Goal: Task Accomplishment & Management: Use online tool/utility

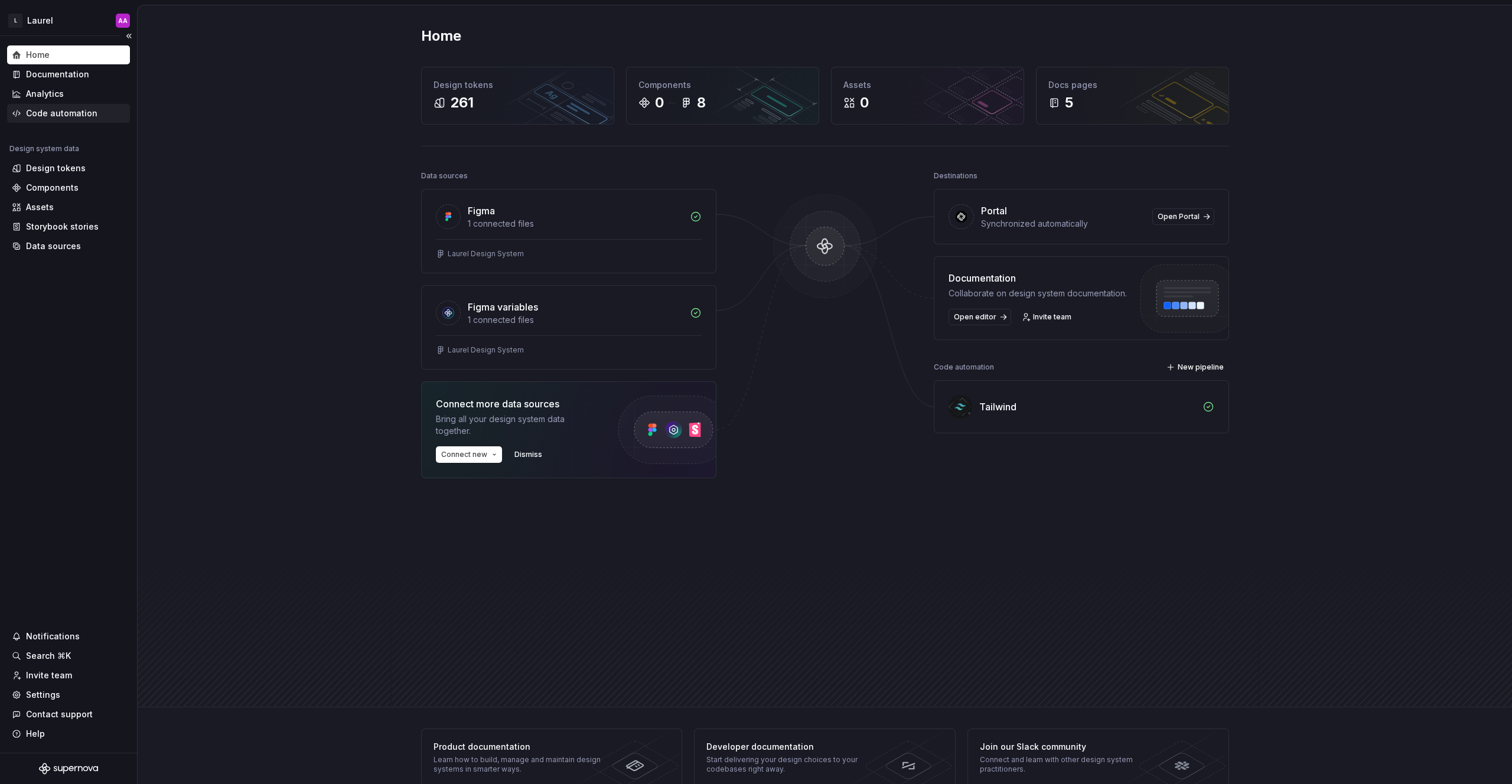
click at [71, 113] on div "Code automation" at bounding box center [61, 113] width 71 height 12
click at [970, 401] on div "Tailwind" at bounding box center [1081, 407] width 294 height 52
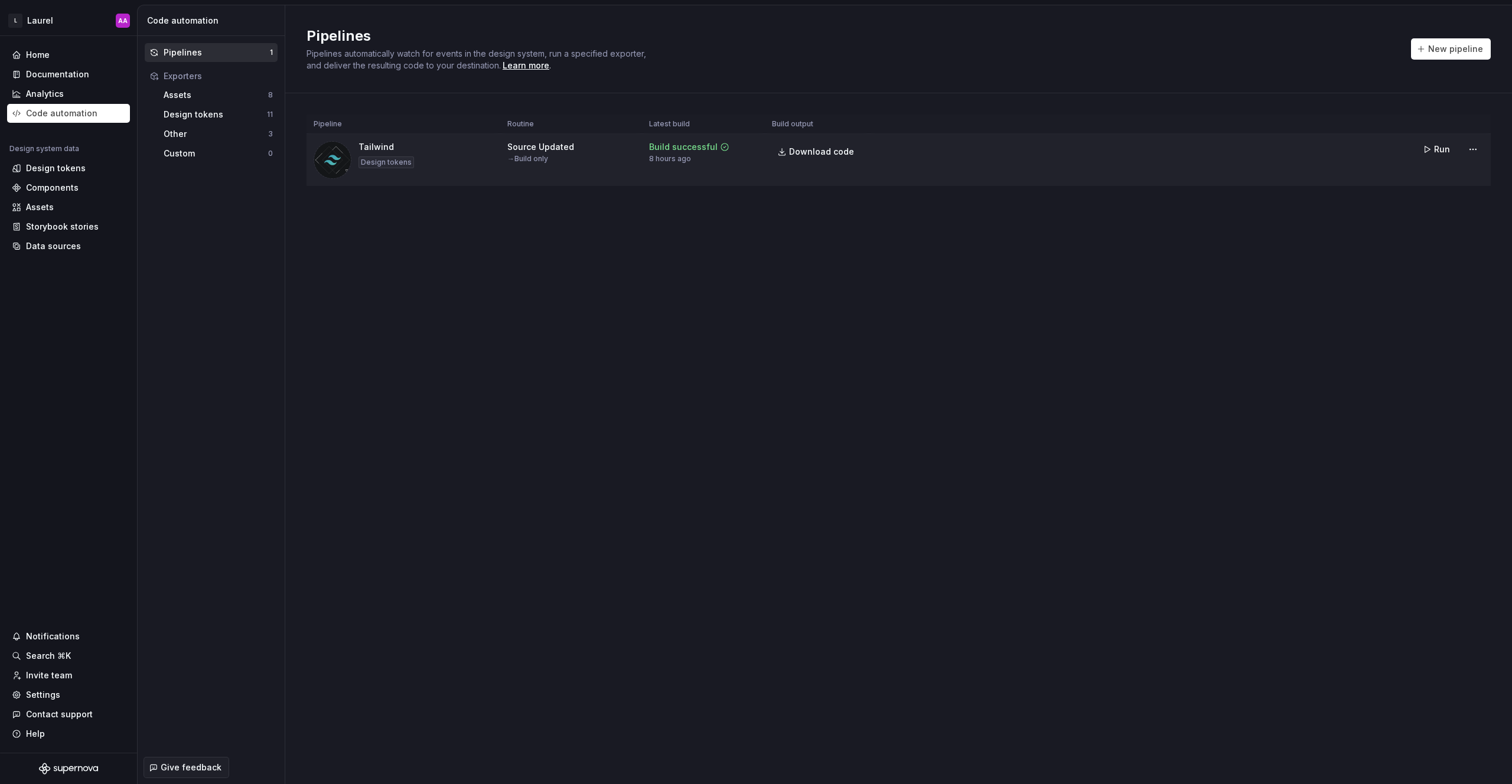
click at [410, 164] on div "Design tokens" at bounding box center [387, 162] width 55 height 12
click at [1473, 150] on html "L Laurel AA Home Documentation Analytics Code automation Design system data Des…" at bounding box center [756, 392] width 1512 height 784
click at [946, 208] on html "L Laurel AA Home Documentation Analytics Code automation Design system data Des…" at bounding box center [756, 392] width 1512 height 784
click at [1440, 50] on span "New pipeline" at bounding box center [1457, 49] width 55 height 12
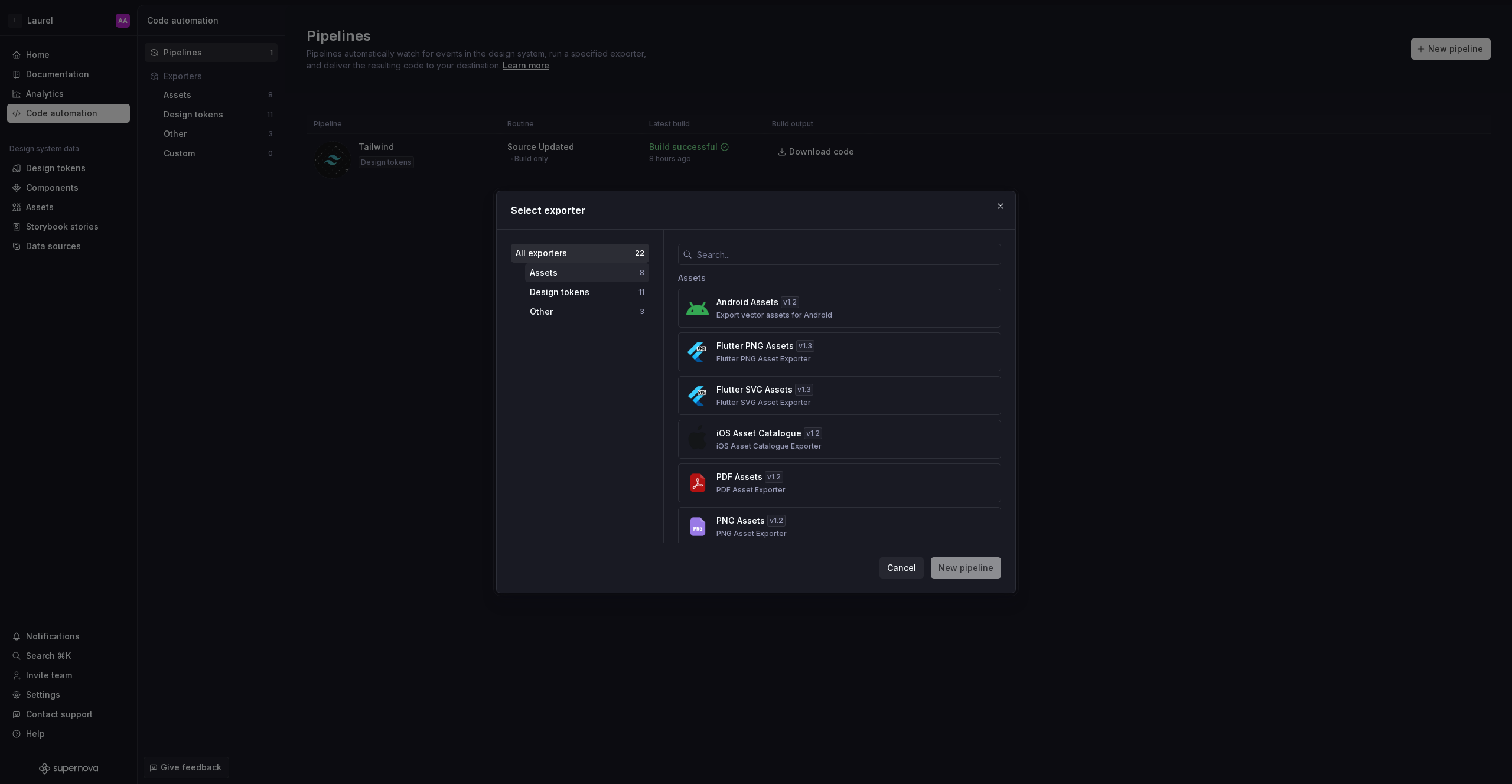
click at [548, 275] on div "Assets" at bounding box center [584, 272] width 110 height 12
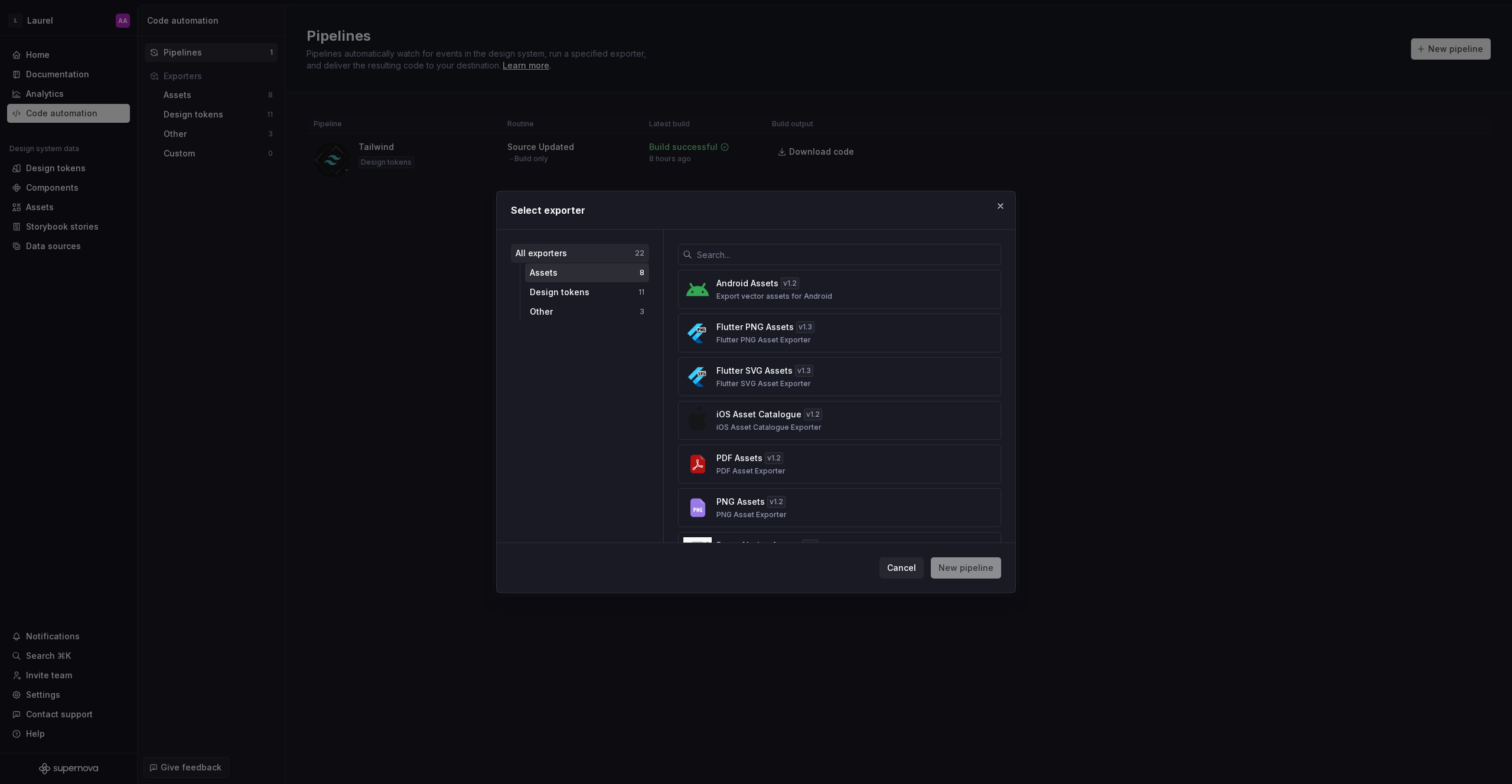
click at [574, 249] on div "All exporters" at bounding box center [575, 253] width 119 height 12
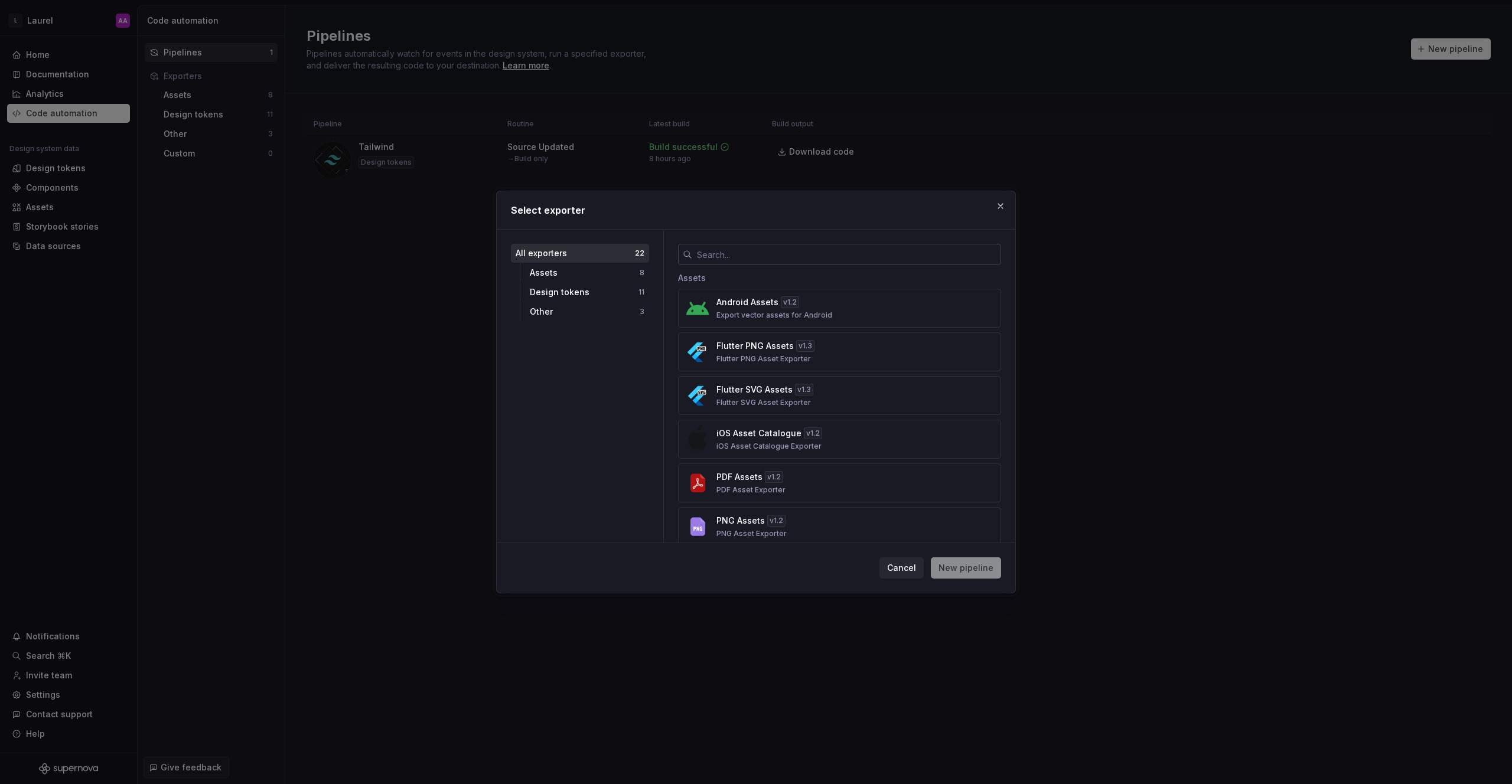
click at [752, 255] on input "text" at bounding box center [847, 254] width 309 height 21
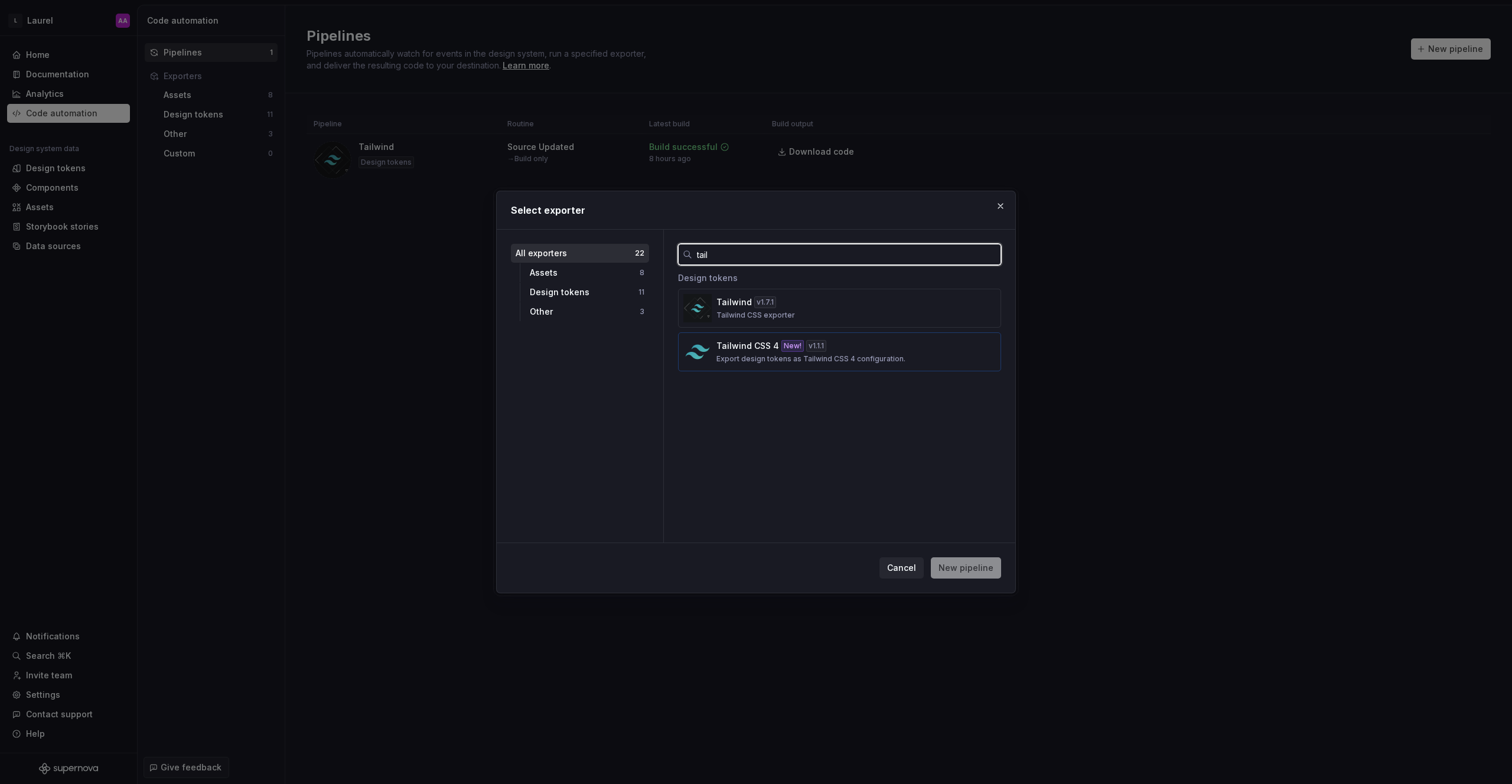
type input "tail"
click at [844, 359] on p "Export design tokens as Tailwind CSS 4 configuration." at bounding box center [811, 359] width 189 height 9
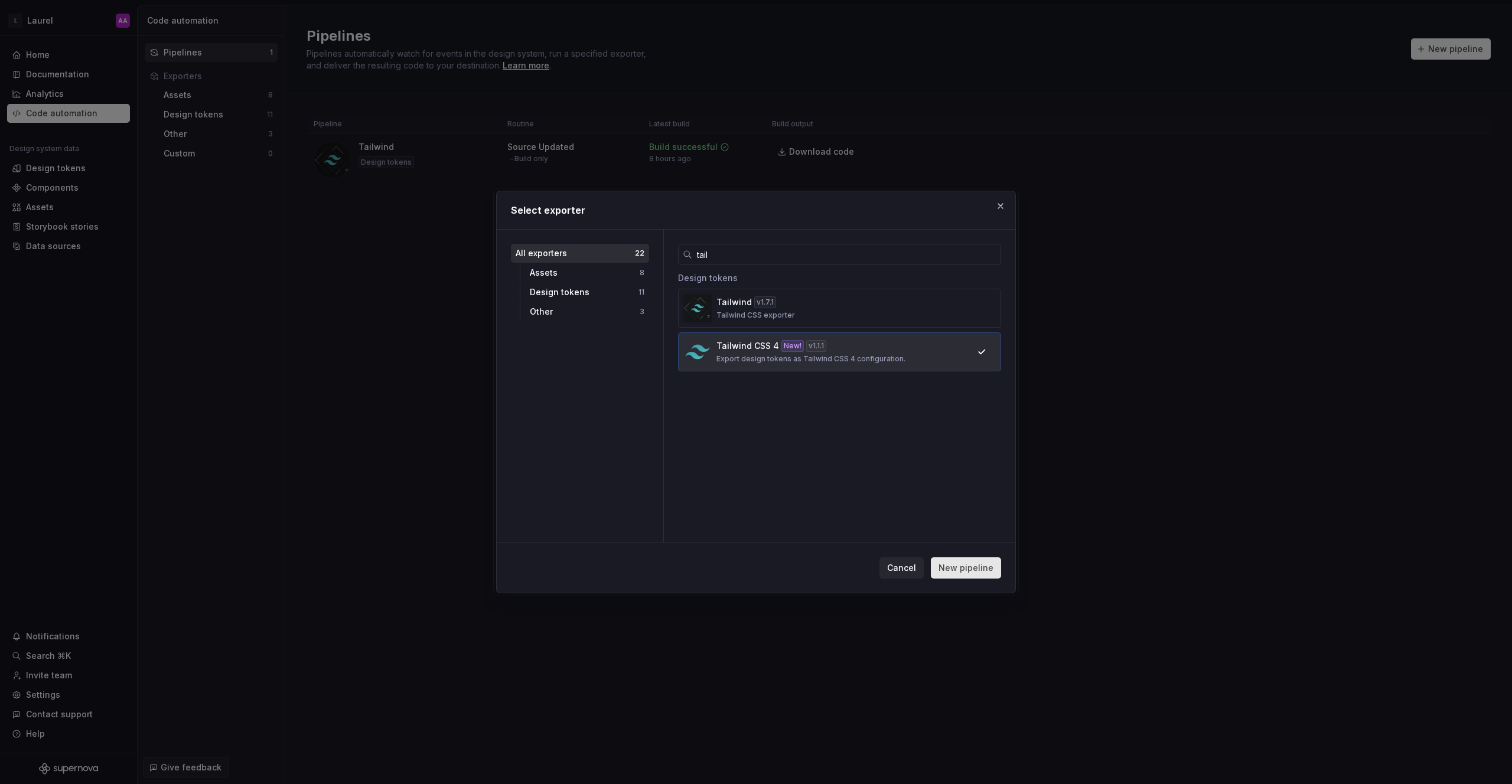
click at [966, 568] on span "New pipeline" at bounding box center [967, 568] width 55 height 12
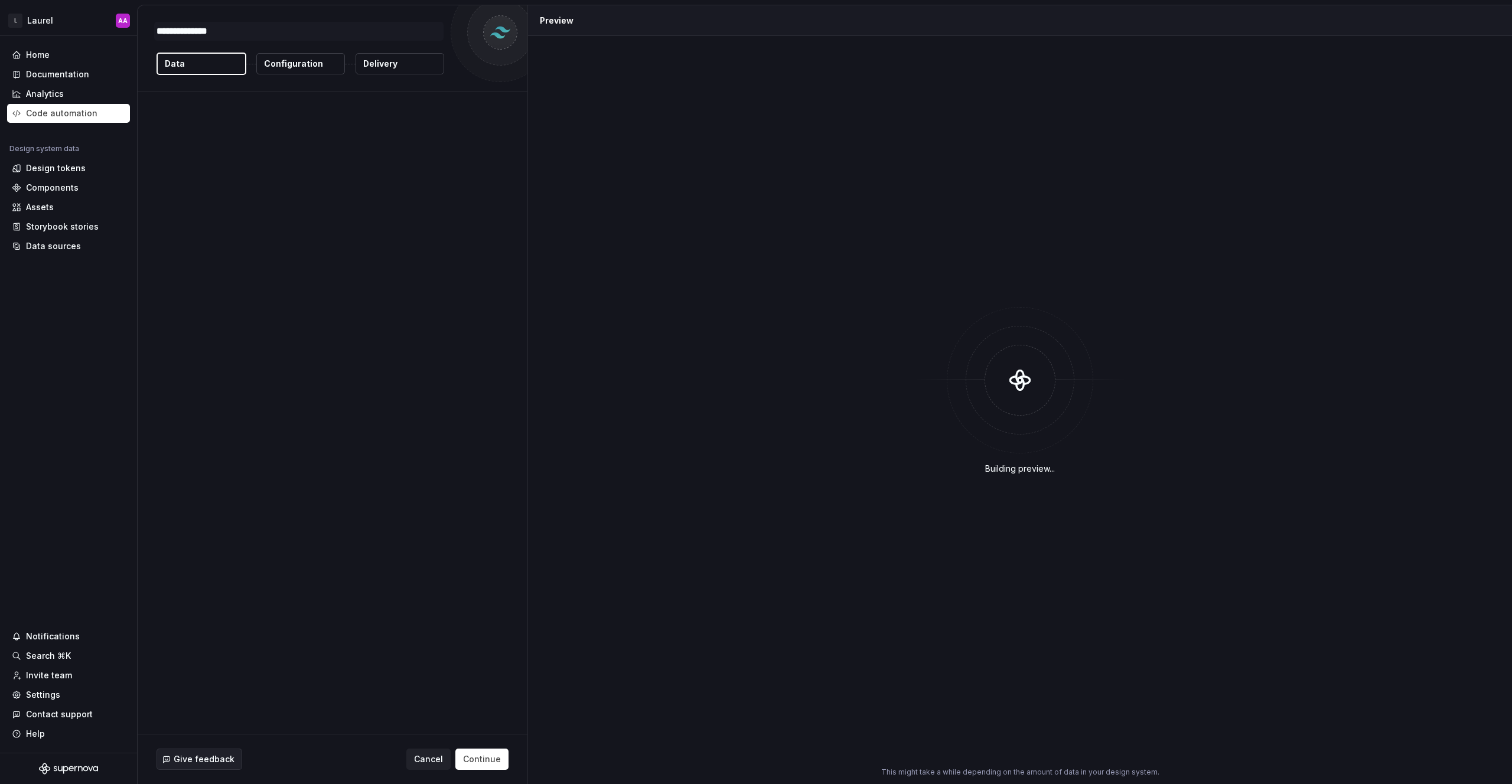
type textarea "*"
click at [621, 198] on div "Building preview..." at bounding box center [1020, 391] width 970 height 695
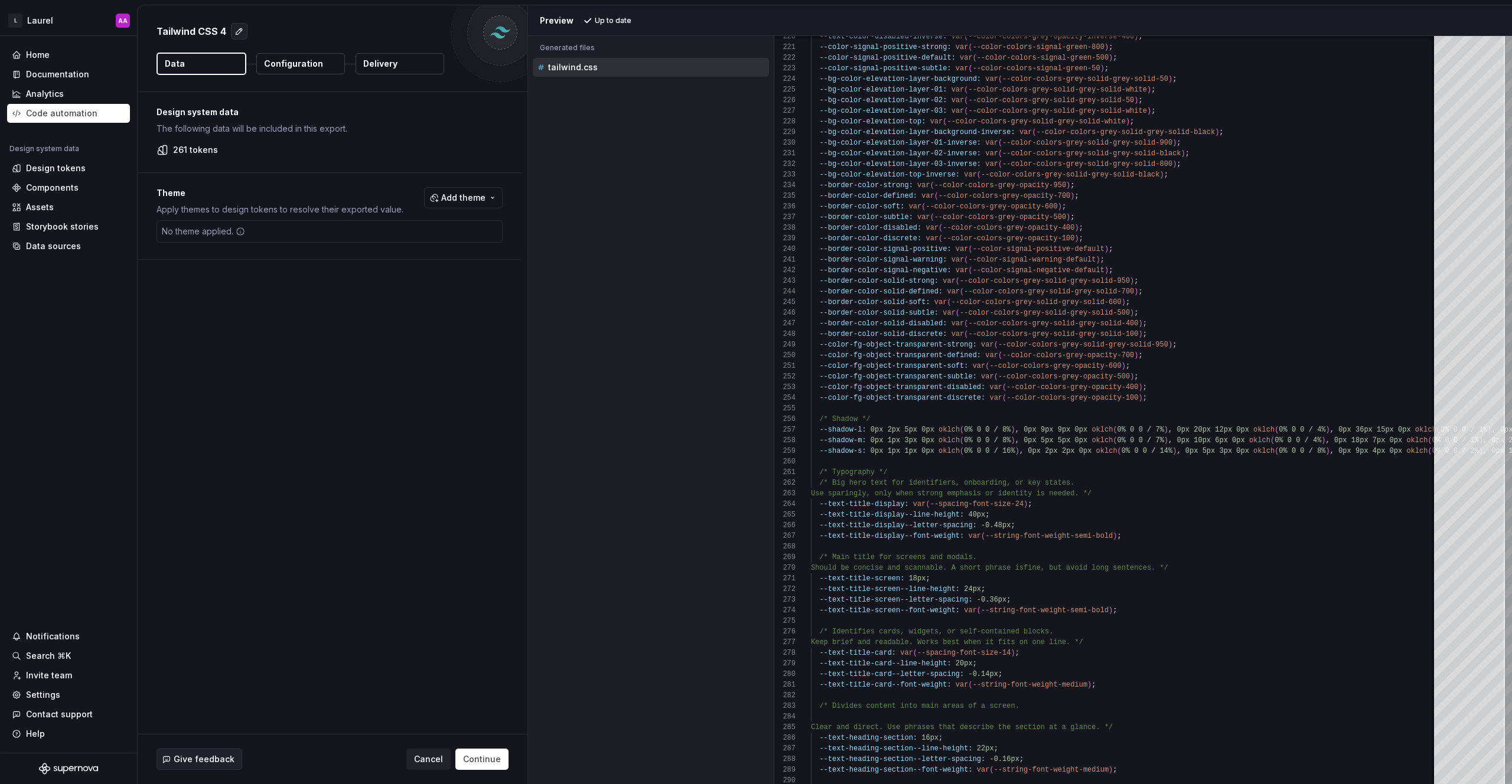
click at [292, 63] on p "Configuration" at bounding box center [293, 64] width 59 height 12
click at [291, 63] on p "Configuration" at bounding box center [293, 64] width 59 height 12
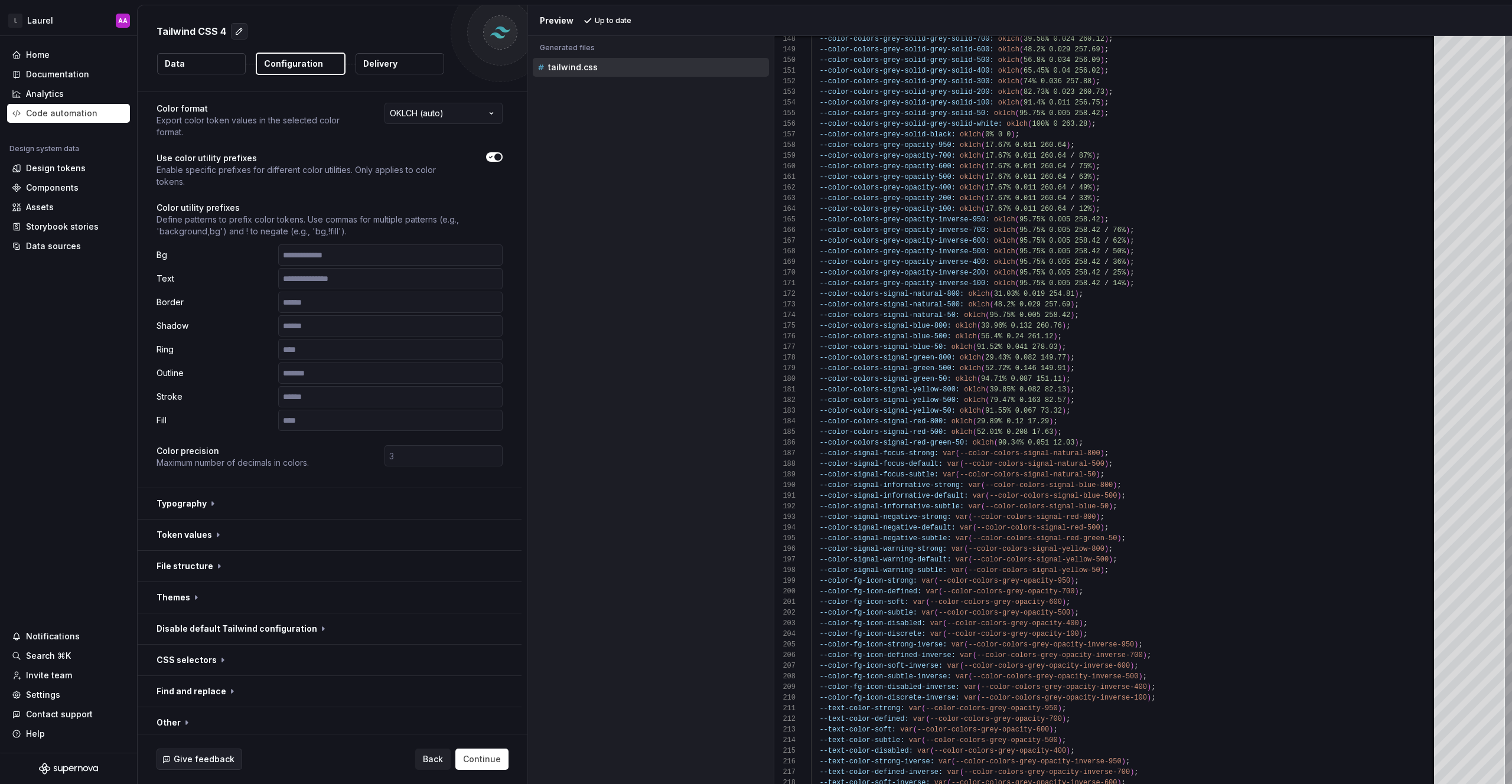
scroll to position [61, 0]
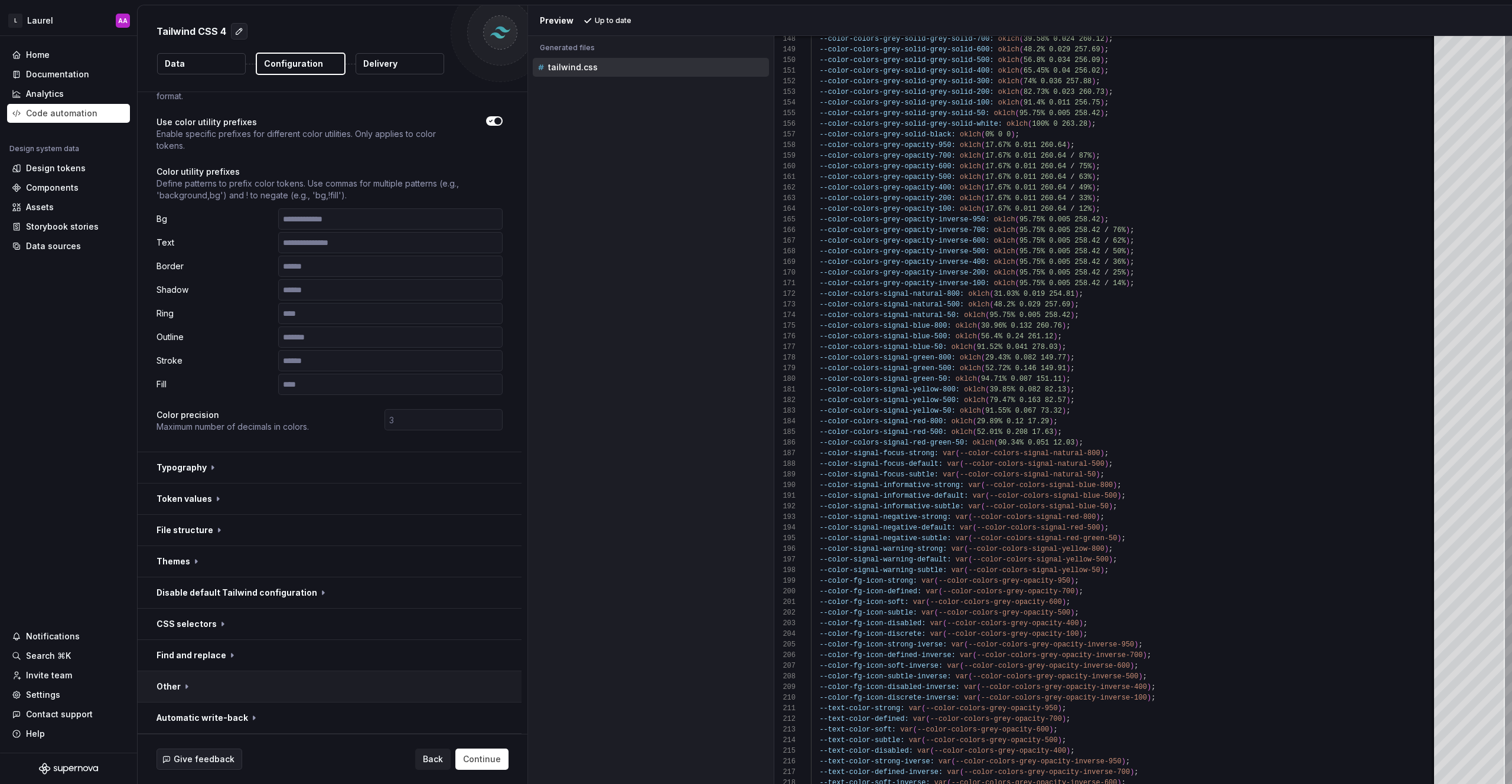
click at [211, 691] on button "button" at bounding box center [329, 686] width 384 height 30
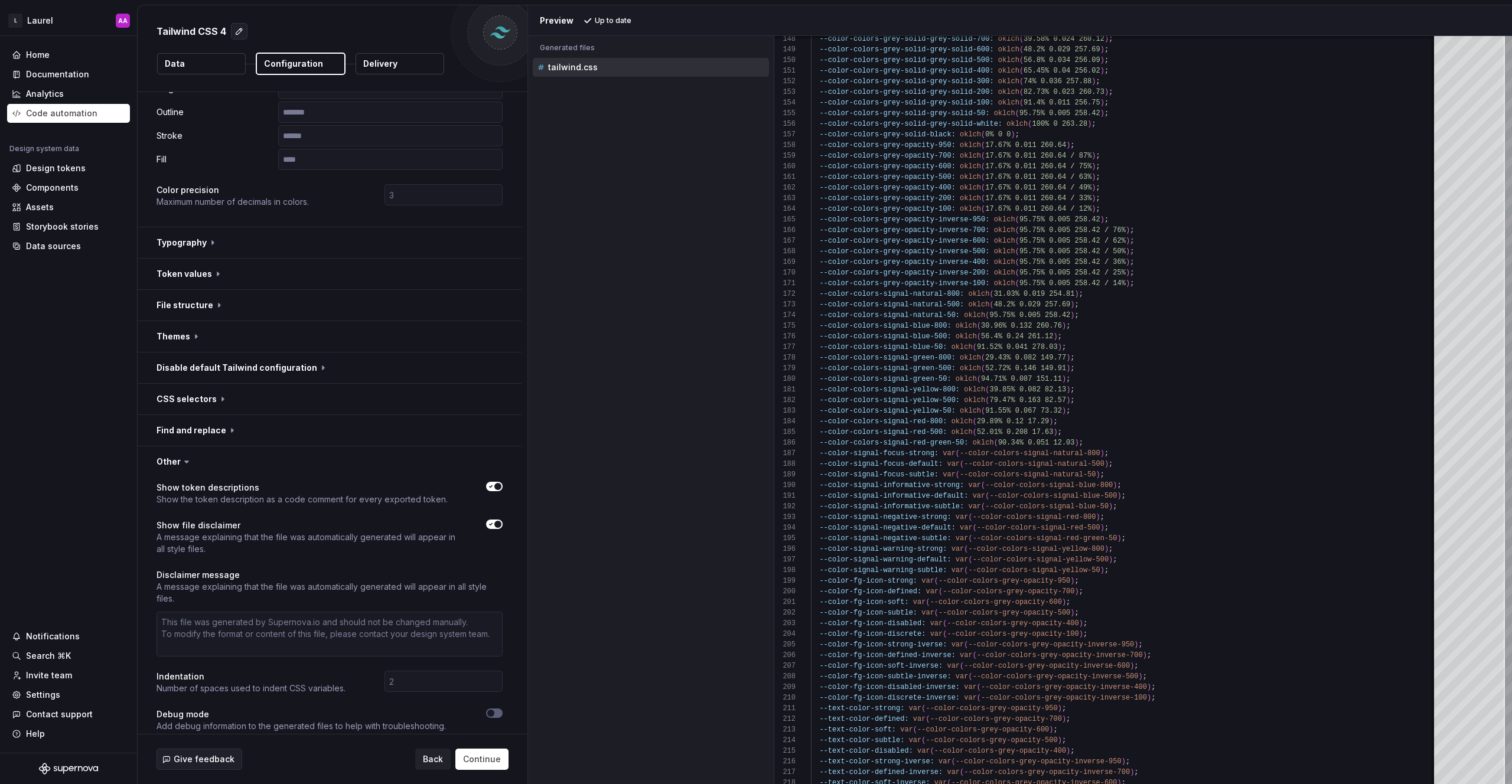
scroll to position [335, 0]
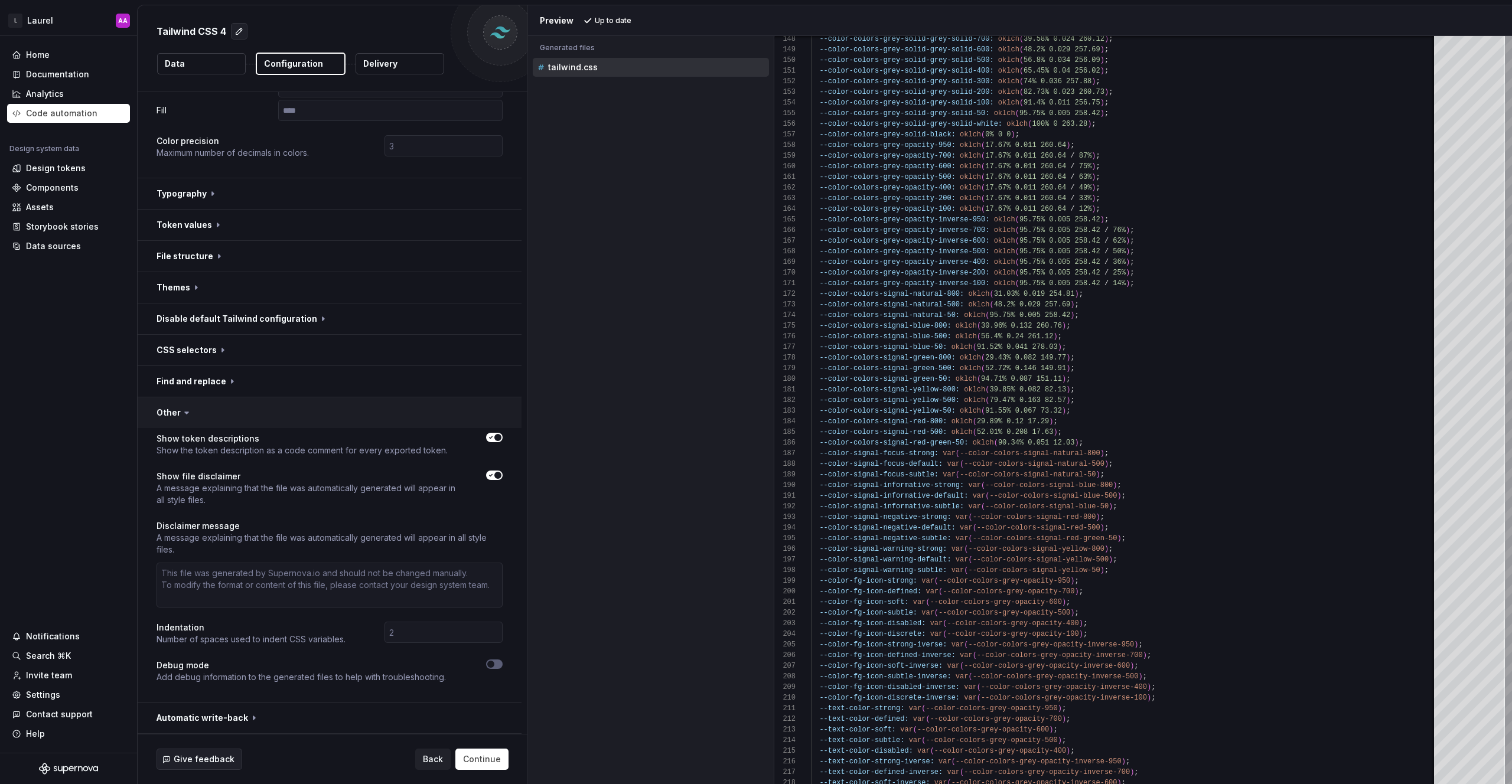
click at [206, 406] on button "button" at bounding box center [329, 412] width 384 height 30
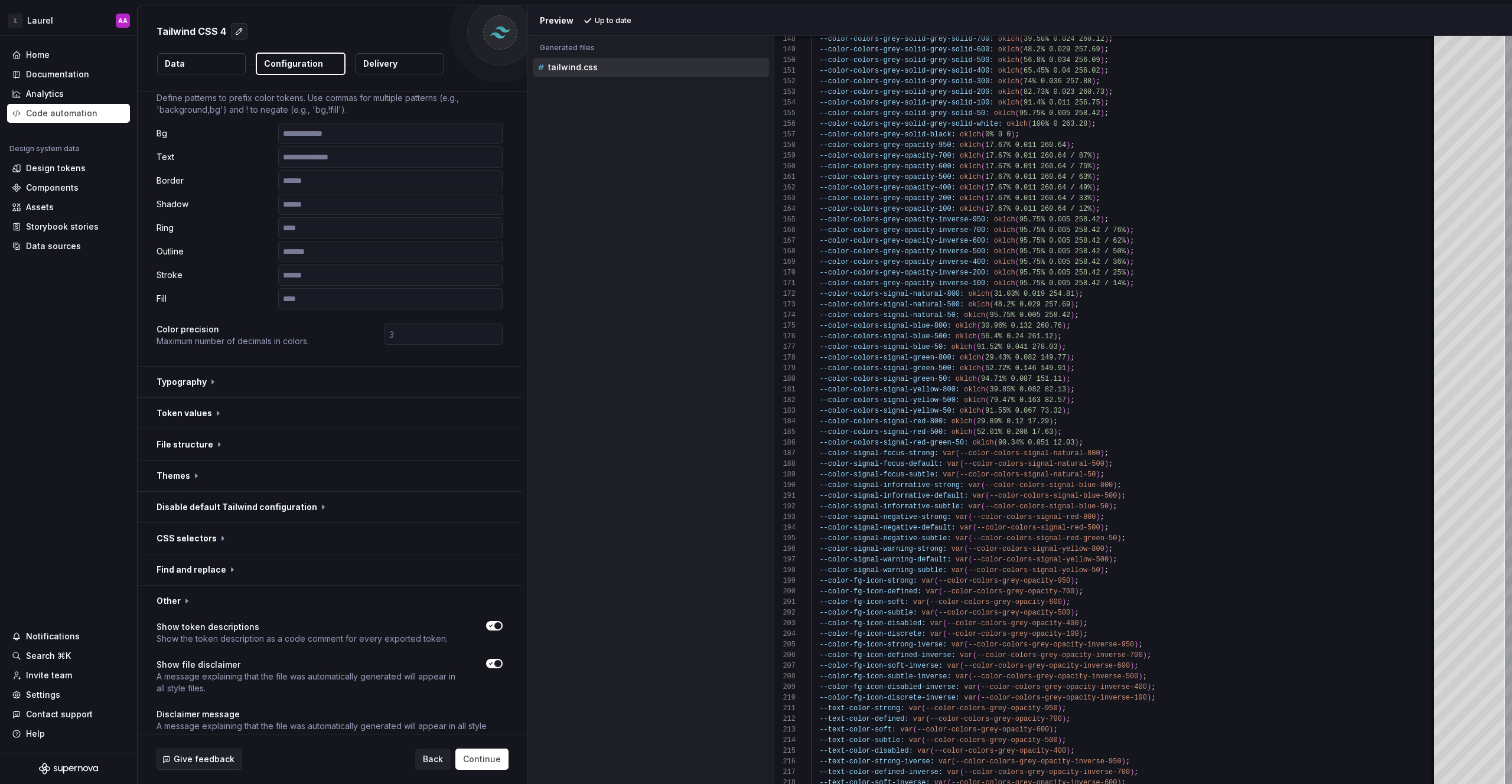
scroll to position [61, 0]
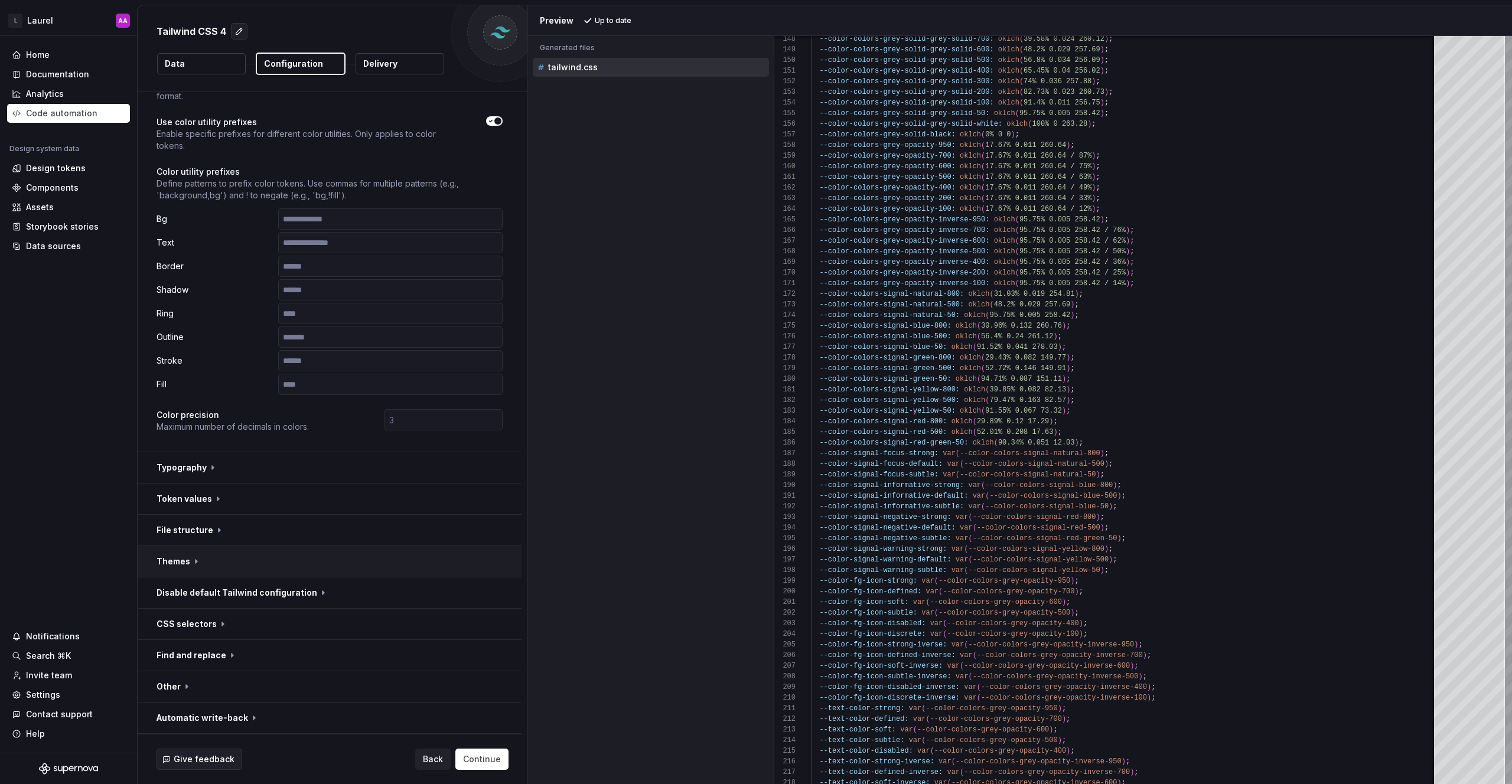
click at [203, 554] on button "button" at bounding box center [329, 561] width 384 height 30
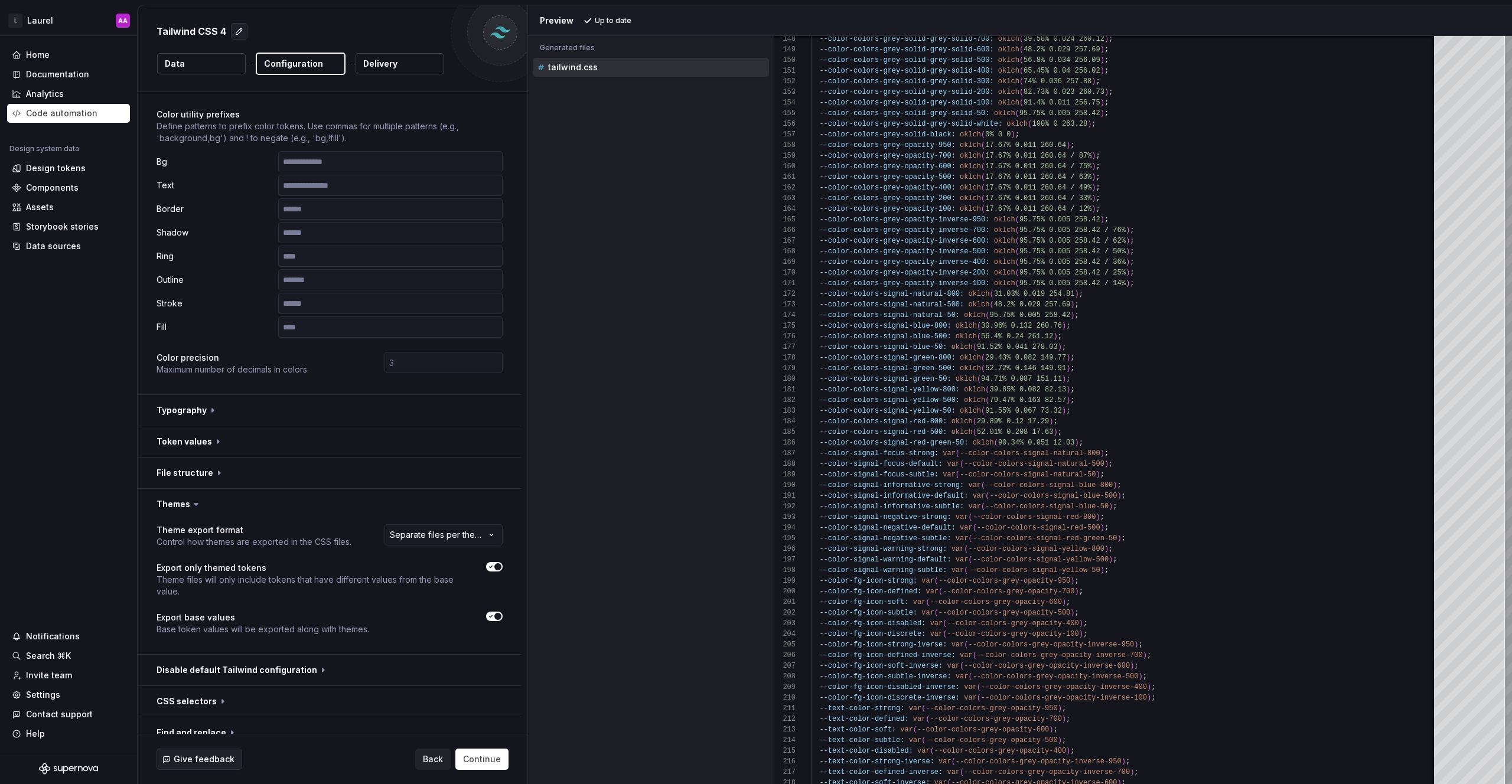
scroll to position [196, 0]
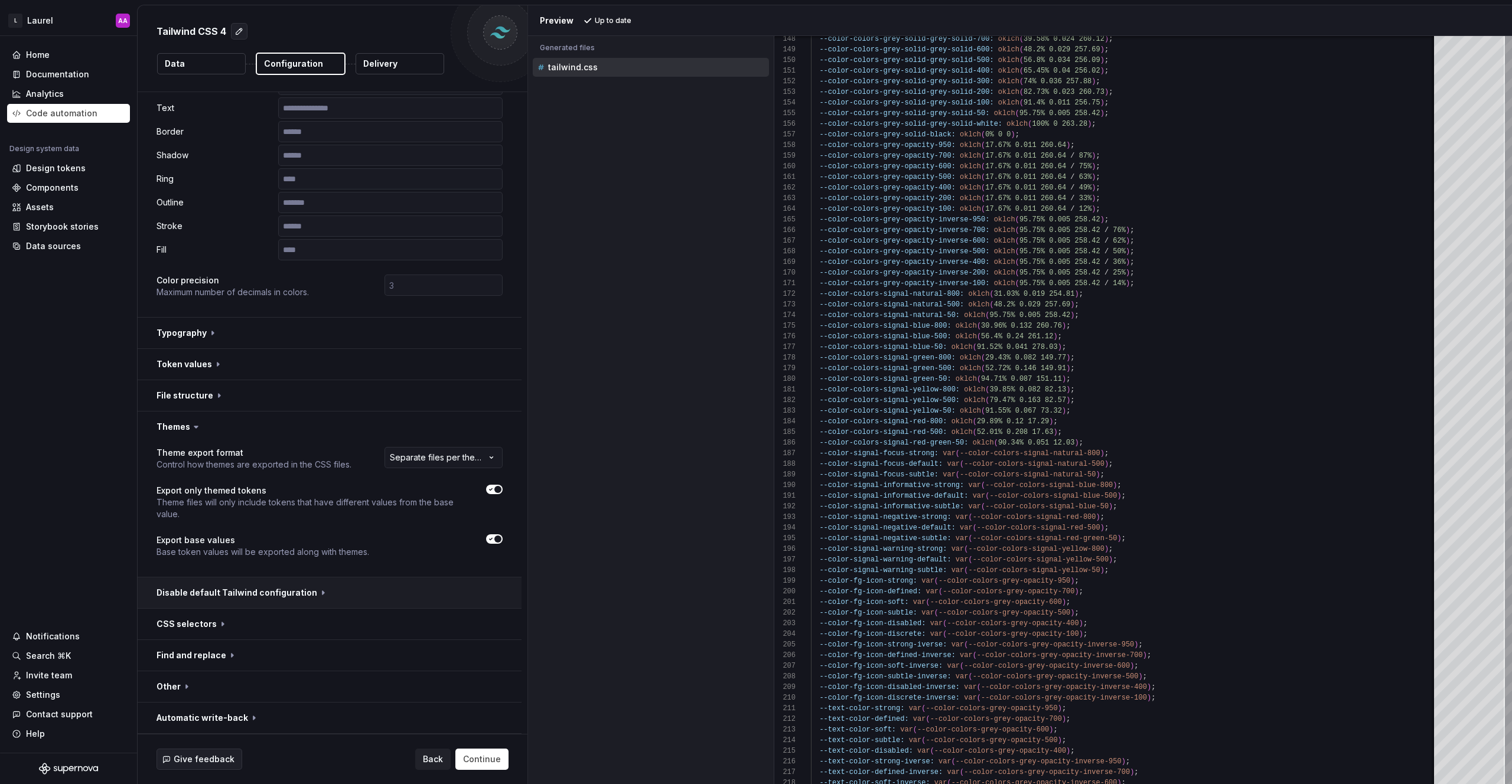
click at [272, 594] on button "button" at bounding box center [329, 592] width 384 height 30
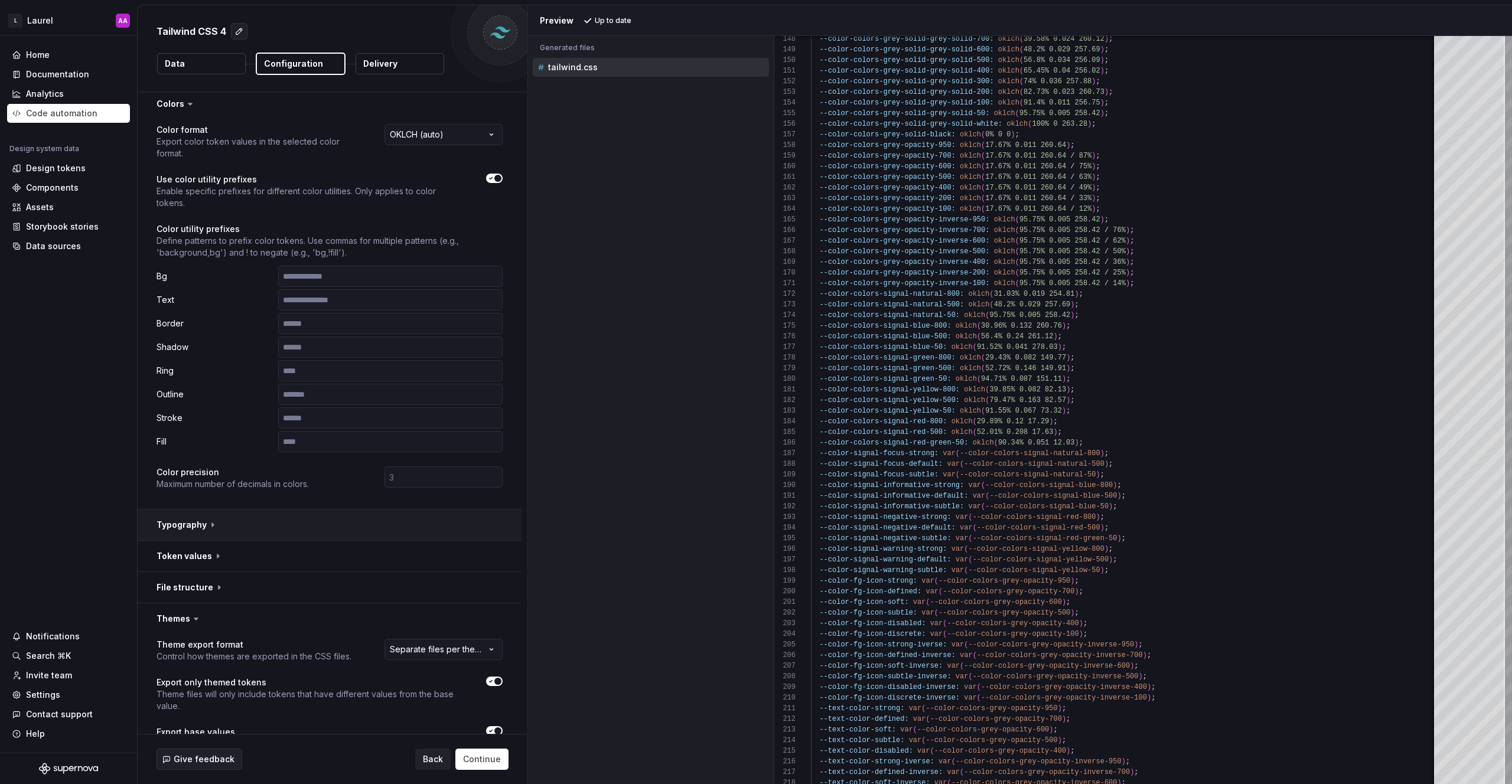
scroll to position [0, 0]
click at [415, 144] on html "**********" at bounding box center [756, 392] width 1512 height 784
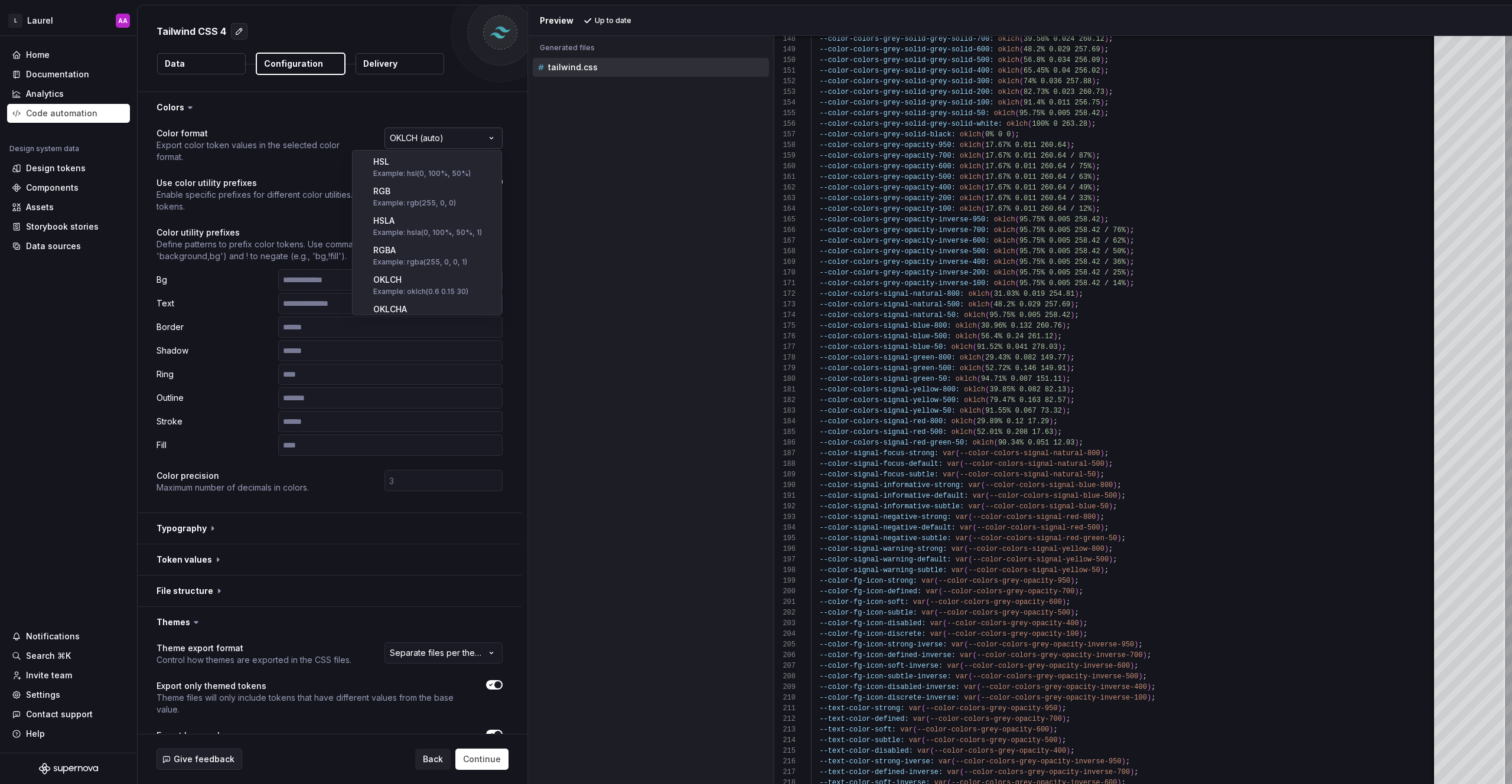
scroll to position [190, 0]
click at [415, 144] on html "**********" at bounding box center [756, 392] width 1512 height 784
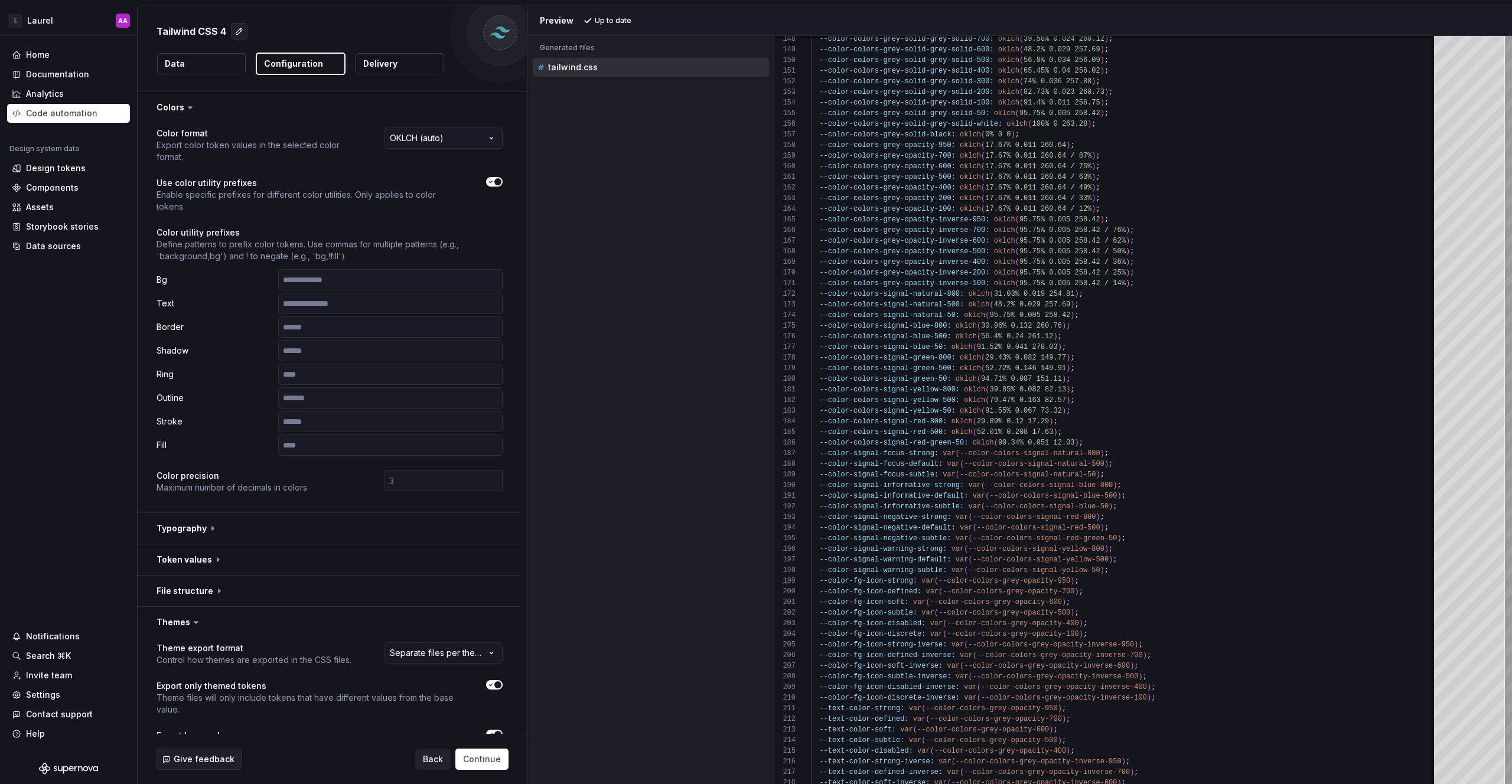
click at [486, 184] on icon "button" at bounding box center [491, 182] width 9 height 7
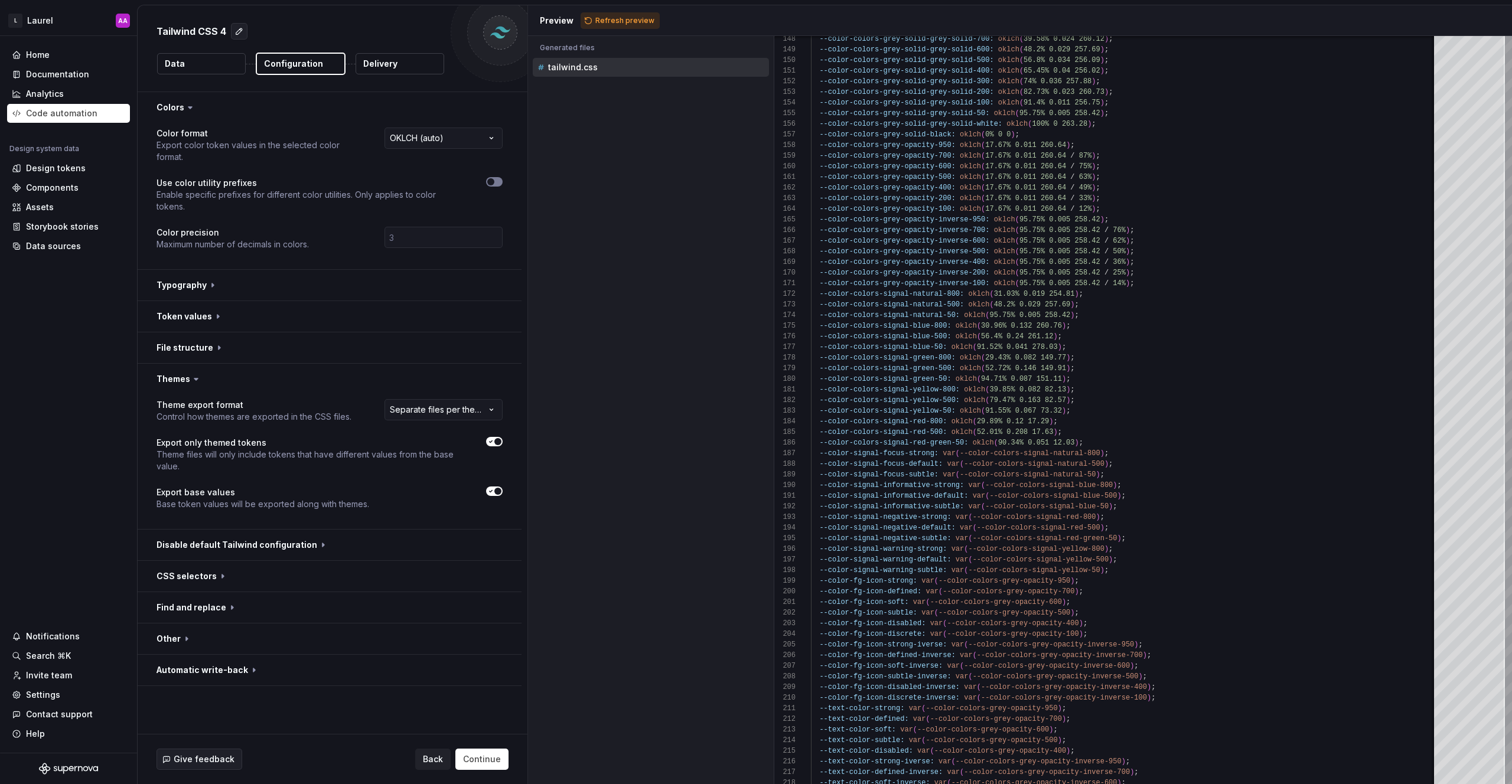
click at [489, 184] on span "button" at bounding box center [491, 182] width 7 height 7
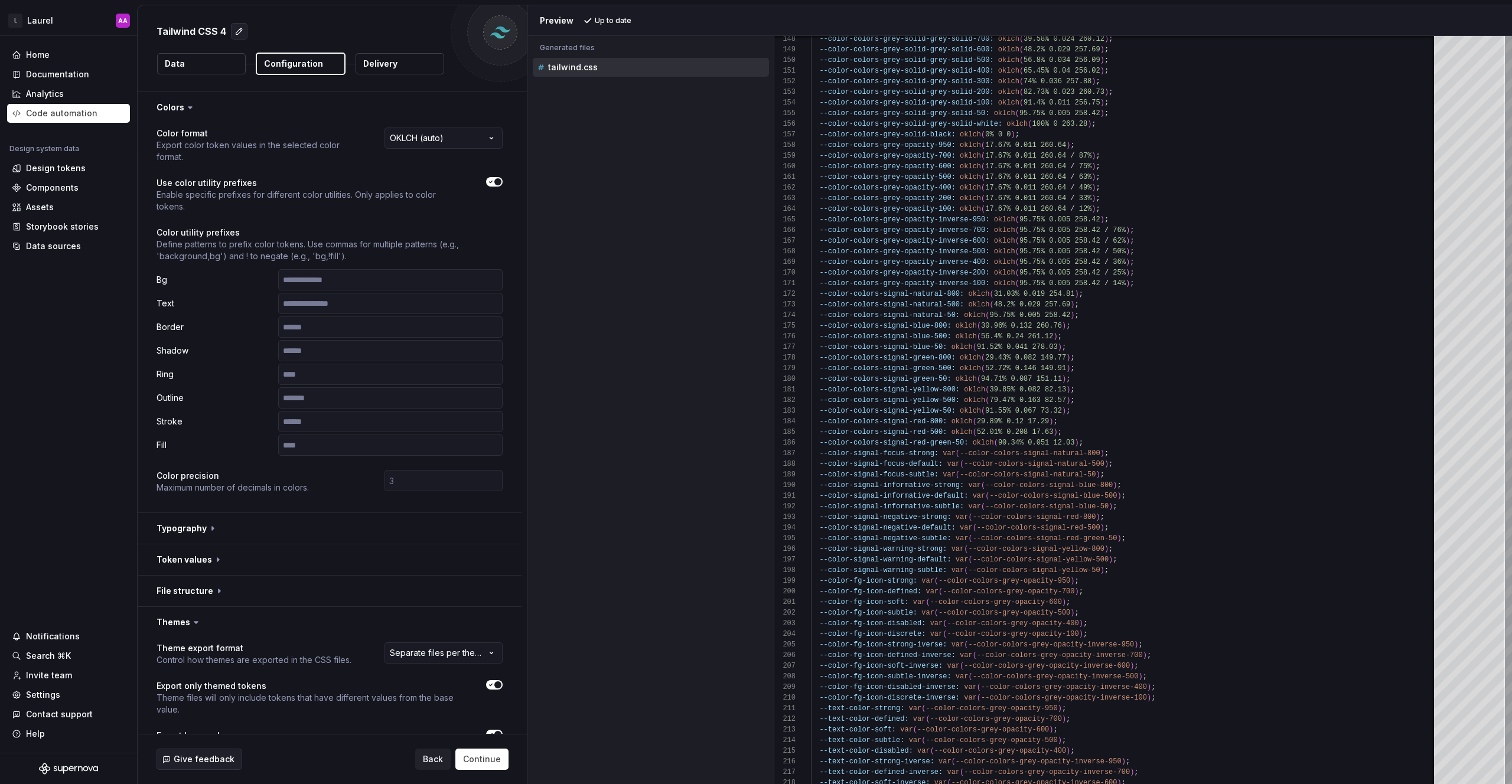
click at [494, 176] on div "**********" at bounding box center [329, 317] width 346 height 380
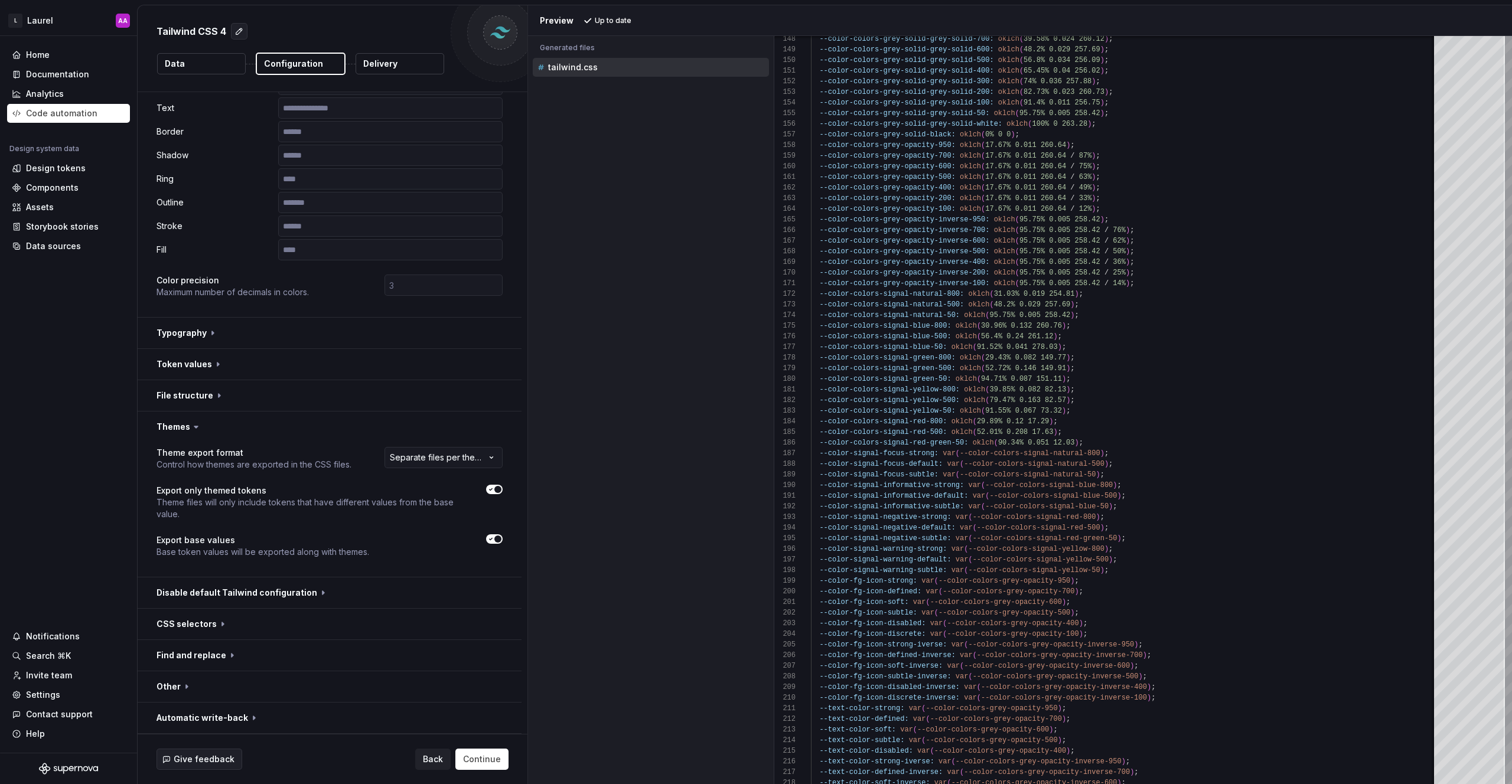
scroll to position [0, 0]
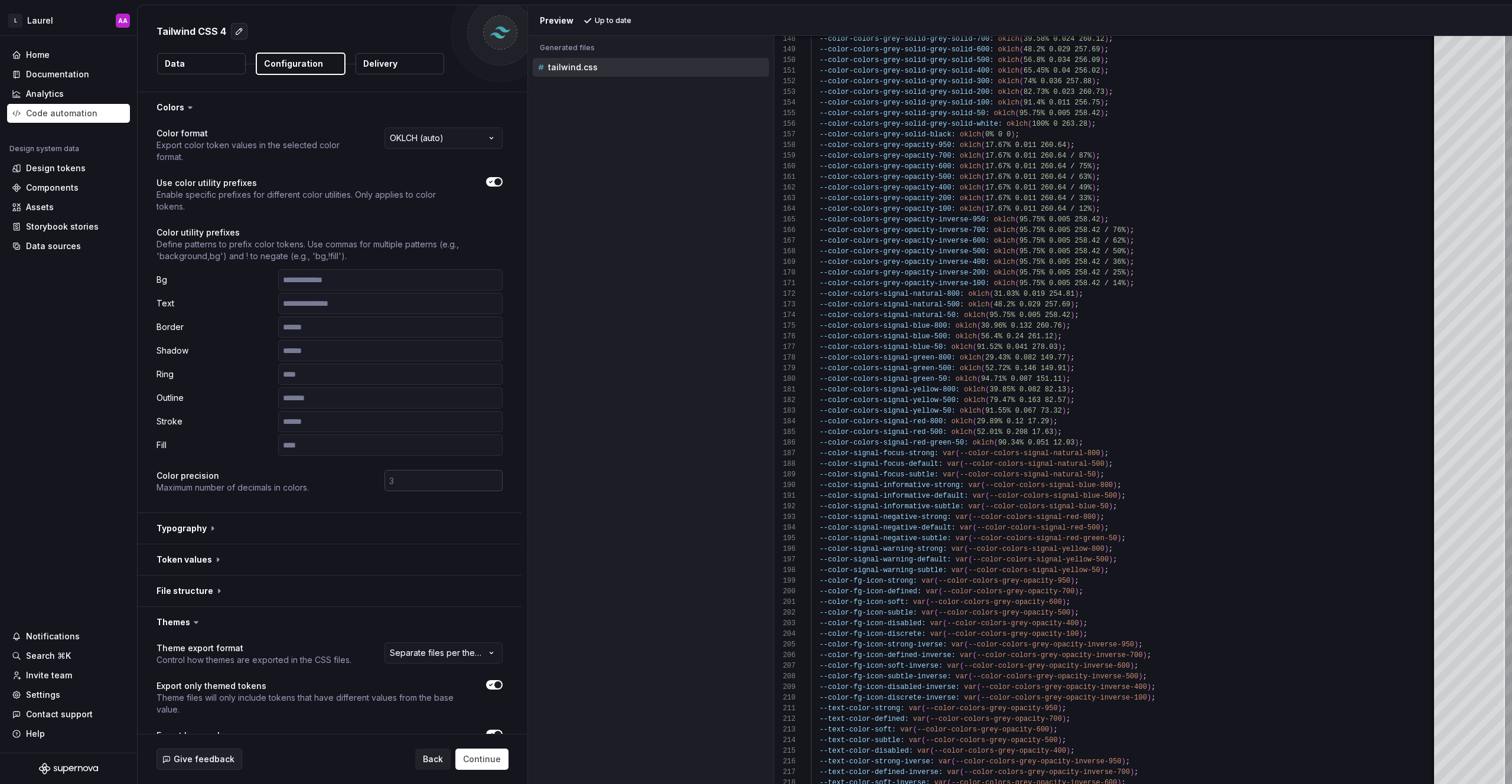
click at [399, 485] on input "number" at bounding box center [444, 481] width 118 height 21
click at [290, 492] on p "Maximum number of decimals in colors." at bounding box center [232, 488] width 152 height 12
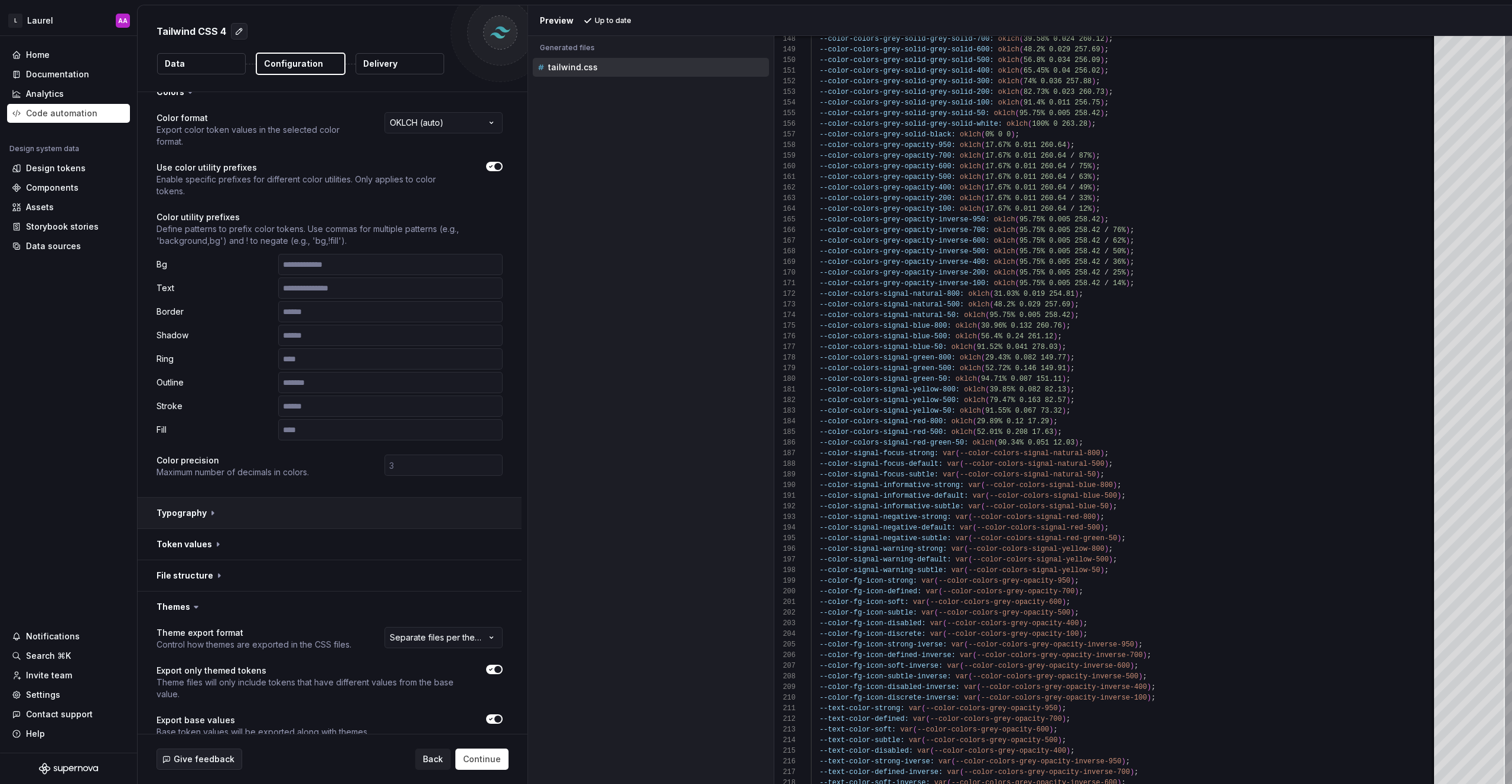
scroll to position [23, 0]
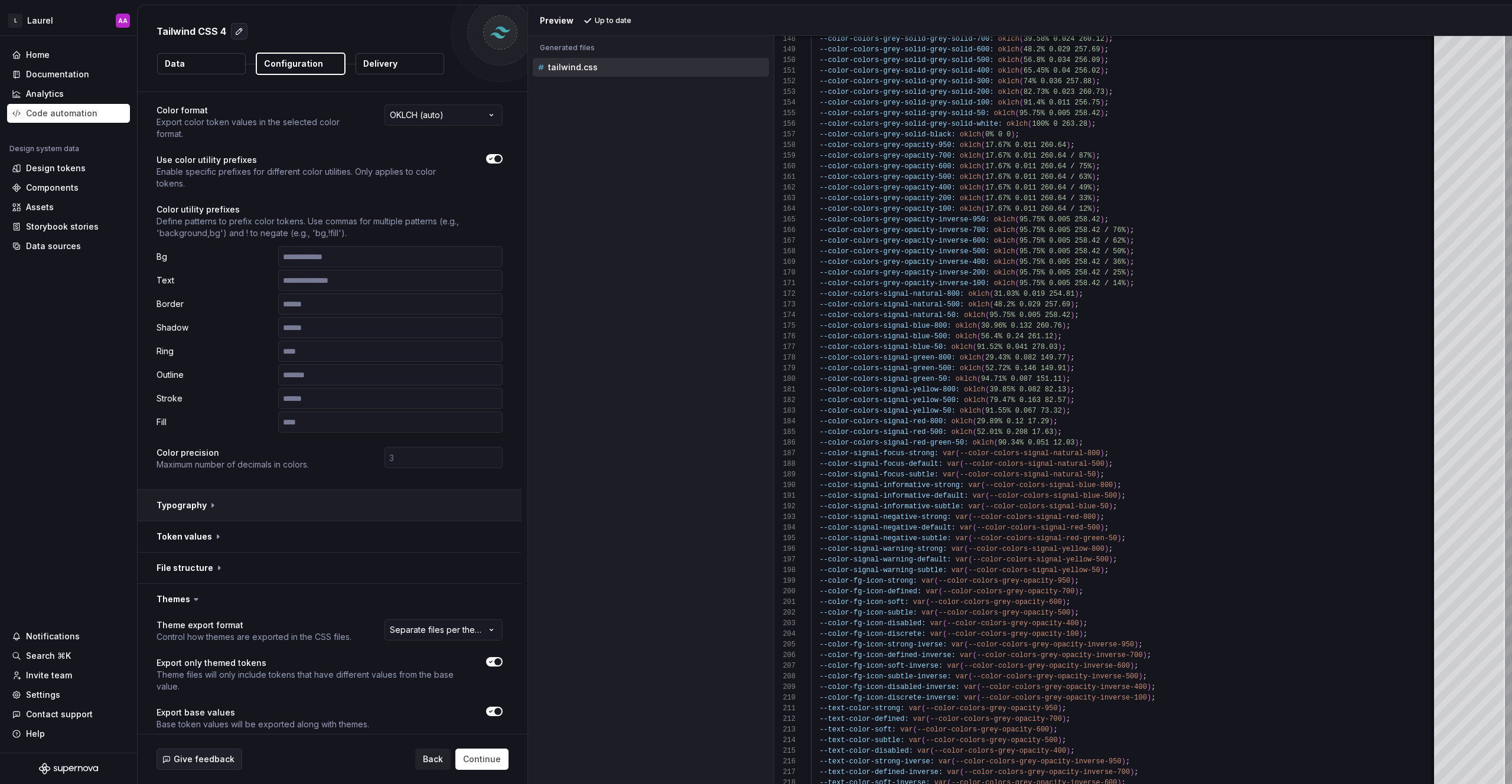
click at [205, 516] on button "button" at bounding box center [329, 505] width 384 height 30
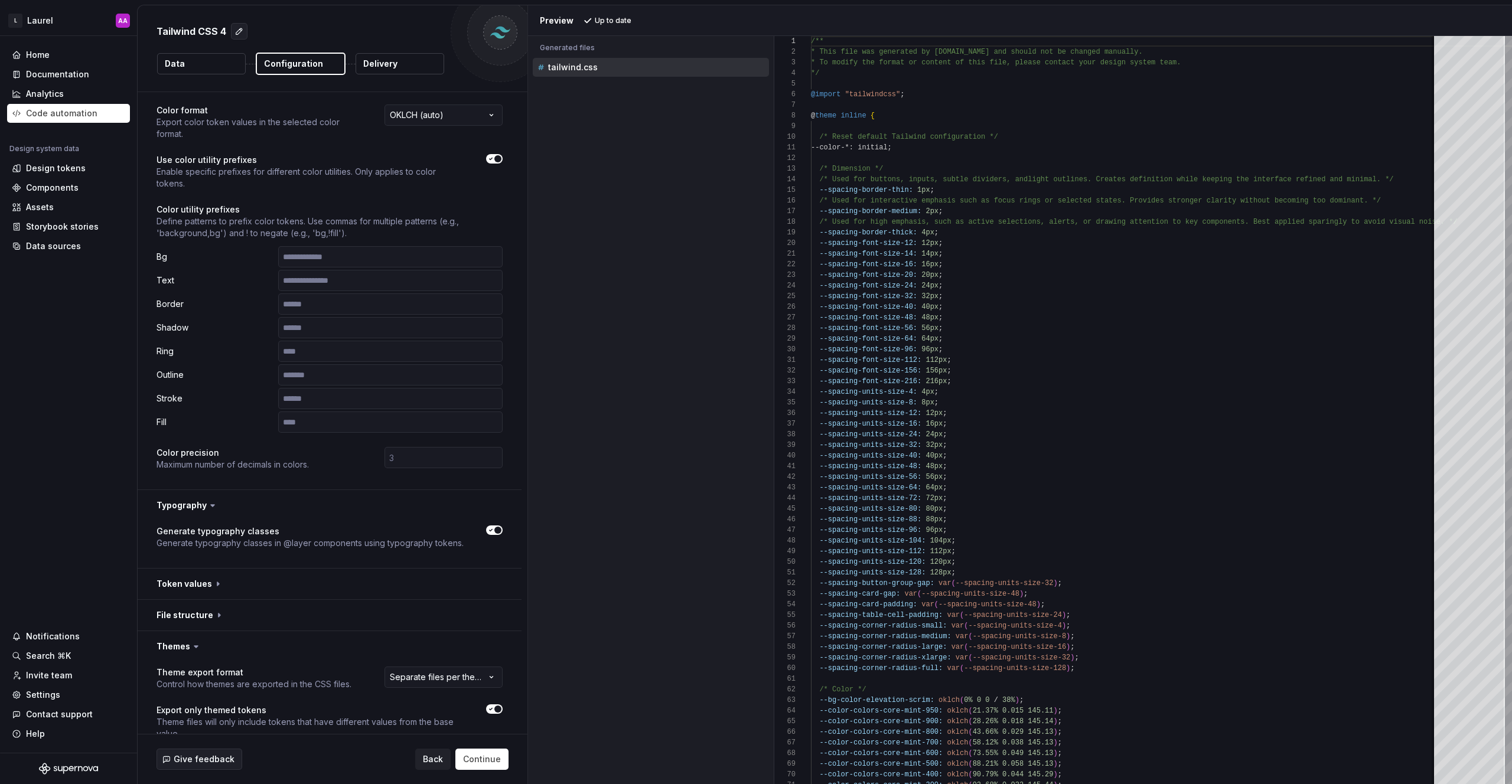
click at [412, 66] on button "Delivery" at bounding box center [400, 64] width 89 height 21
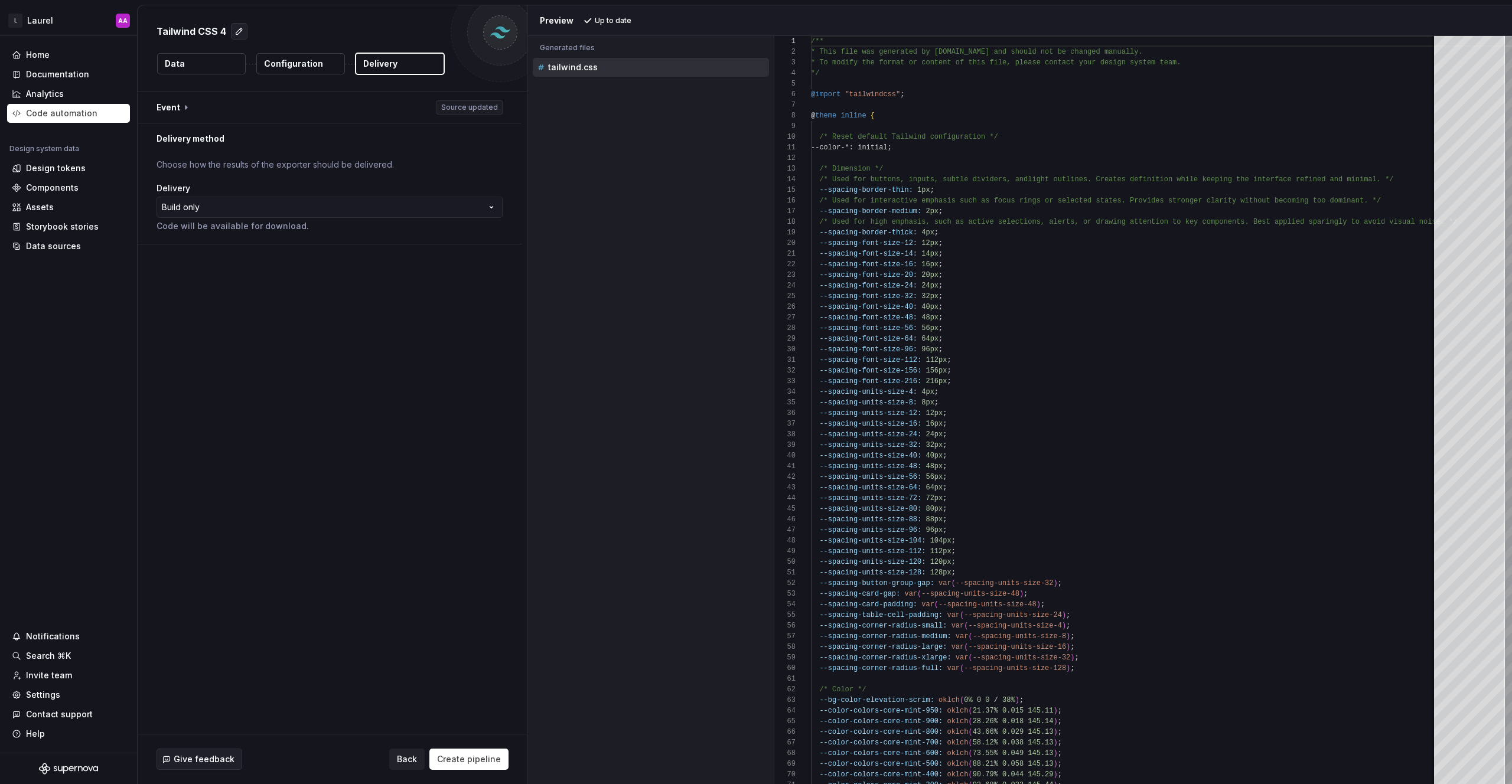
click at [317, 63] on p "Configuration" at bounding box center [293, 64] width 59 height 12
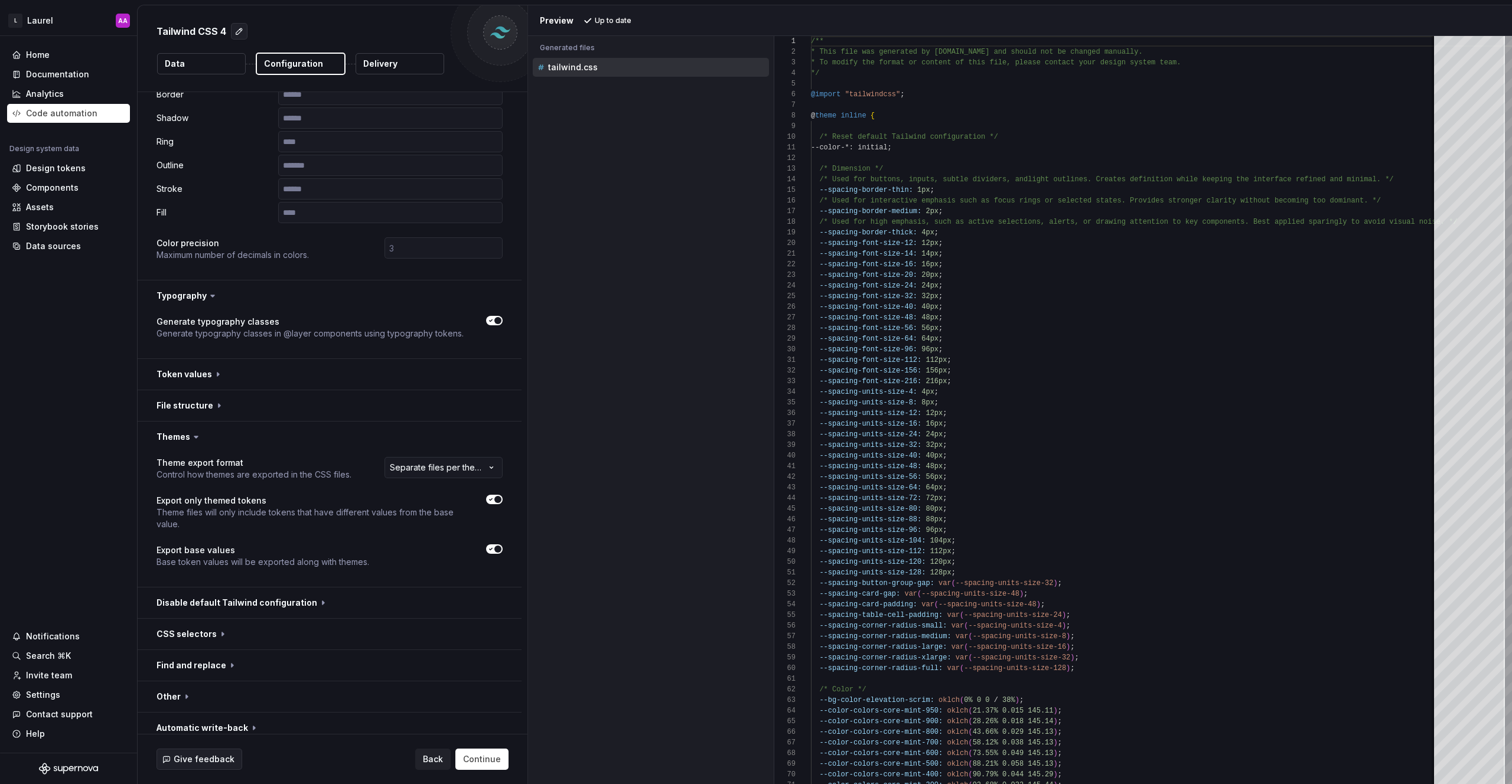
scroll to position [243, 0]
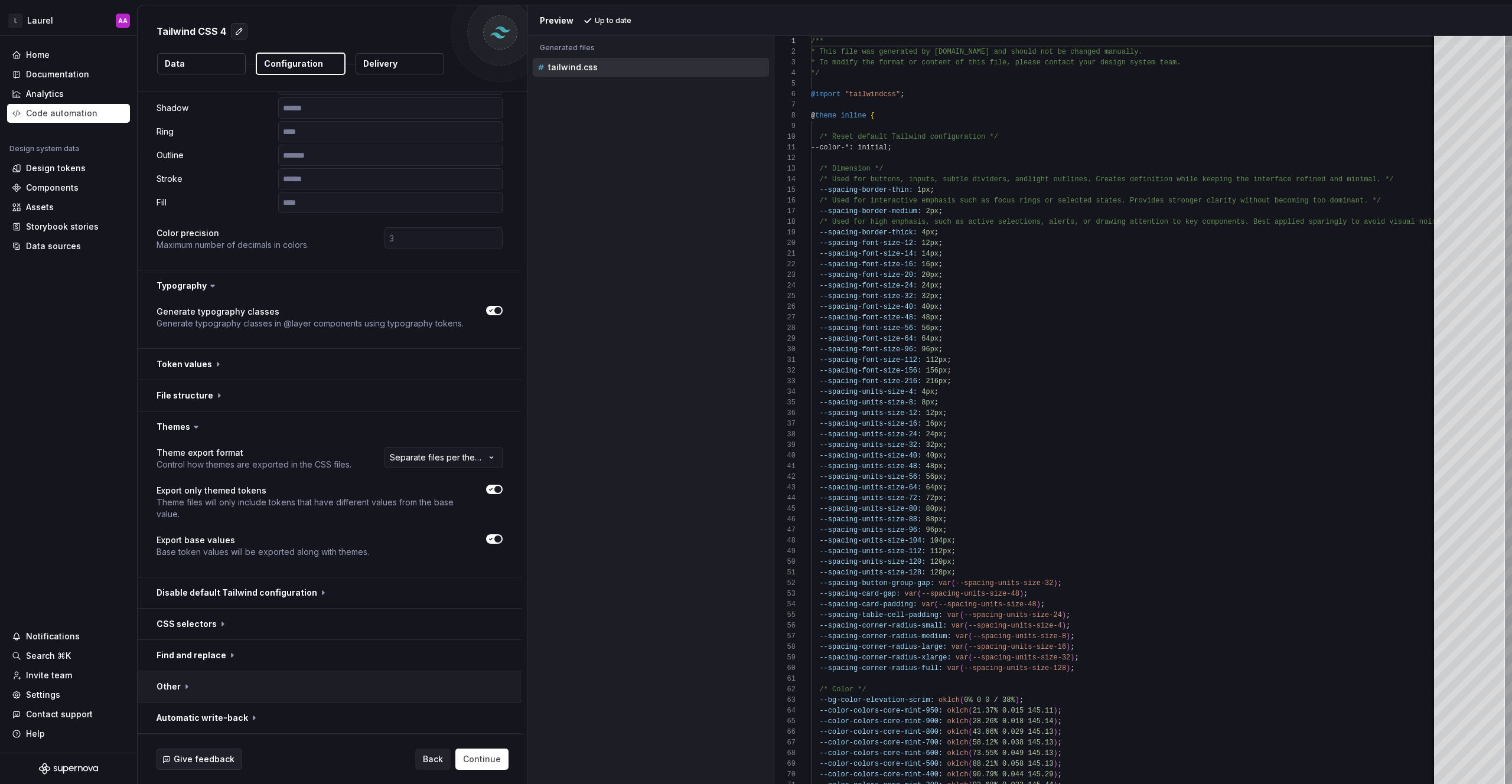
click at [201, 696] on button "button" at bounding box center [329, 686] width 384 height 30
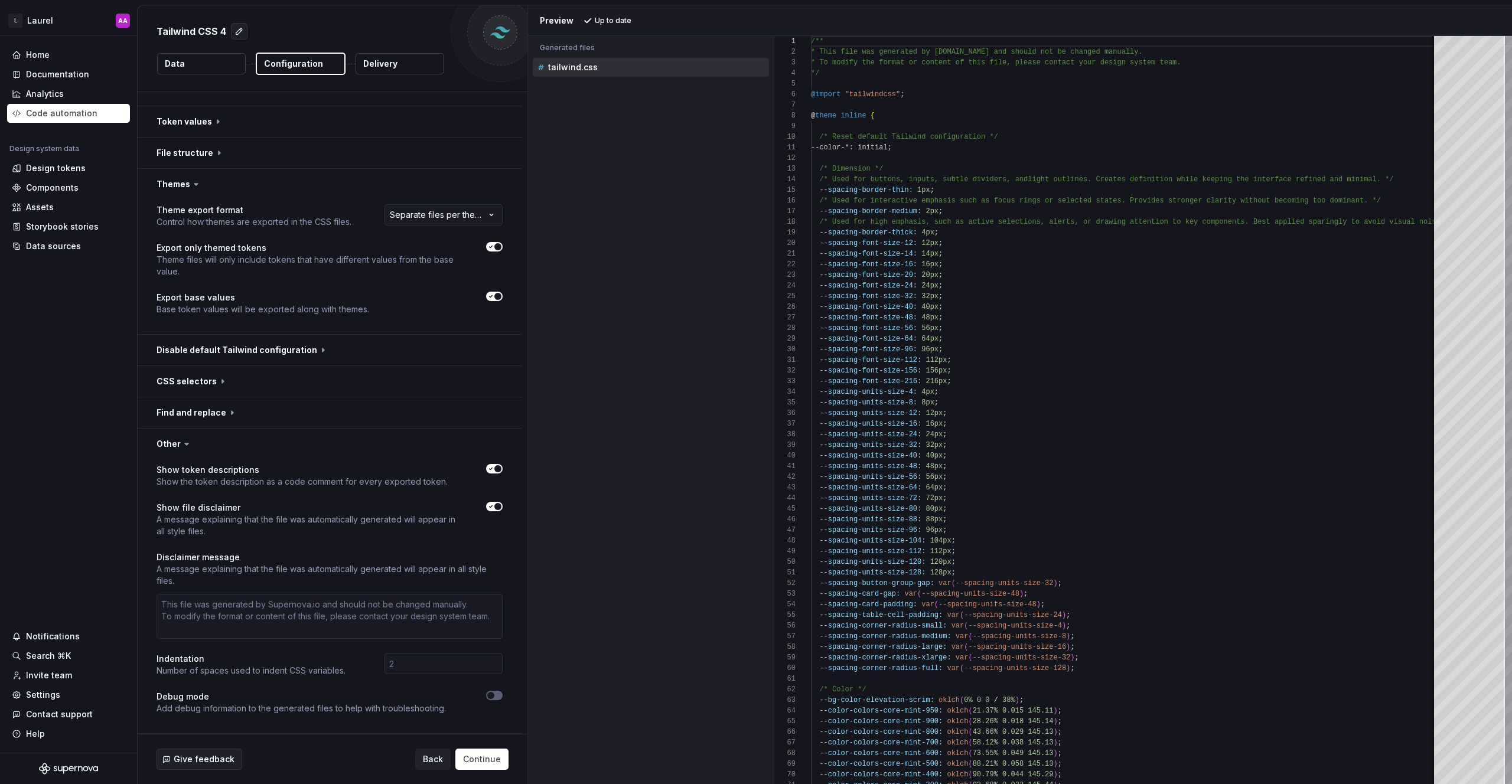
scroll to position [517, 0]
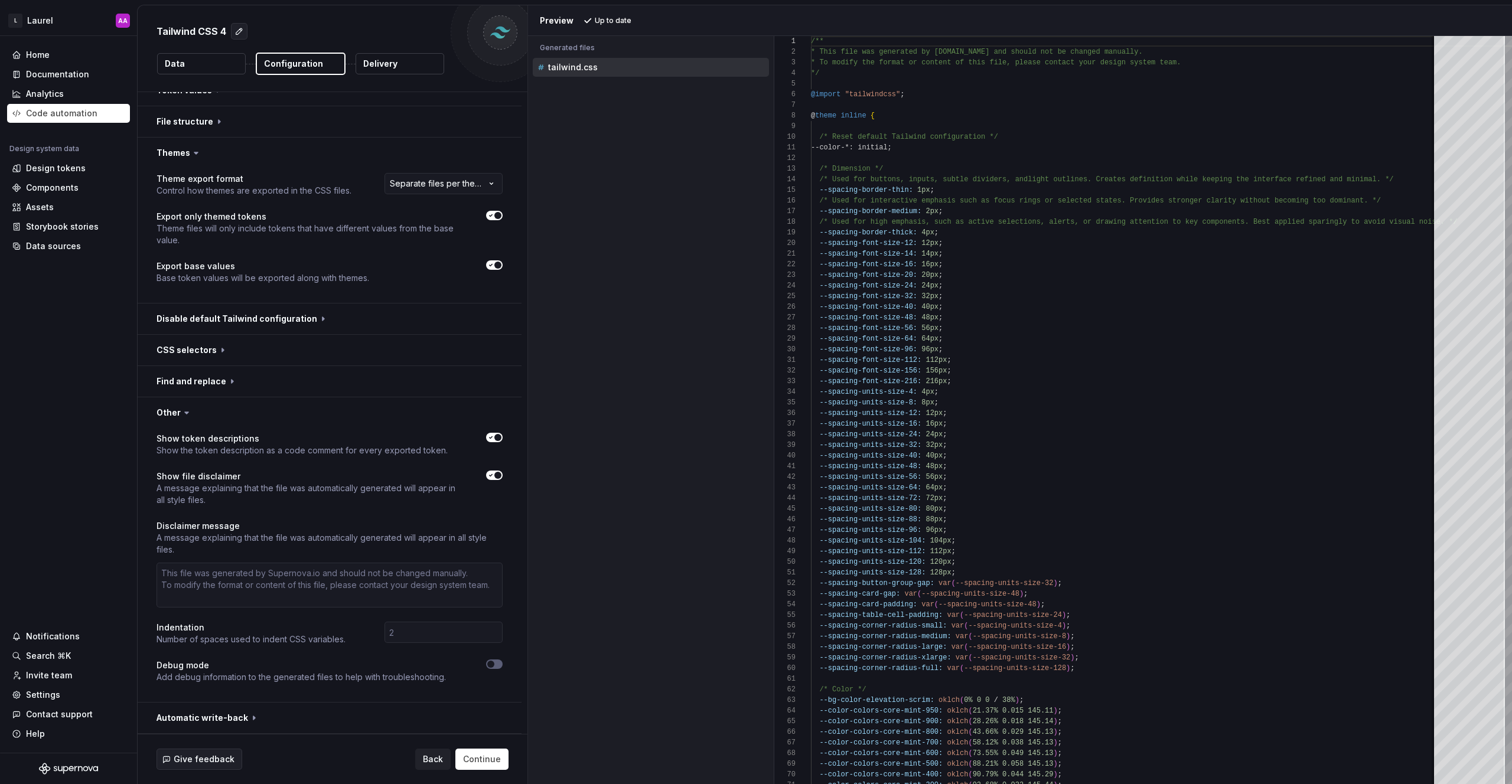
click at [494, 441] on button "button" at bounding box center [494, 437] width 17 height 9
type textarea "*"
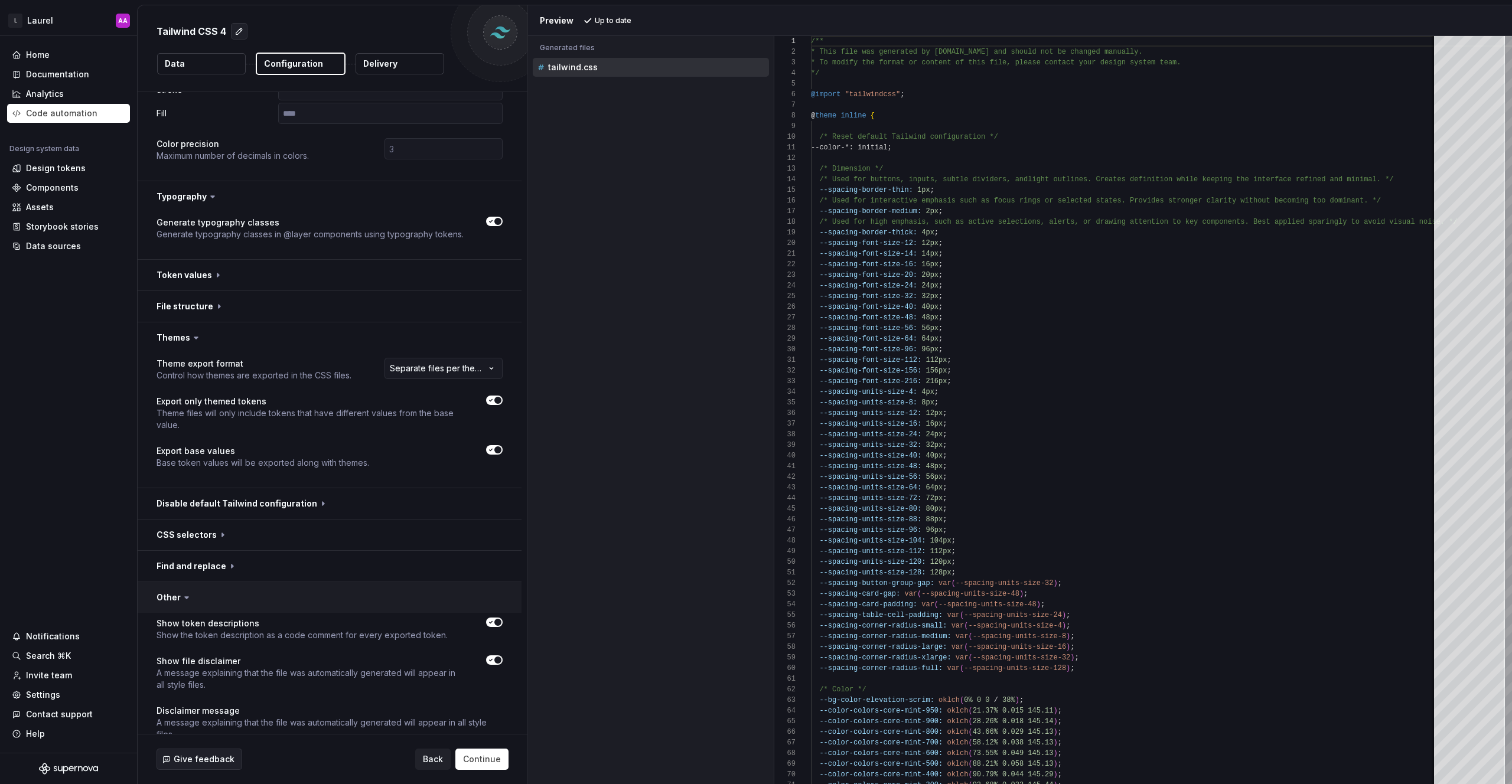
scroll to position [261, 0]
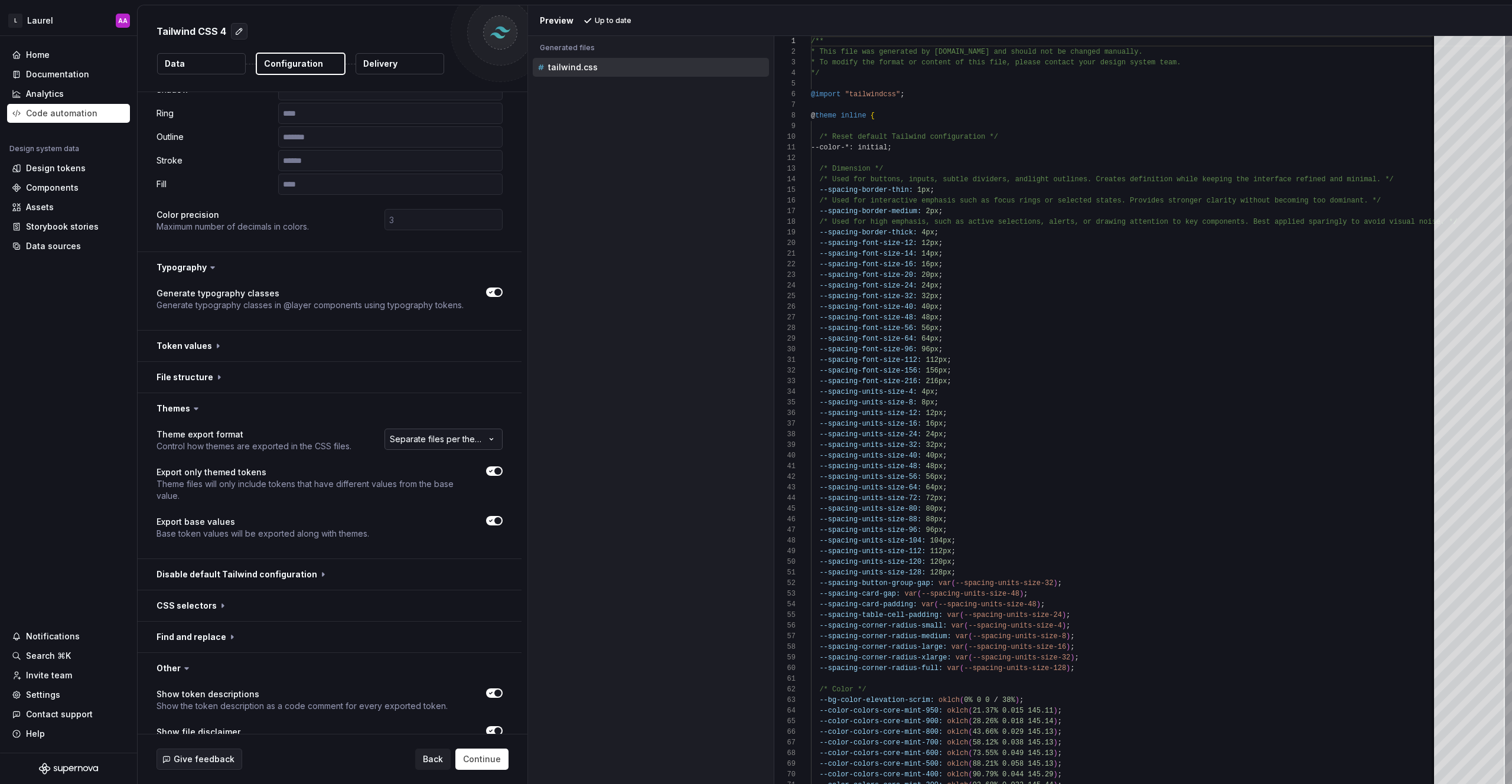
type button "on"
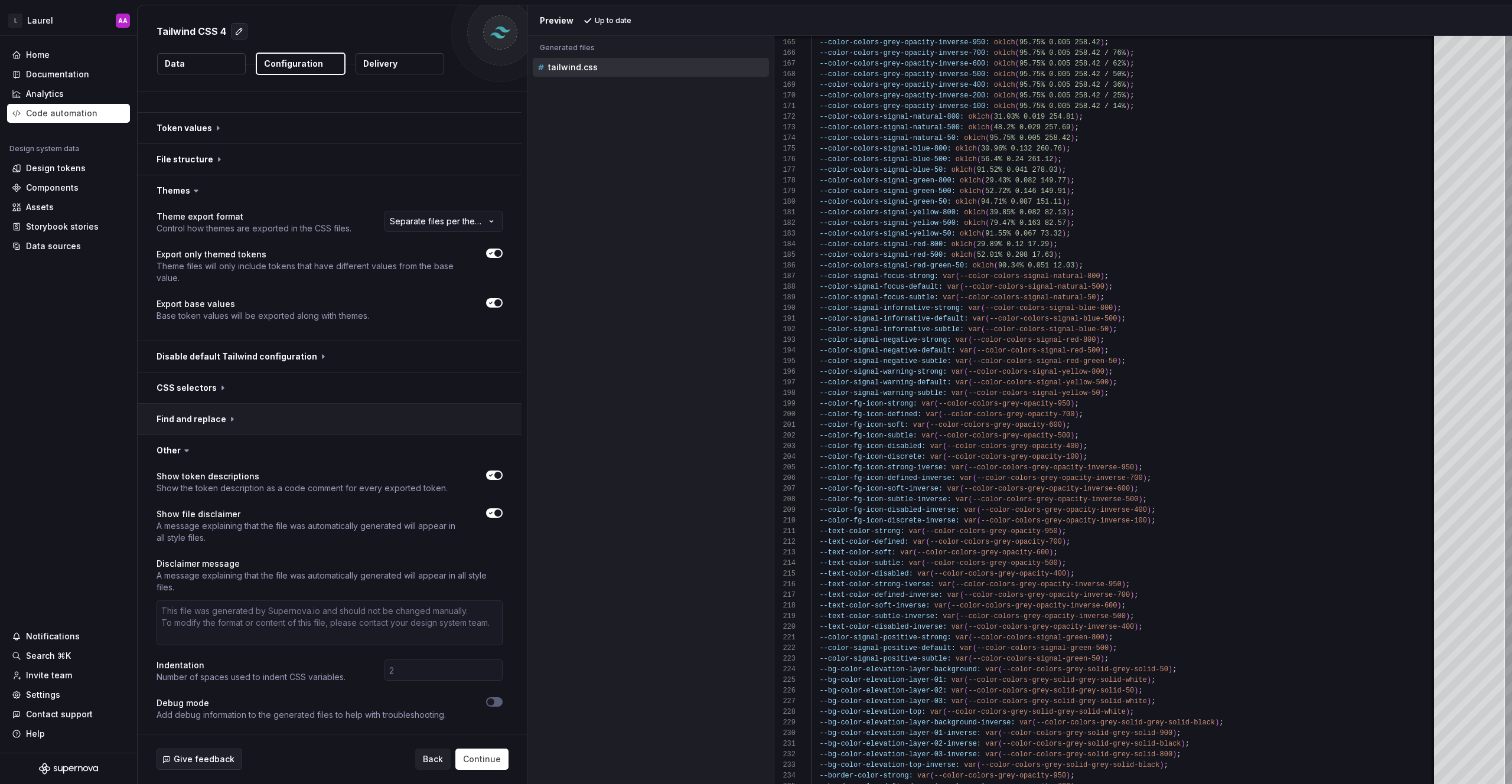
scroll to position [517, 0]
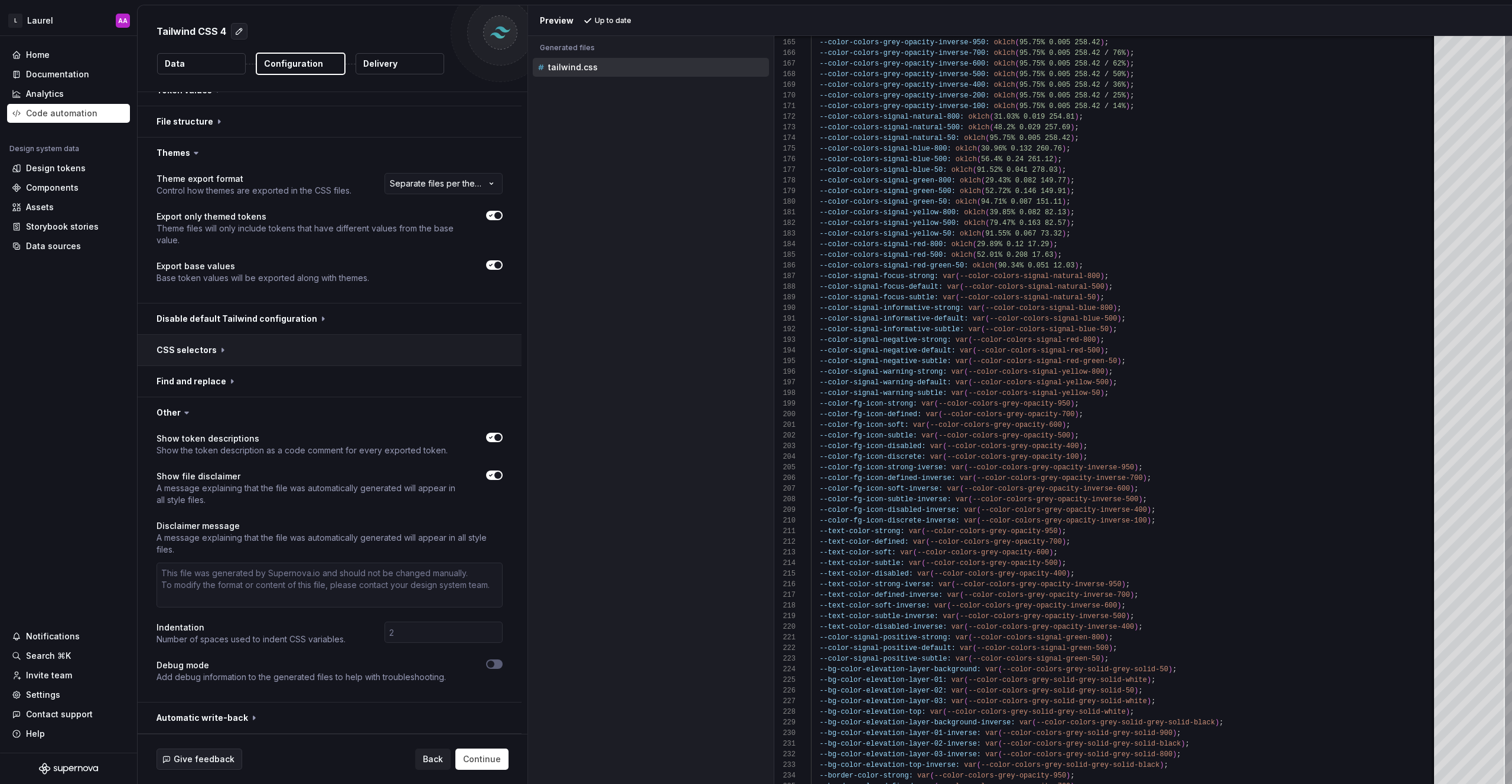
click at [264, 350] on button "button" at bounding box center [329, 350] width 384 height 30
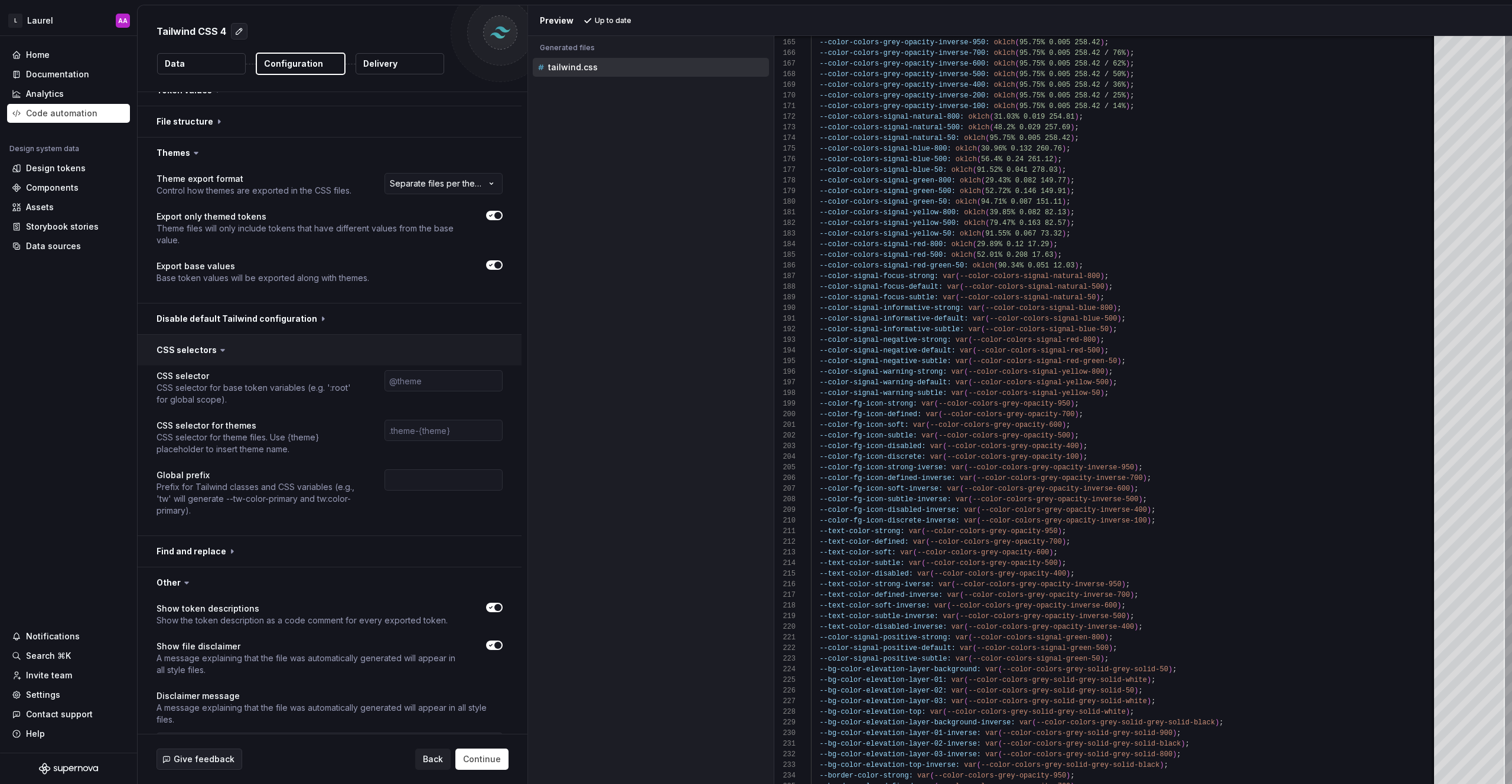
click at [264, 350] on button "button" at bounding box center [329, 350] width 384 height 30
type textarea "*"
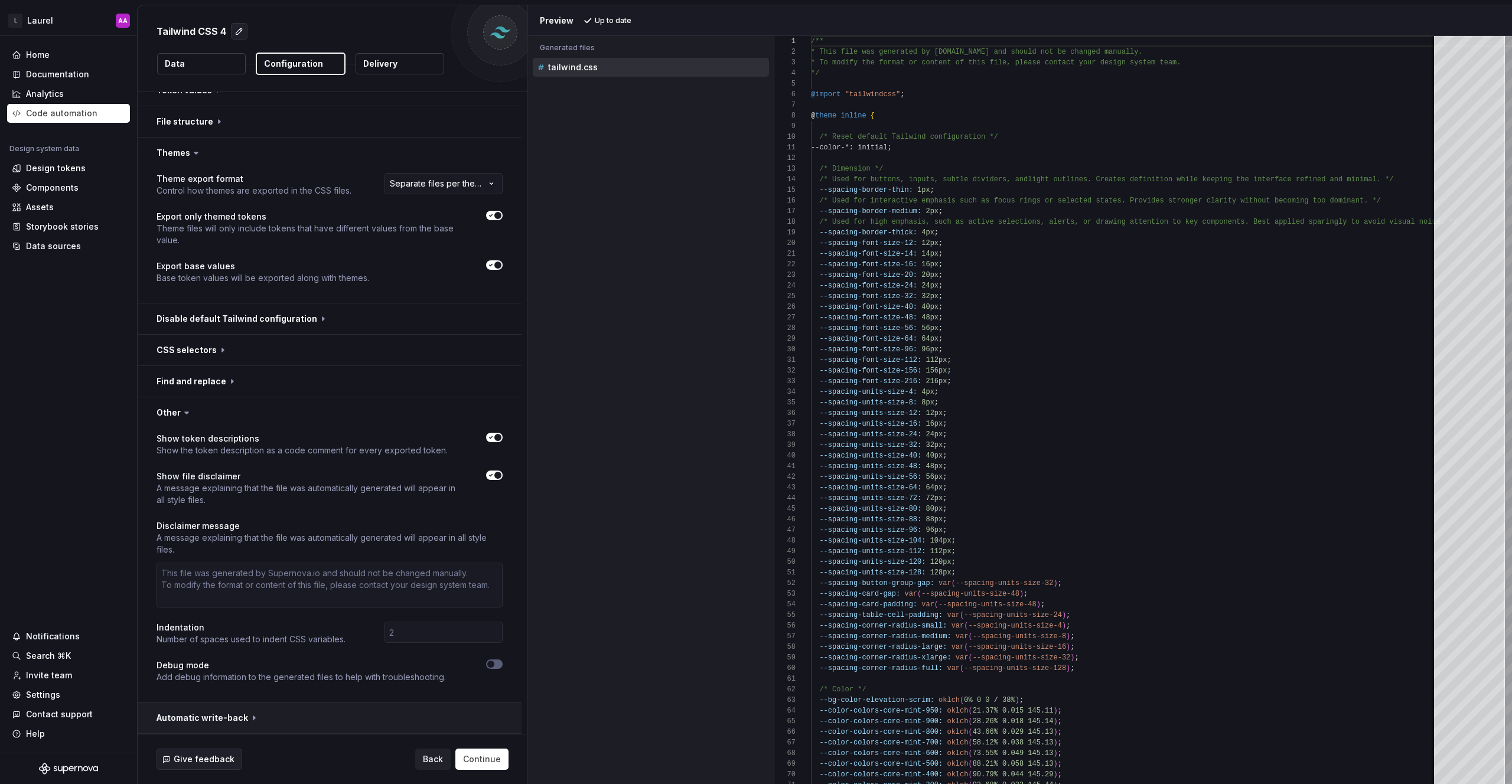
click at [208, 715] on button "button" at bounding box center [329, 718] width 384 height 30
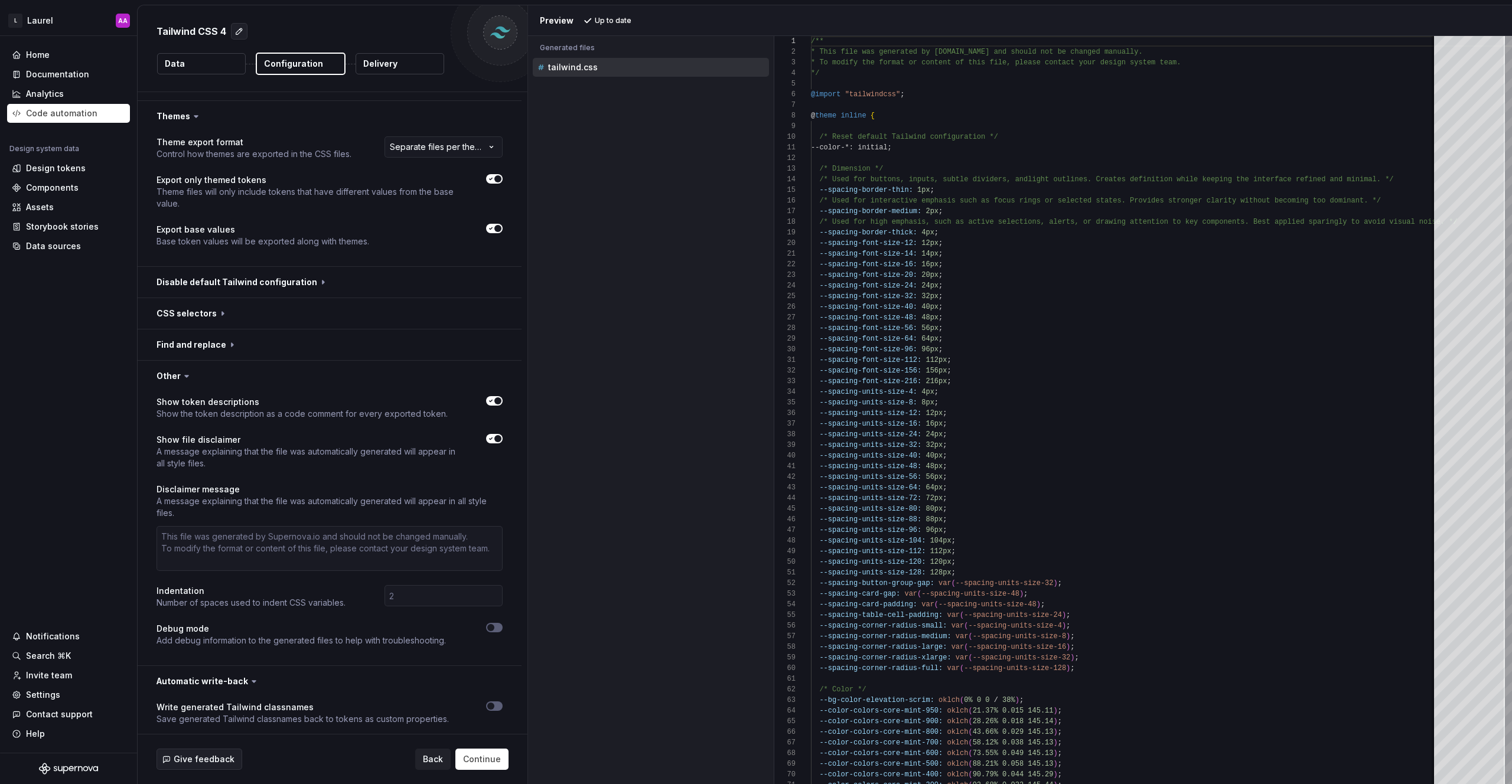
scroll to position [602, 0]
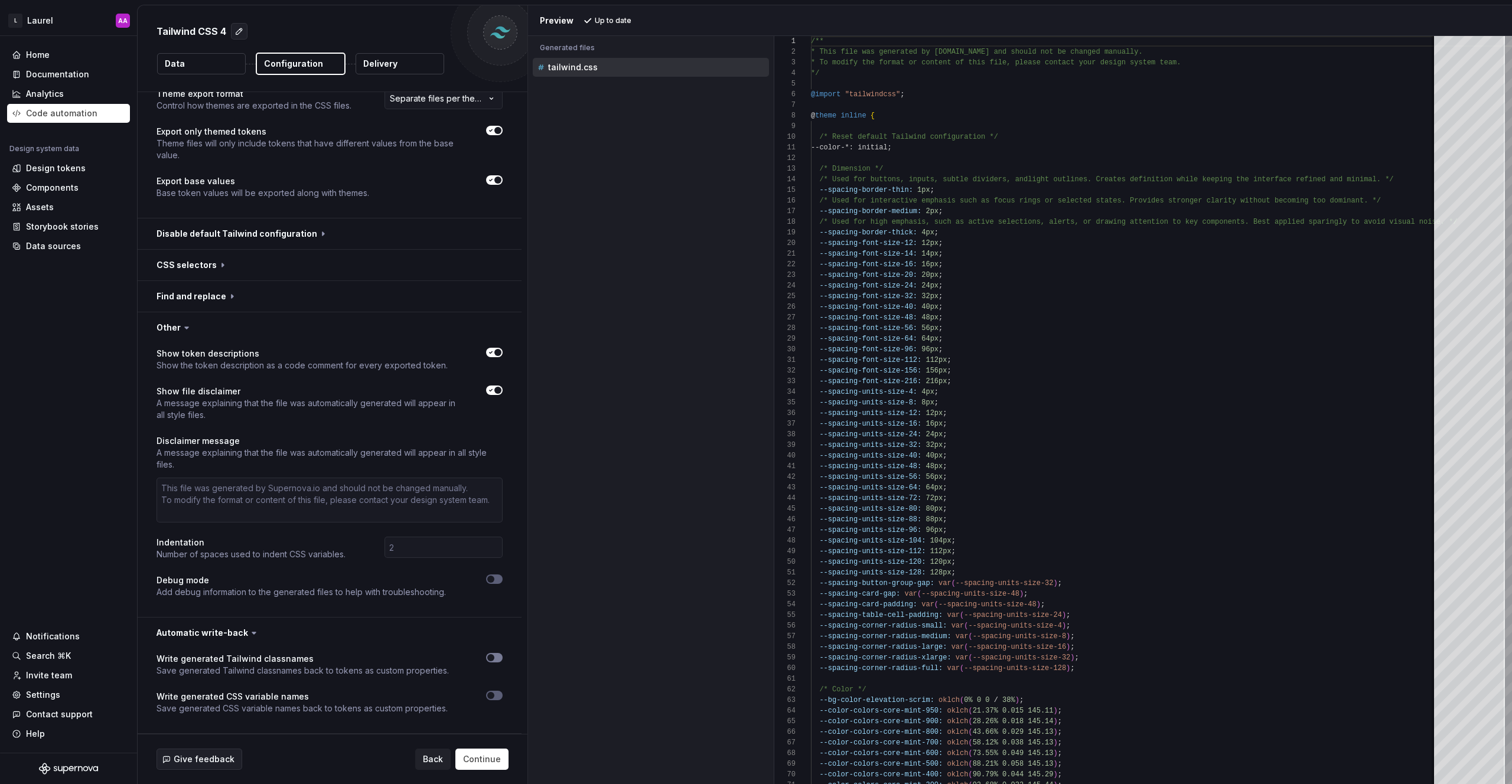
click at [487, 660] on icon "button" at bounding box center [491, 659] width 9 height 7
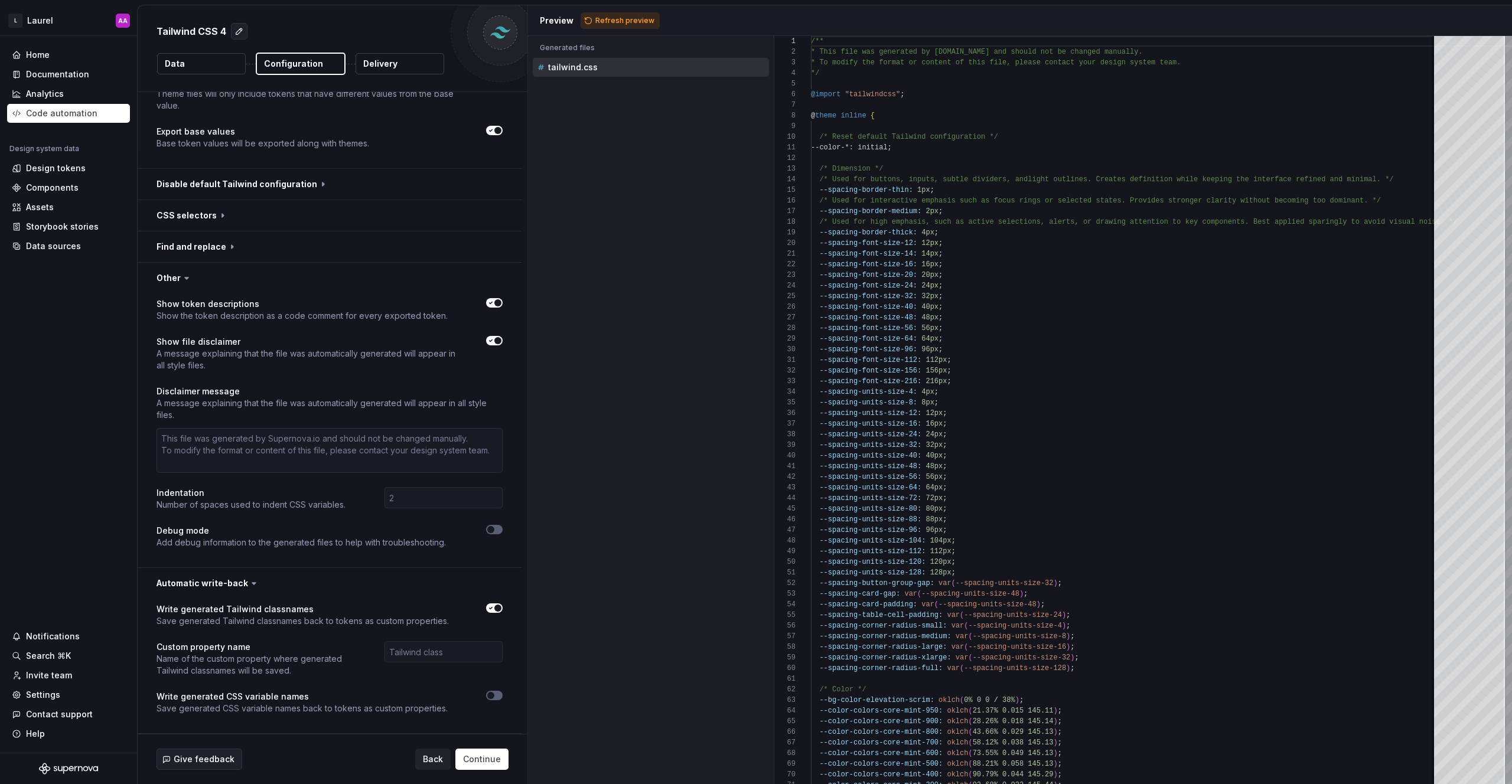
click at [491, 613] on div at bounding box center [486, 616] width 32 height 24
click at [491, 612] on button "button" at bounding box center [494, 609] width 17 height 9
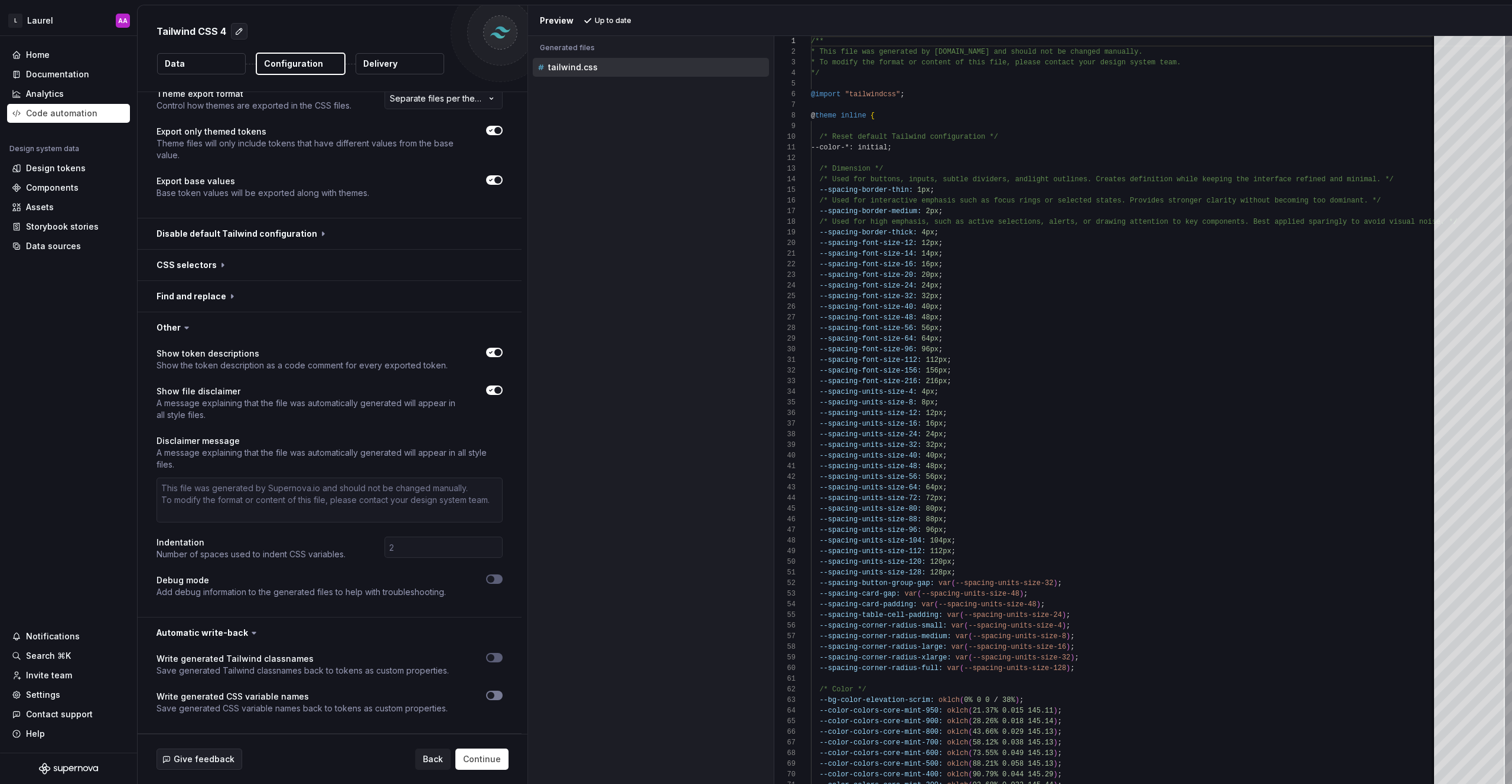
click at [494, 696] on span "button" at bounding box center [491, 696] width 7 height 7
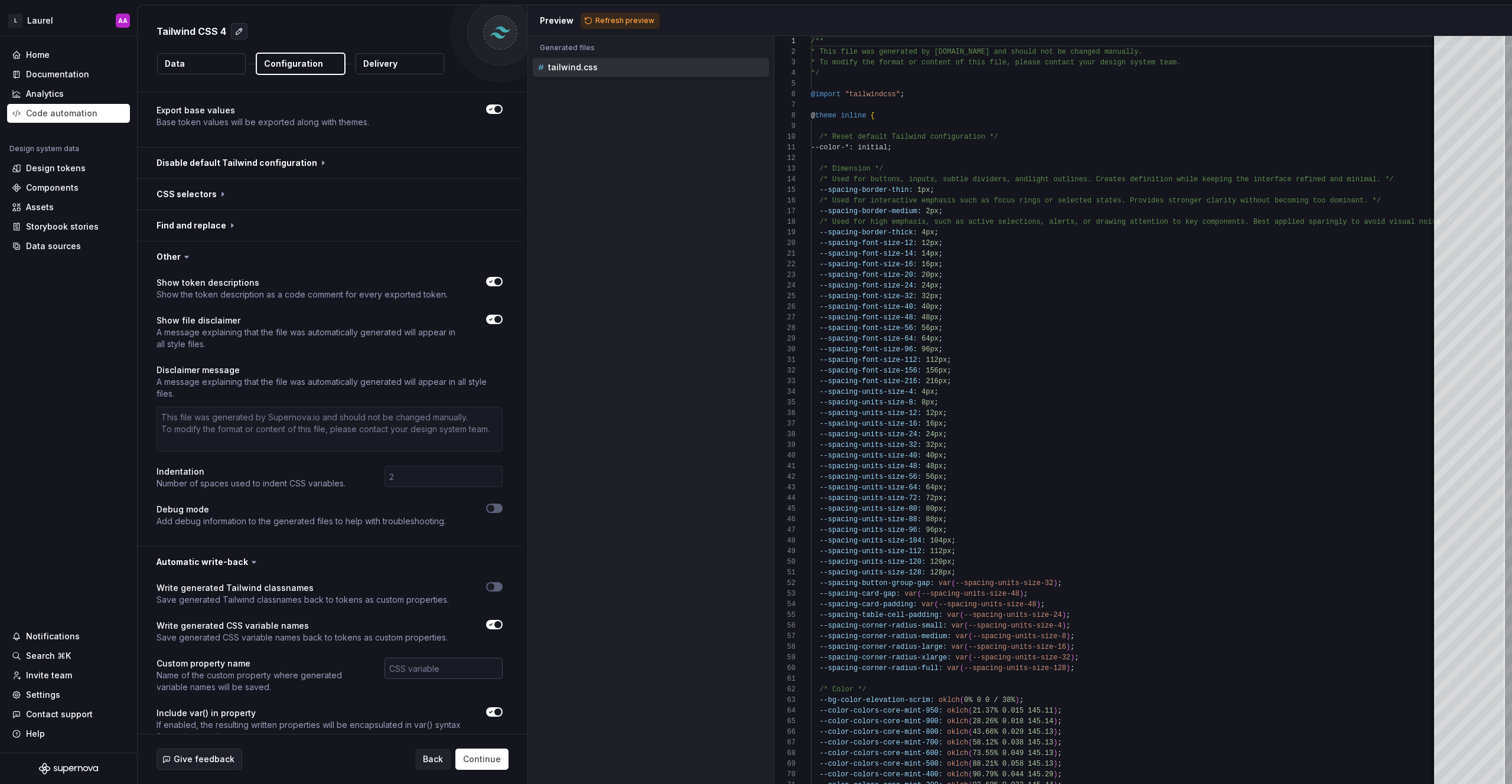
scroll to position [701, 0]
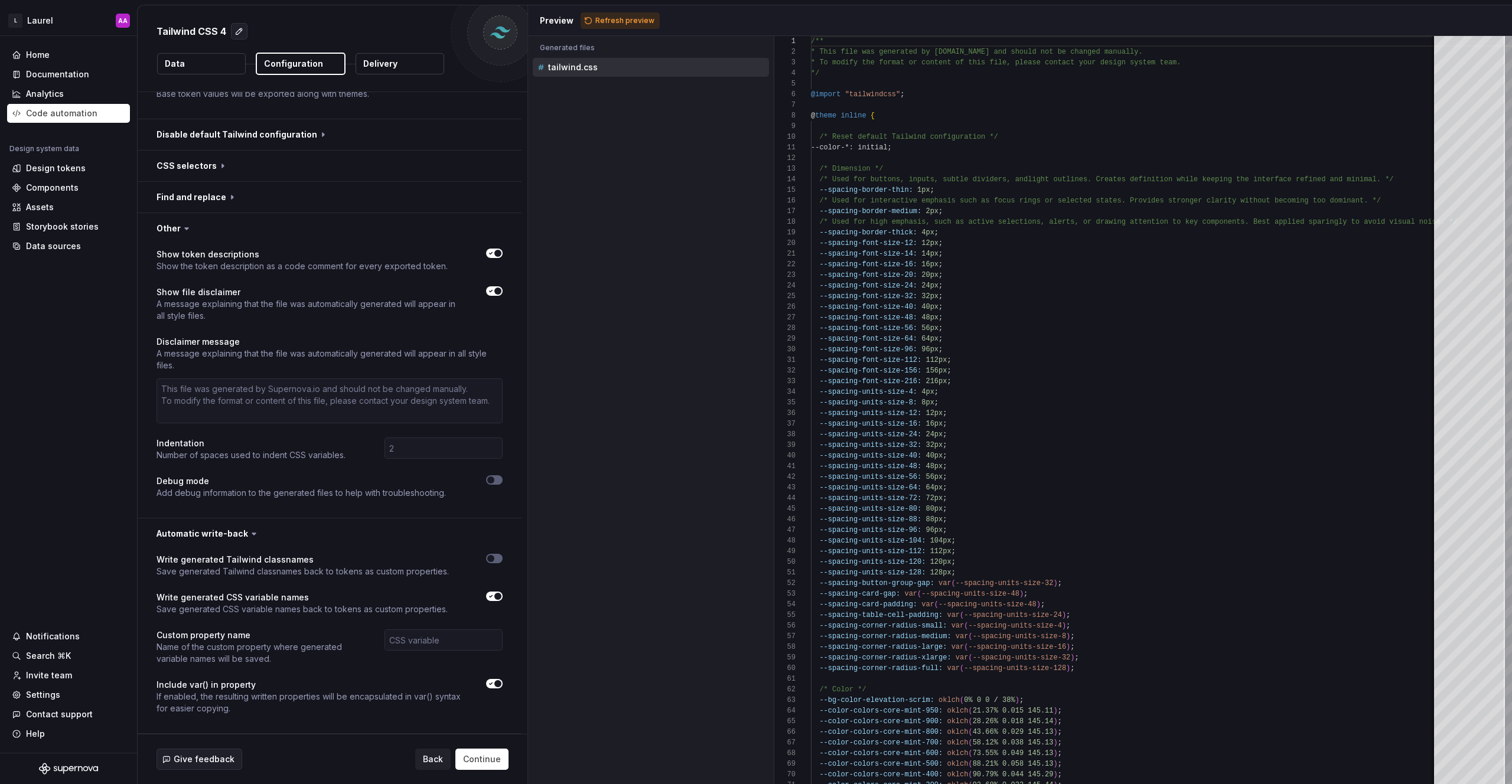
click at [492, 598] on icon "button" at bounding box center [491, 597] width 9 height 7
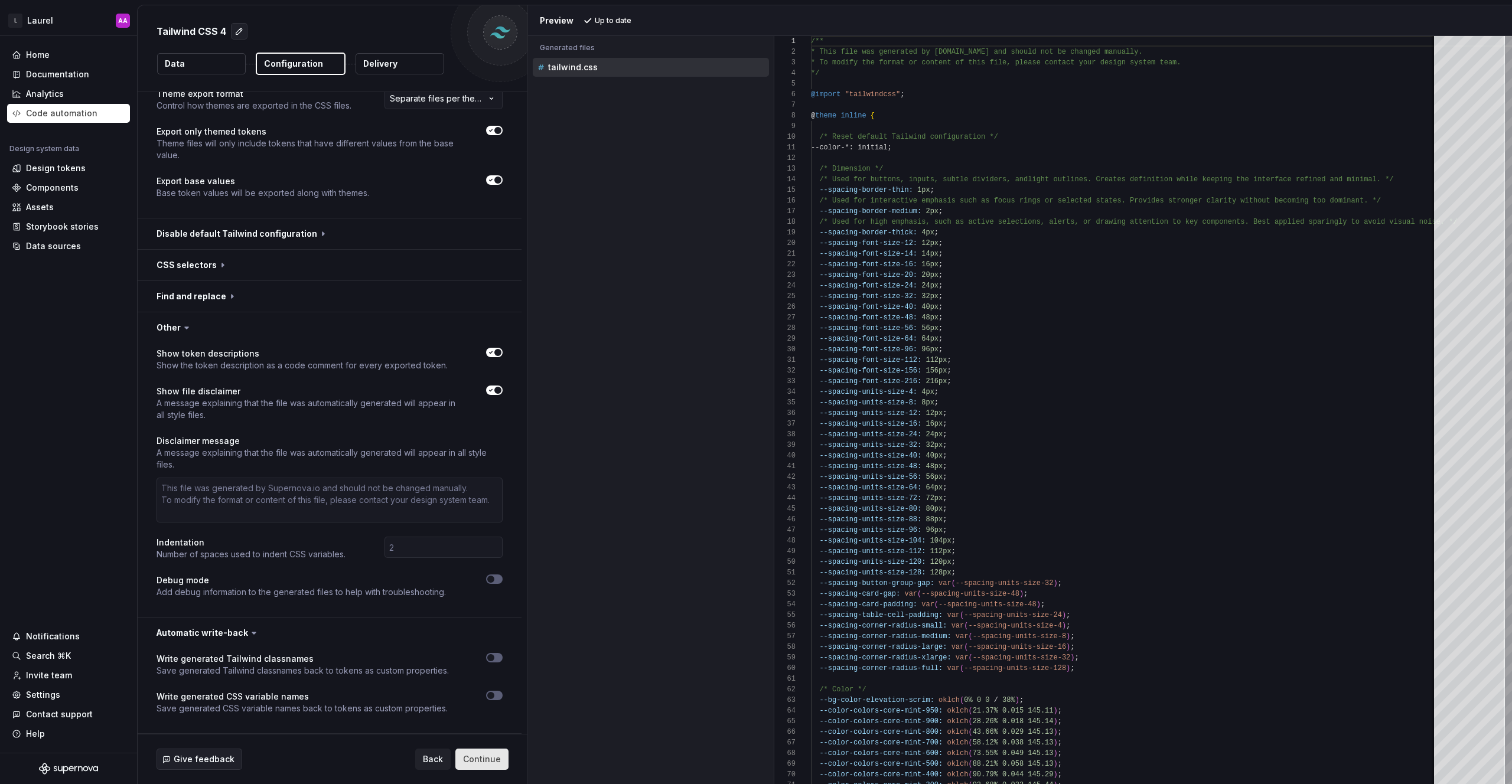
click at [476, 754] on span "Continue" at bounding box center [482, 759] width 38 height 12
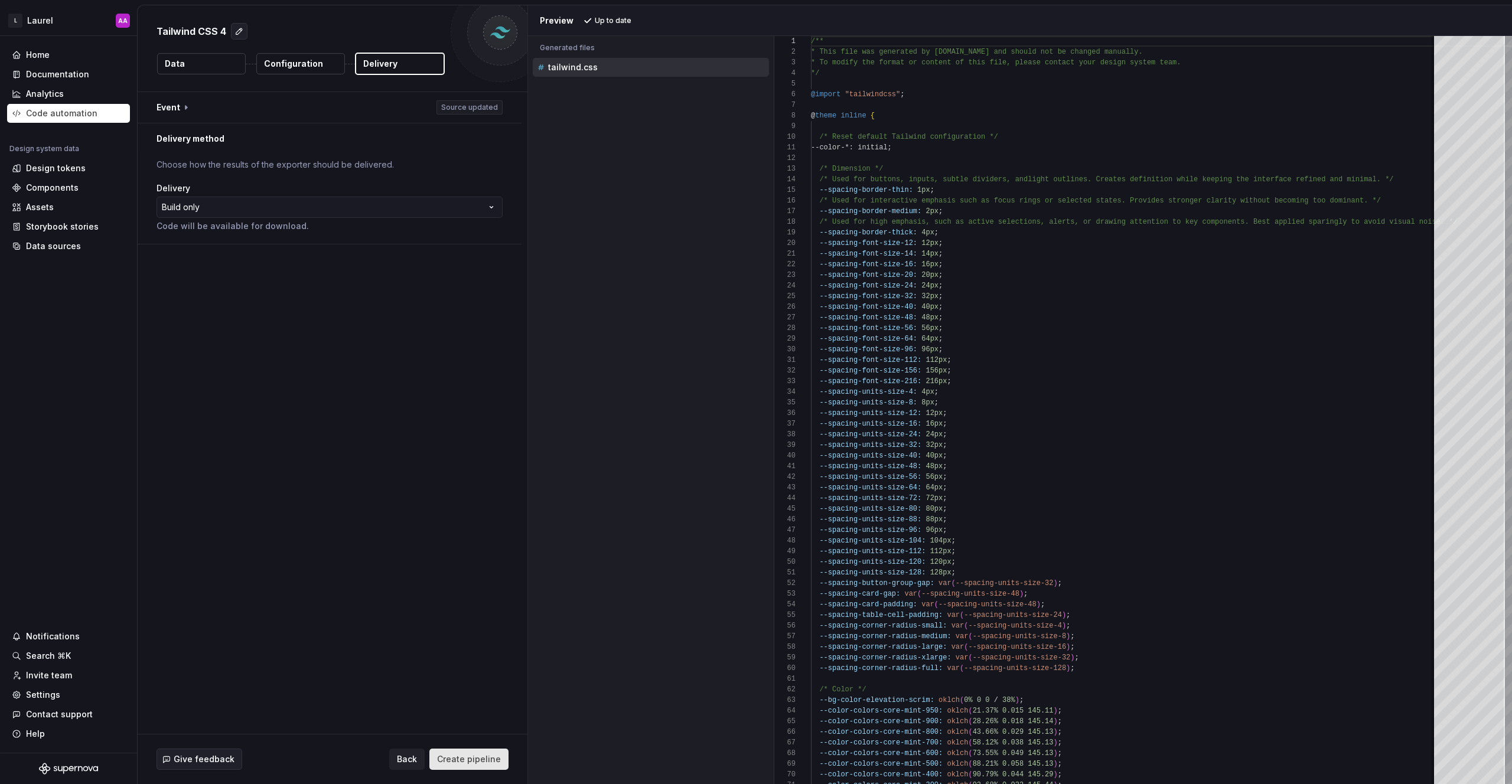
click at [482, 763] on span "Create pipeline" at bounding box center [469, 759] width 64 height 12
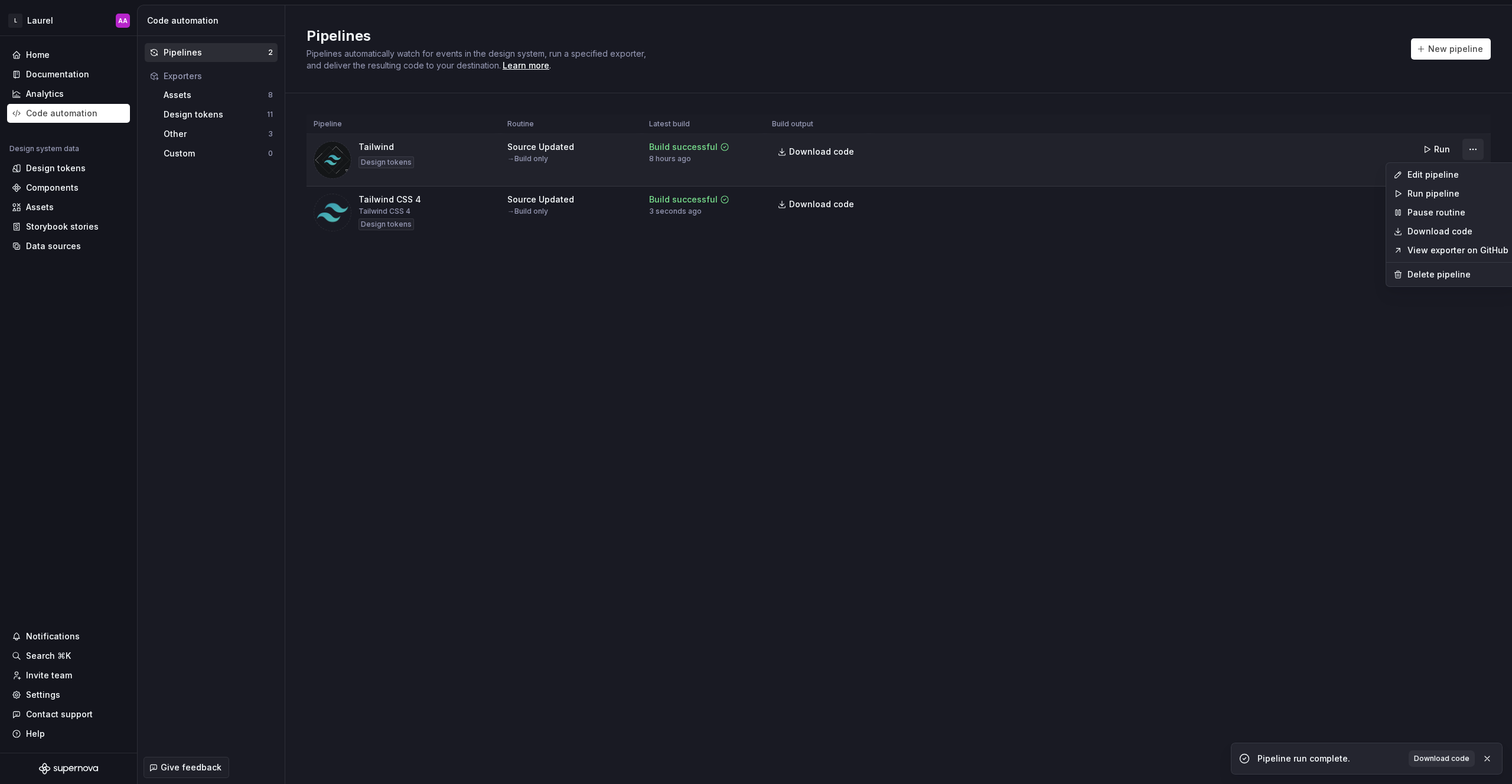
click at [1477, 148] on html "L Laurel AA Home Documentation Analytics Code automation Design system data Des…" at bounding box center [756, 392] width 1512 height 784
click at [1423, 275] on div "Delete pipeline" at bounding box center [1458, 274] width 101 height 12
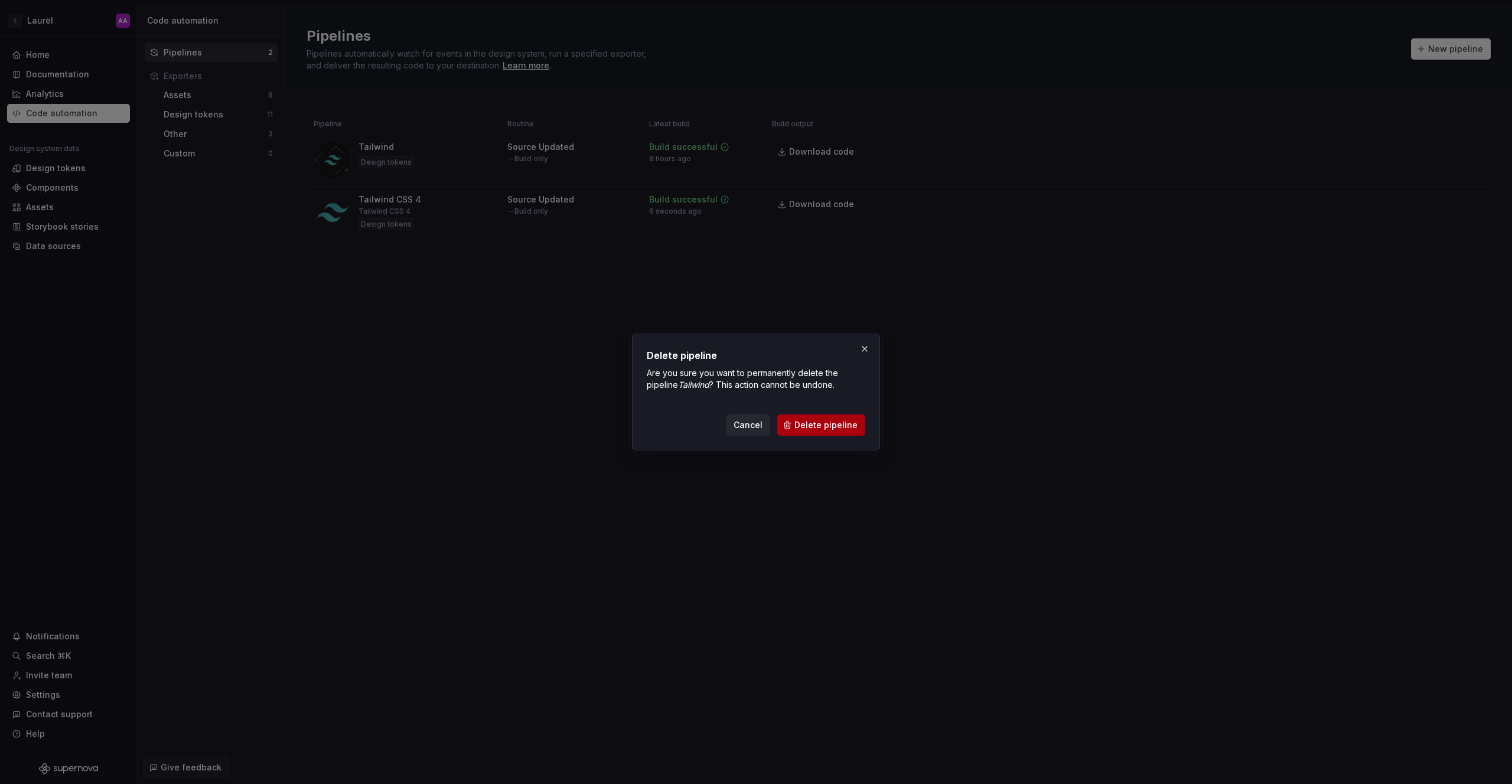
click at [841, 426] on span "Delete pipeline" at bounding box center [826, 425] width 64 height 12
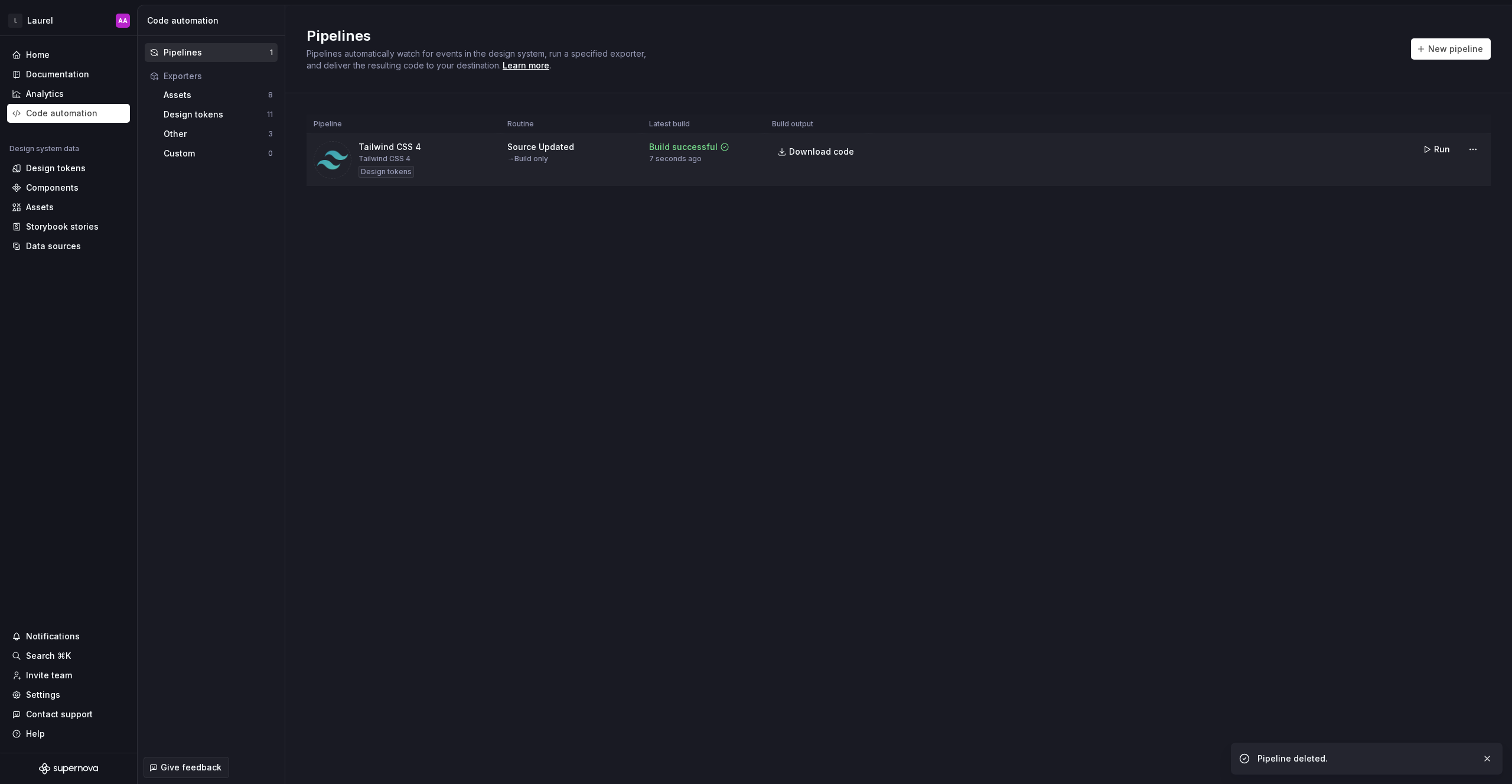
click at [407, 152] on div "Tailwind CSS 4" at bounding box center [390, 147] width 63 height 12
click at [569, 151] on div "Source Updated" at bounding box center [541, 147] width 66 height 12
click at [380, 138] on td "Tailwind CSS 4 Tailwind CSS 4 Design tokens" at bounding box center [403, 160] width 194 height 53
click at [1478, 153] on html "L Laurel AA Home Documentation Analytics Code automation Design system data Des…" at bounding box center [756, 392] width 1512 height 784
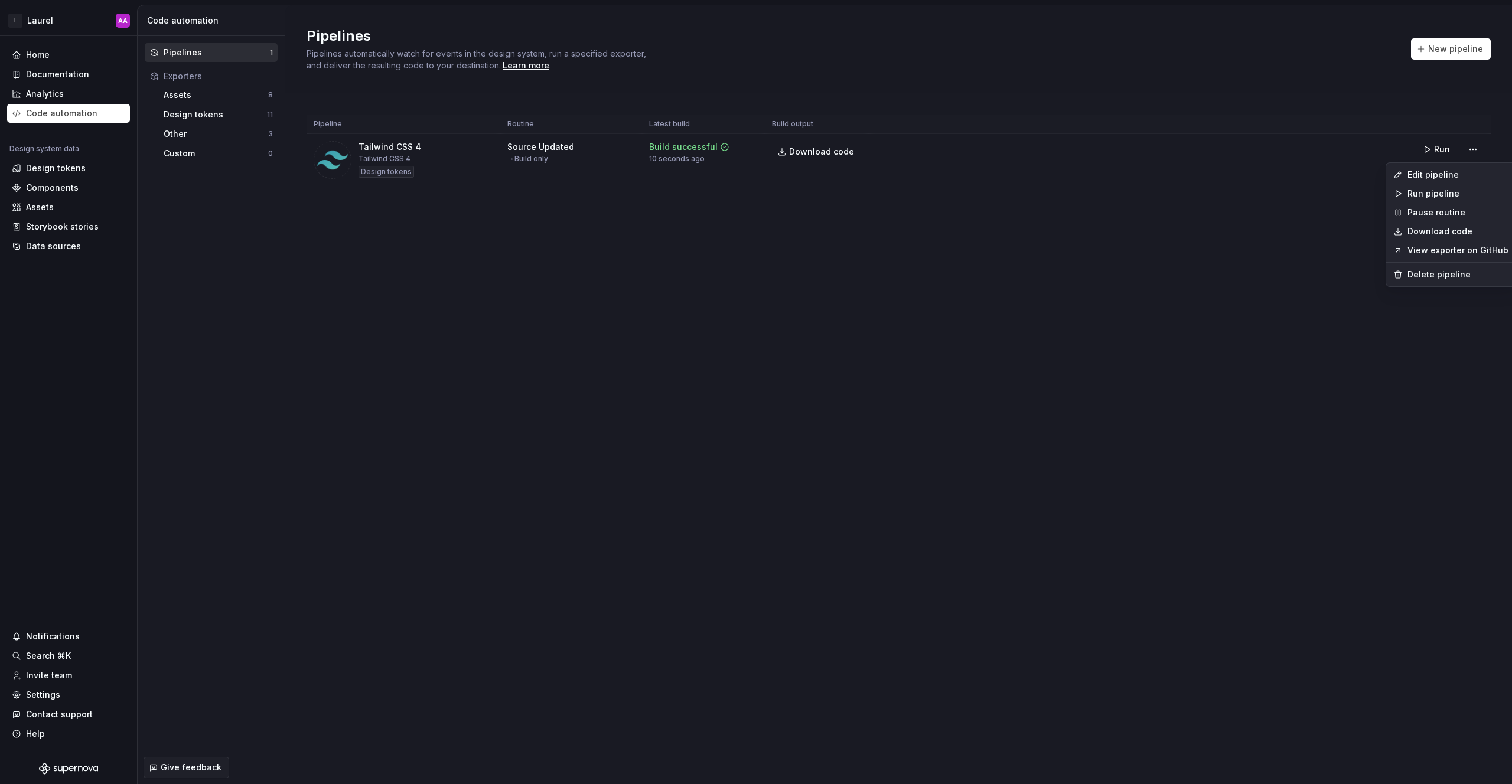
click at [1442, 255] on link "View exporter on GitHub" at bounding box center [1458, 250] width 101 height 12
click at [1475, 154] on html "L Laurel AA Home Documentation Analytics Code automation Design system data Des…" at bounding box center [756, 392] width 1512 height 784
click at [1435, 180] on div "Edit pipeline" at bounding box center [1458, 174] width 101 height 12
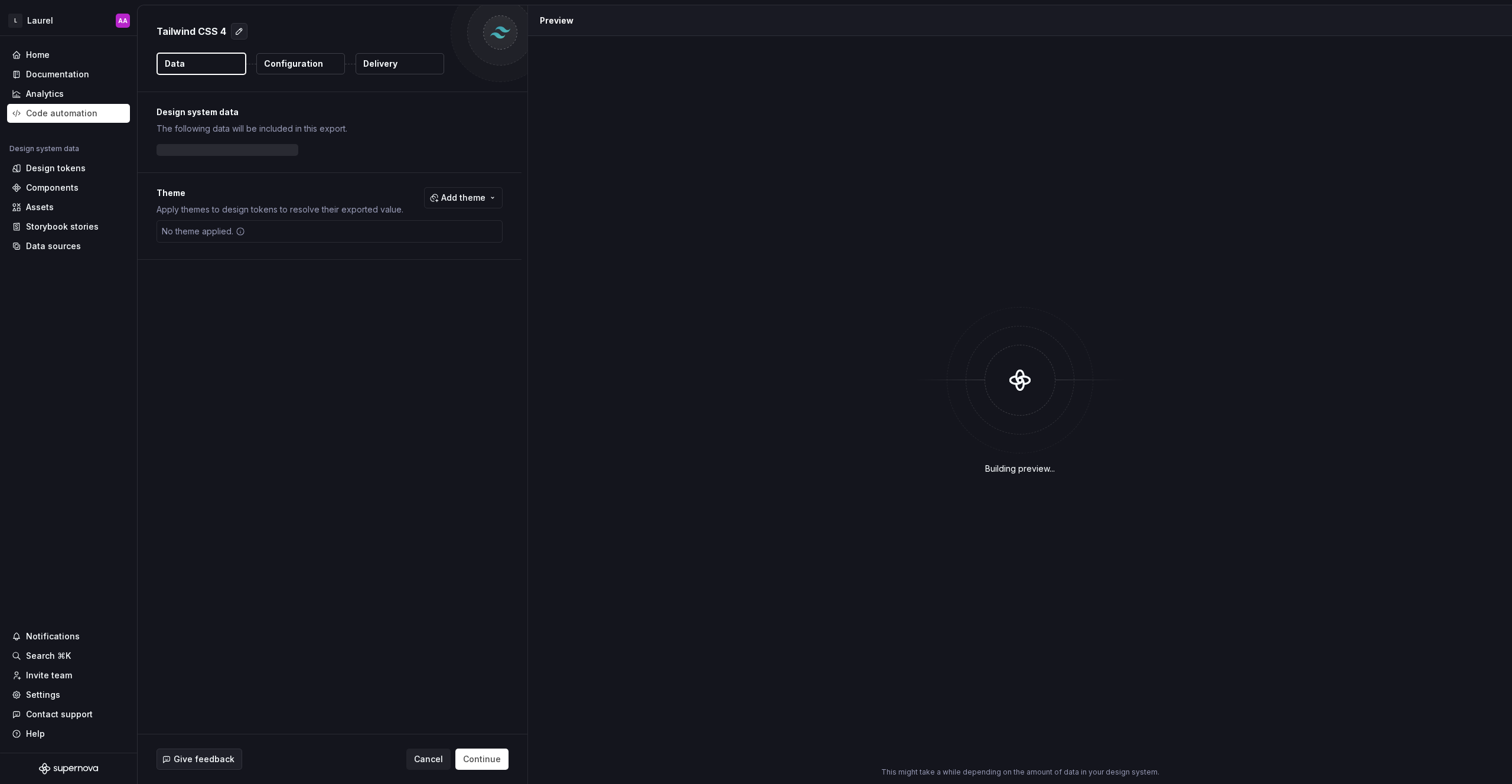
click at [306, 64] on p "Configuration" at bounding box center [293, 64] width 59 height 12
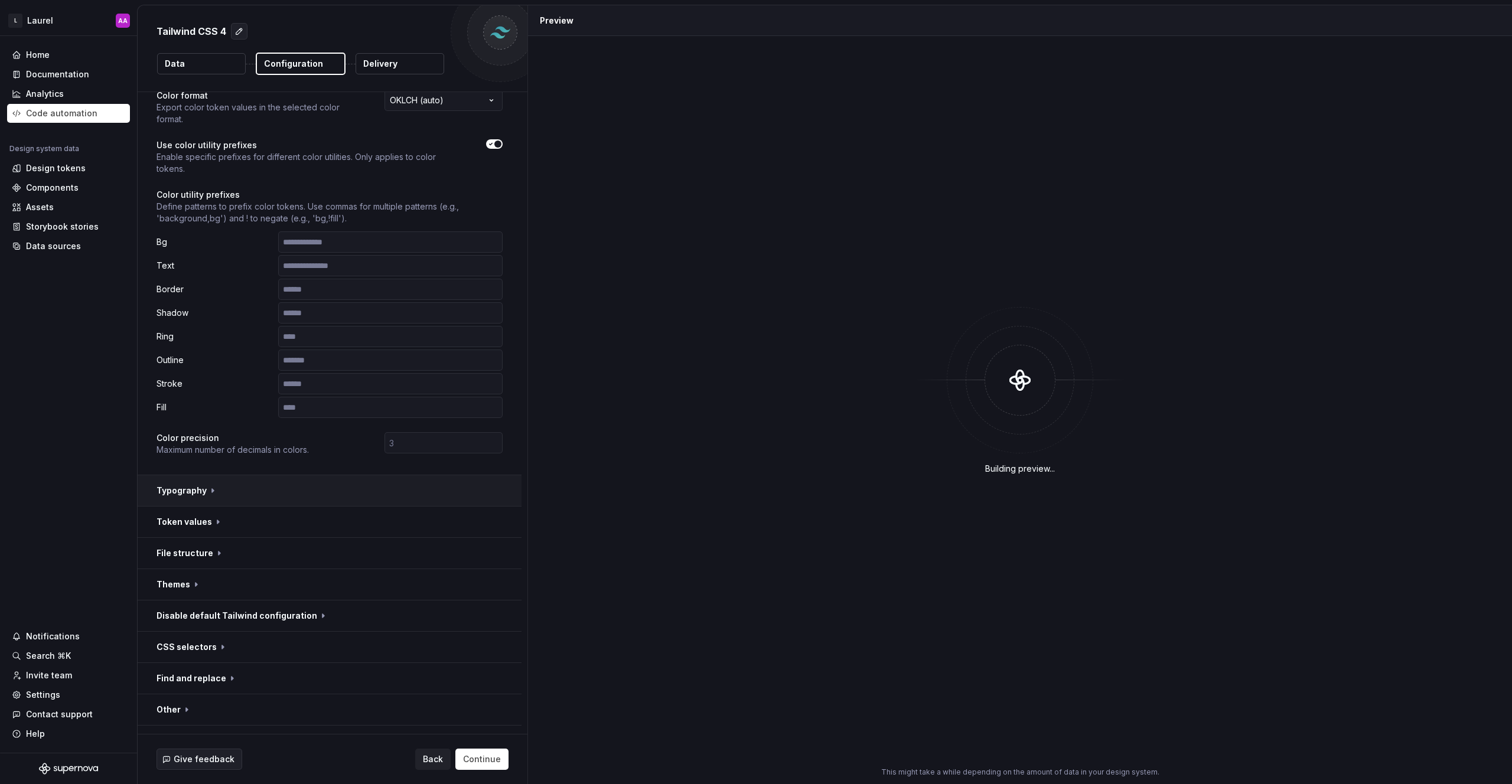
scroll to position [61, 0]
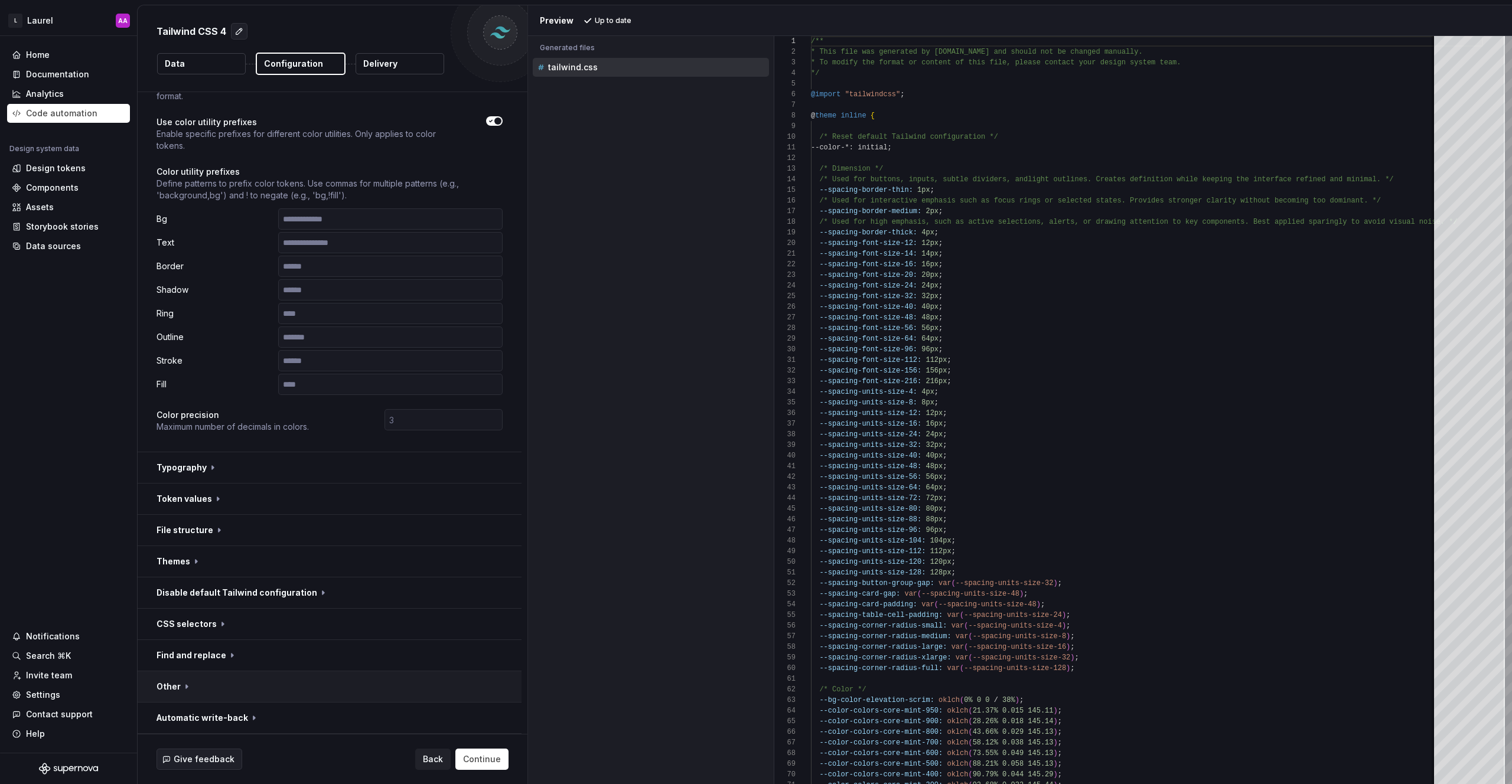
click at [211, 689] on button "button" at bounding box center [329, 686] width 384 height 30
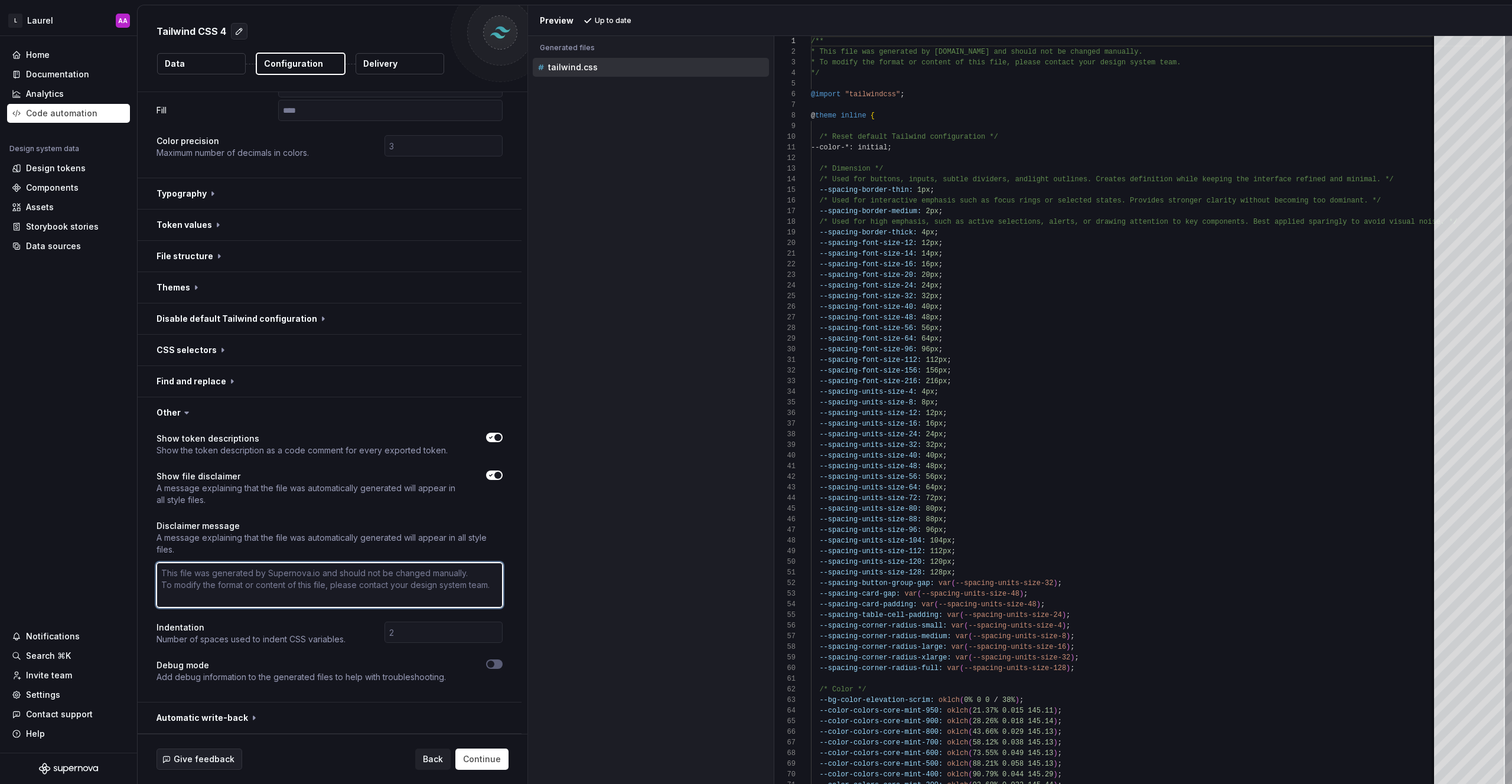
click at [263, 577] on textarea at bounding box center [329, 585] width 346 height 45
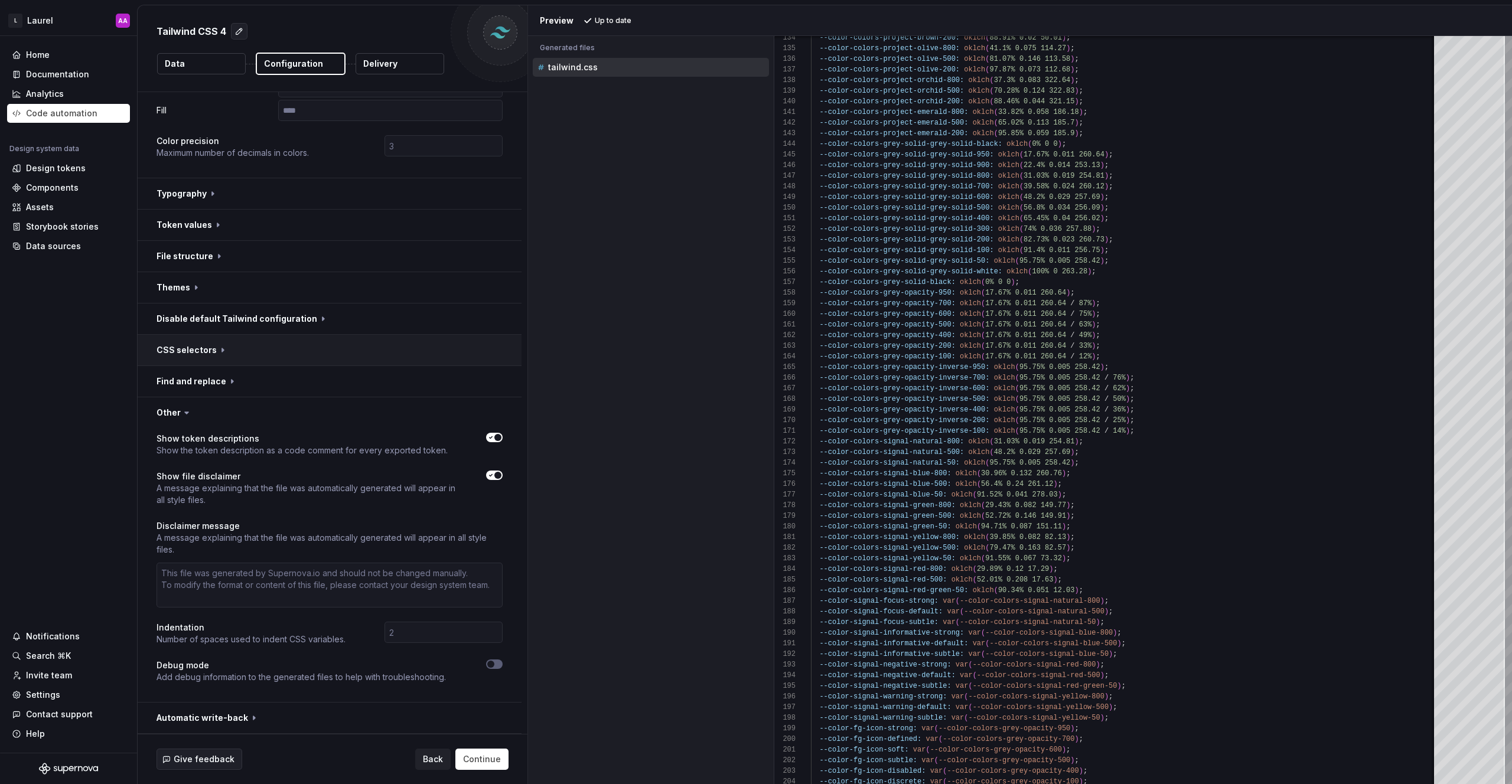
click at [226, 346] on button "button" at bounding box center [329, 350] width 384 height 30
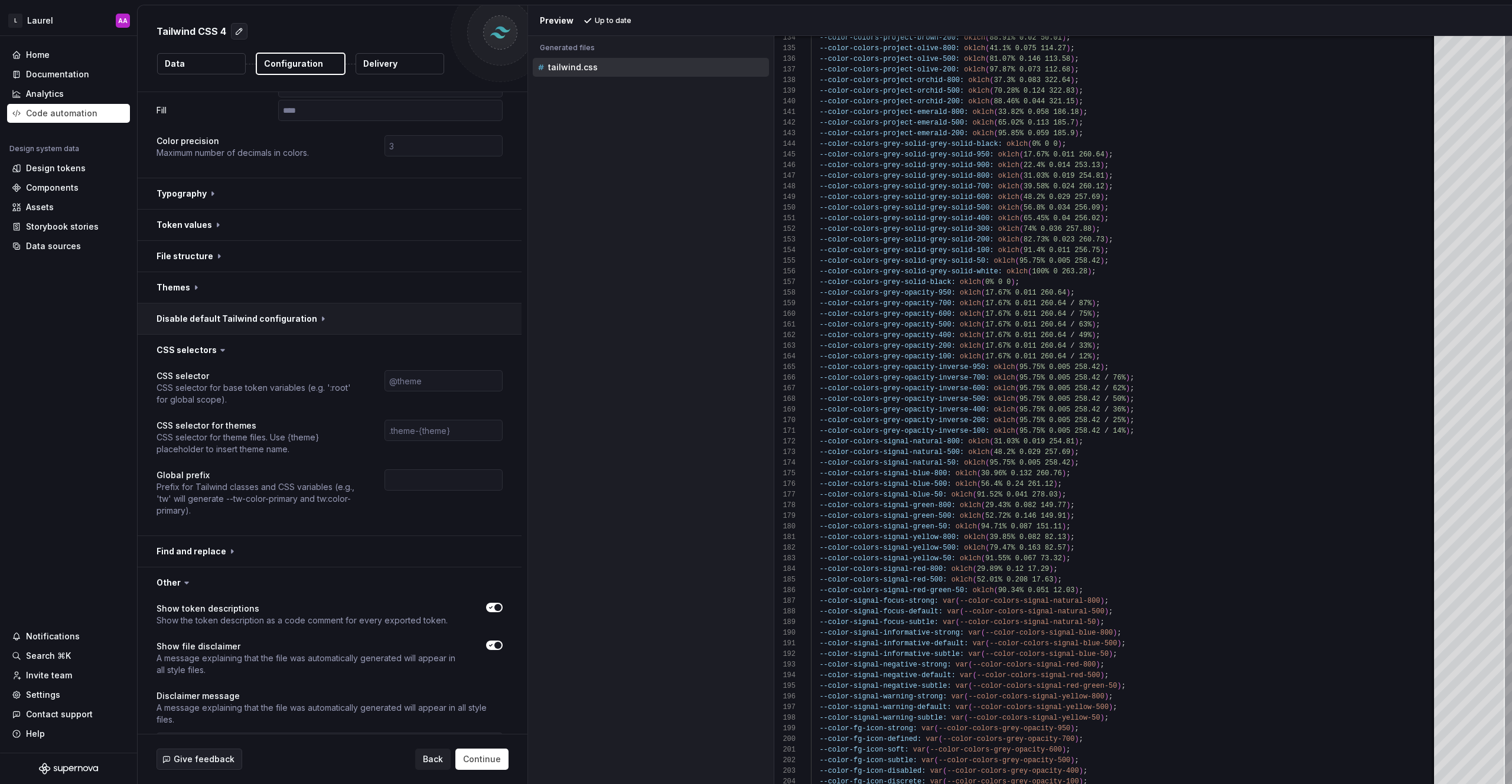
click at [244, 321] on button "button" at bounding box center [329, 318] width 384 height 30
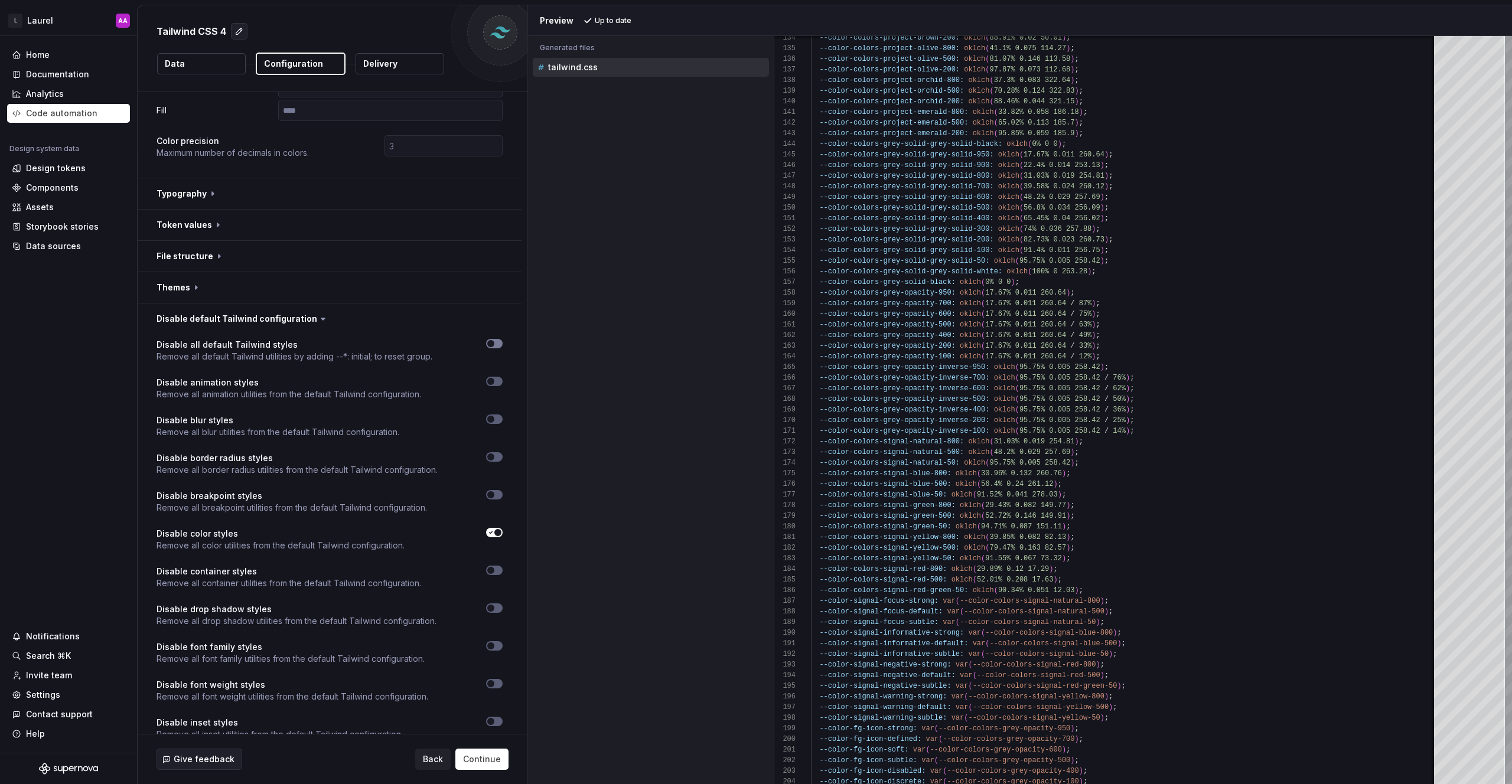
click at [492, 342] on span "button" at bounding box center [491, 344] width 7 height 7
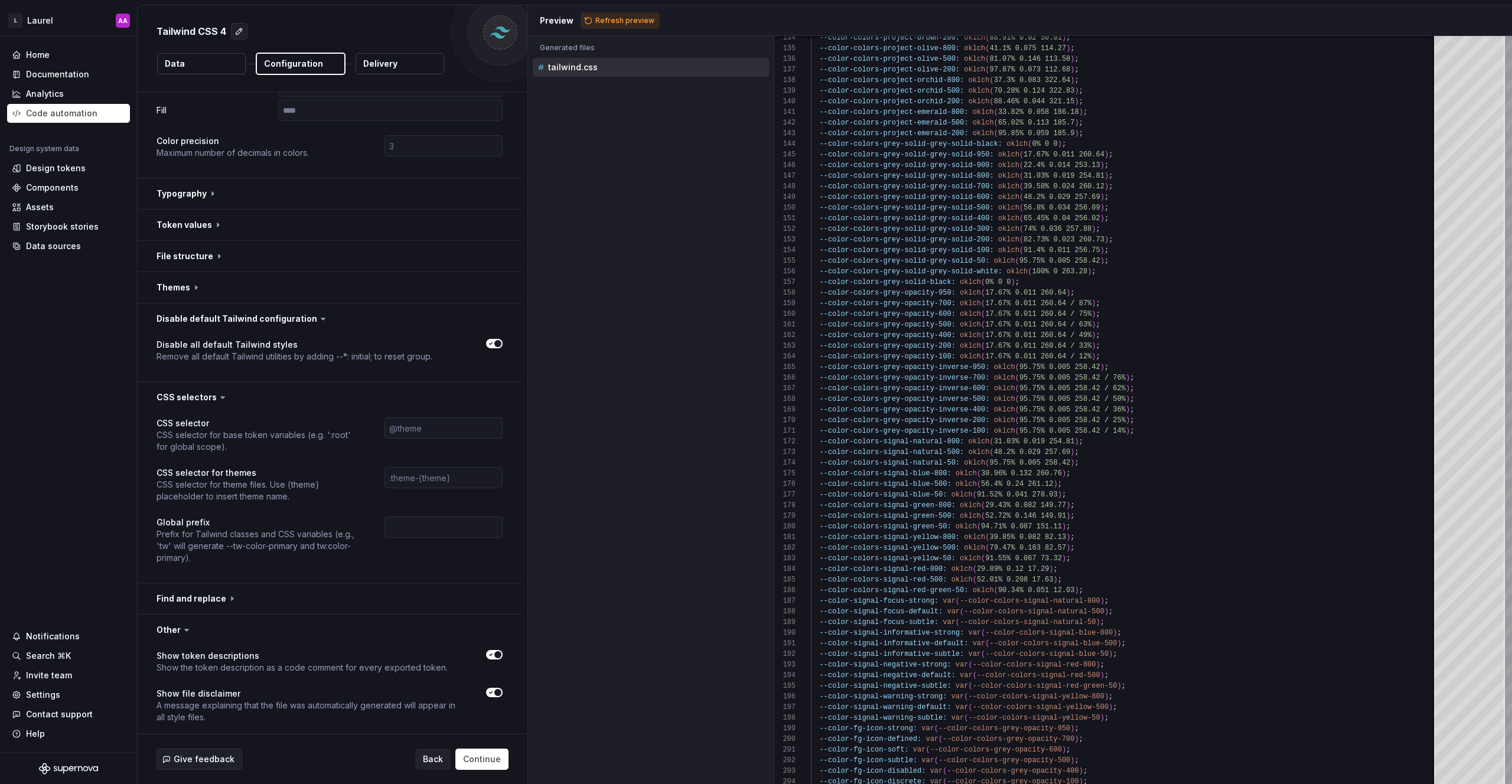
click at [492, 343] on icon "button" at bounding box center [491, 344] width 3 height 2
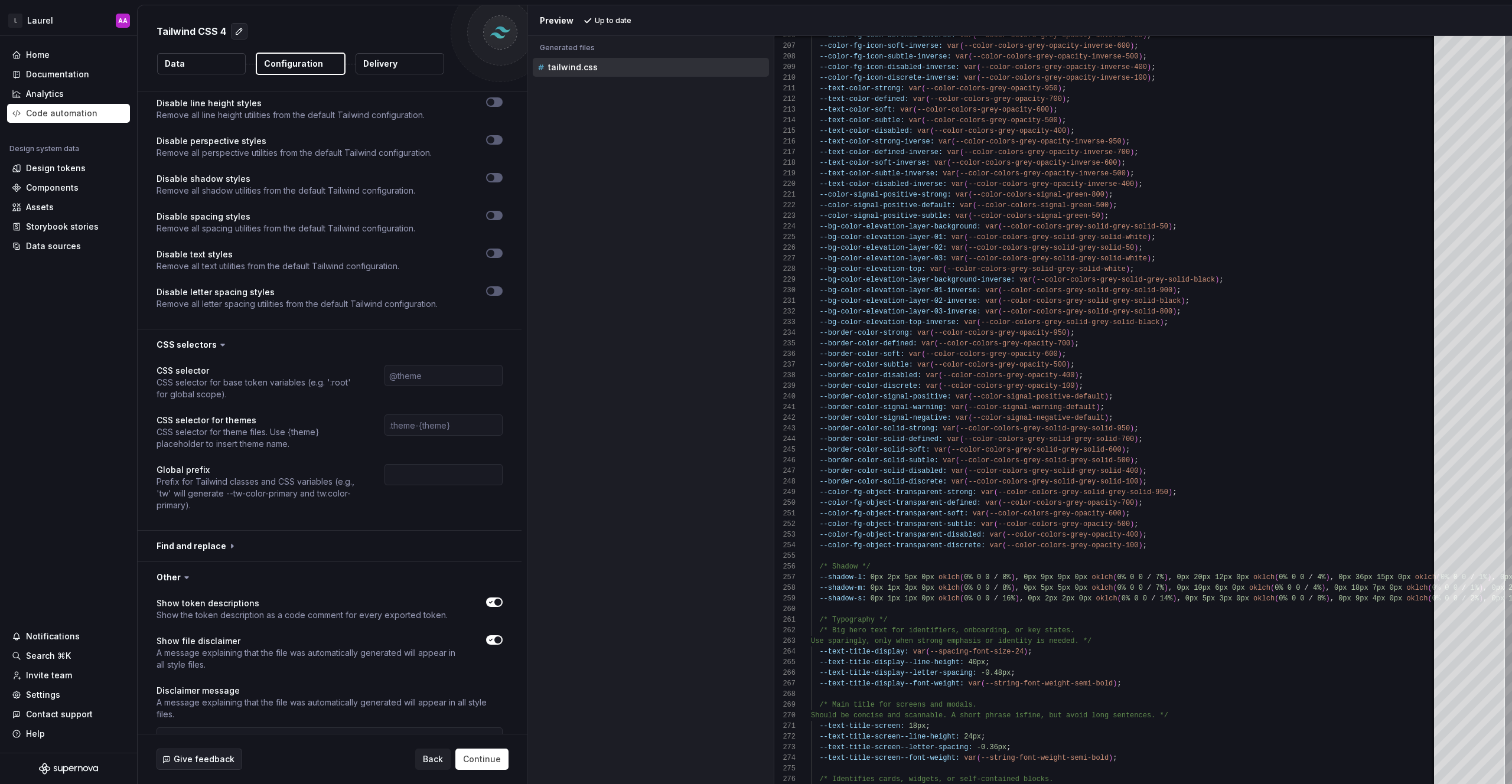
scroll to position [992, 0]
click at [38, 166] on div "Design tokens" at bounding box center [55, 168] width 60 height 12
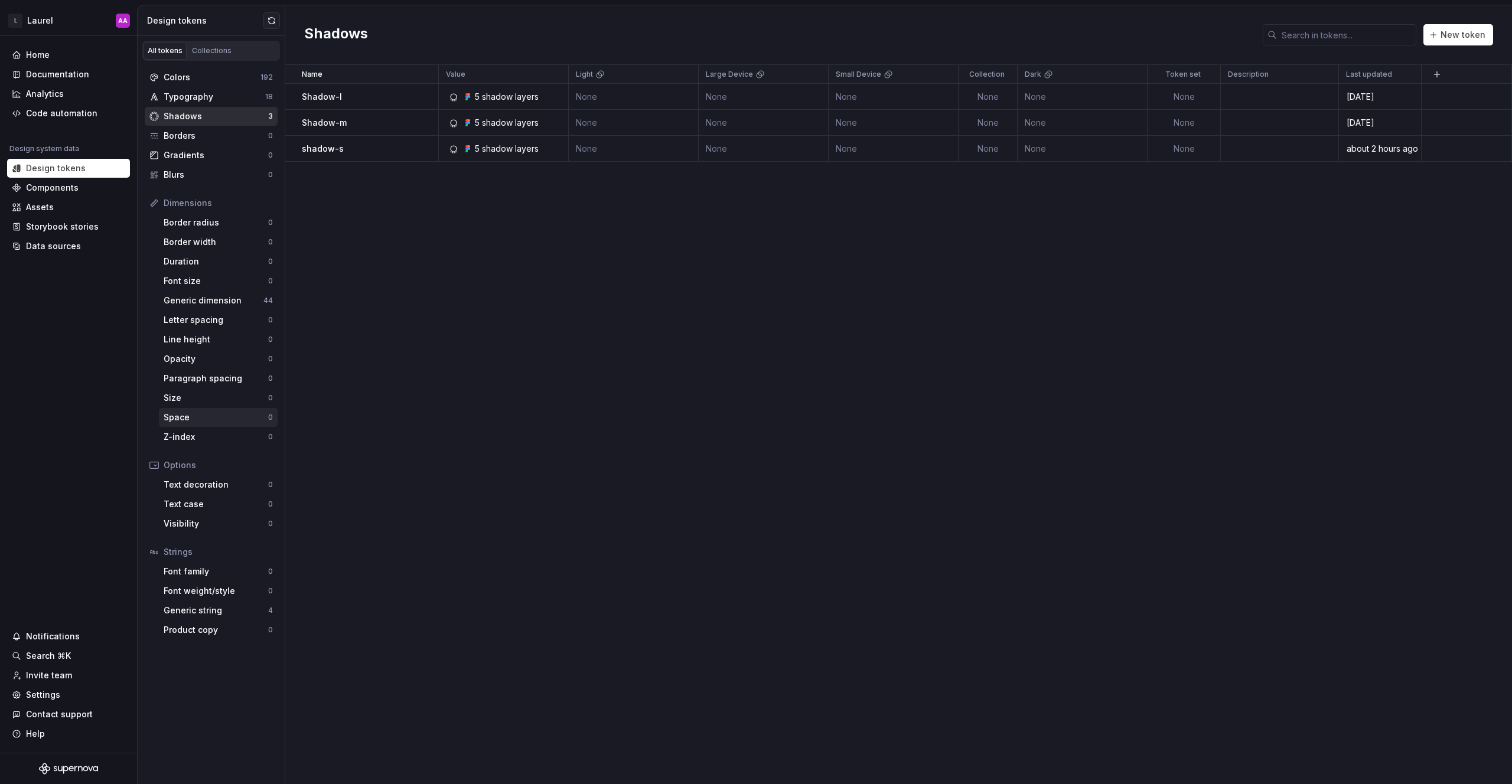
click at [191, 423] on div "Space" at bounding box center [215, 417] width 104 height 12
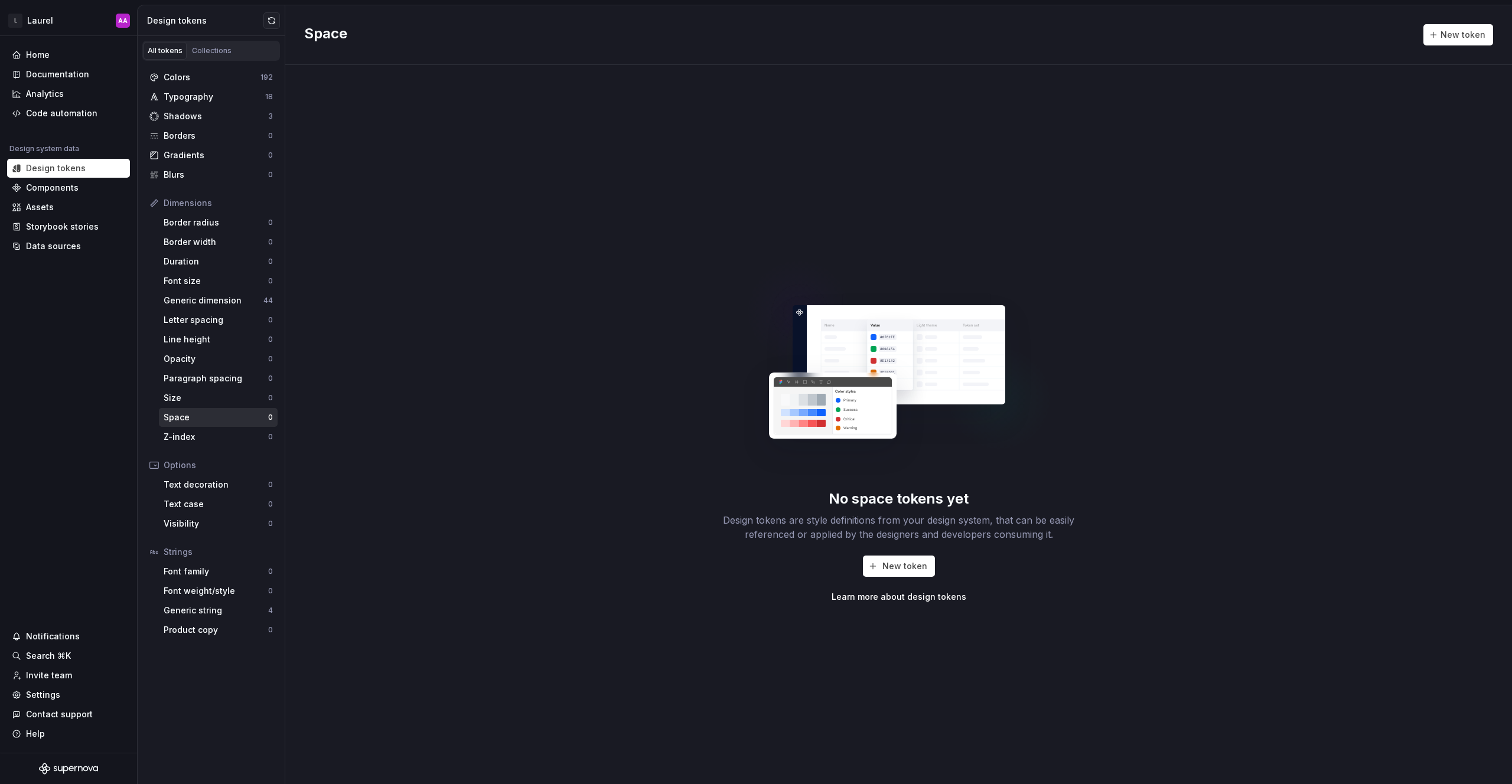
click at [413, 344] on div "No space tokens yet Design tokens are style definitions from your design system…" at bounding box center [899, 424] width 1227 height 719
click at [184, 116] on div "Shadows" at bounding box center [215, 116] width 104 height 12
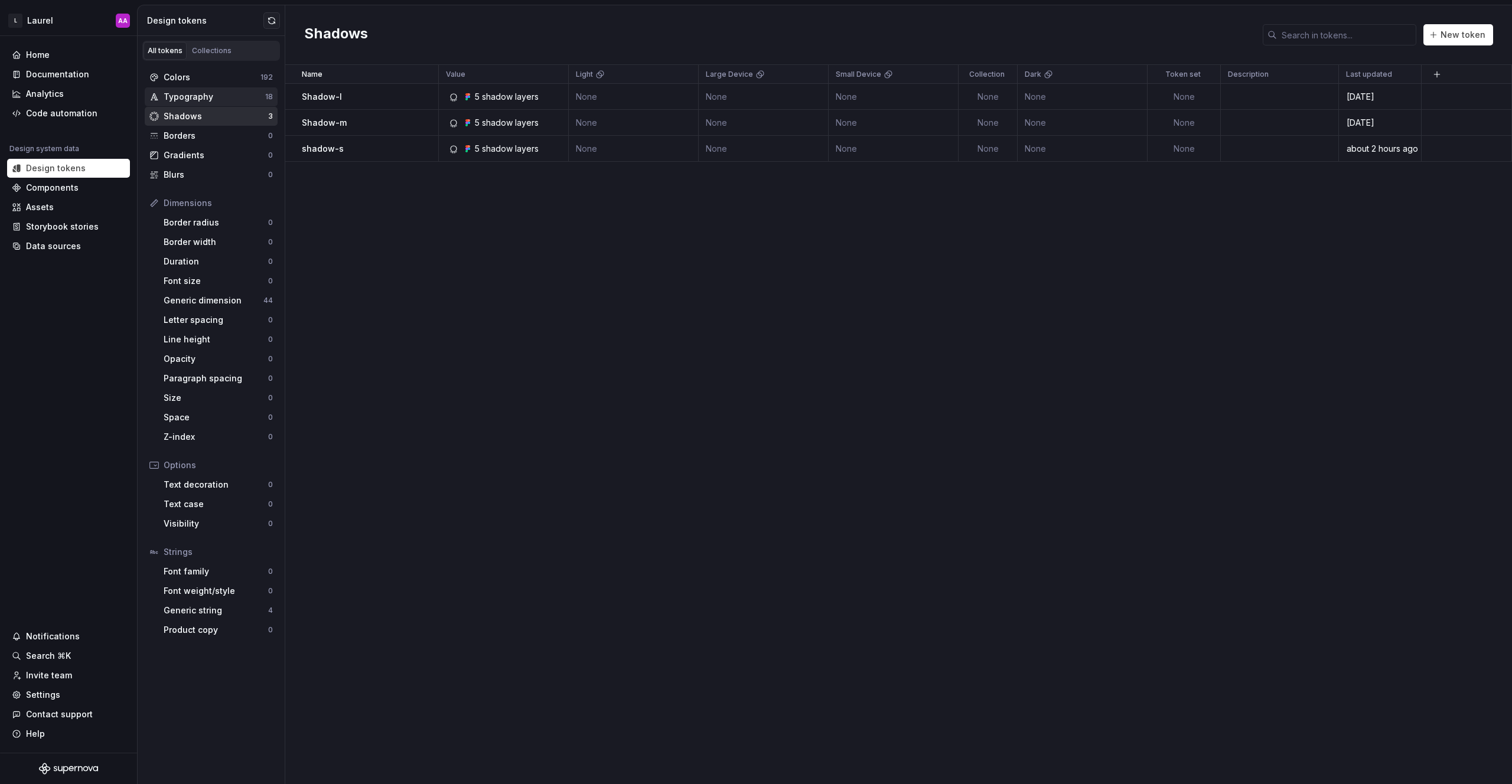
click at [189, 93] on div "Typography" at bounding box center [214, 97] width 101 height 12
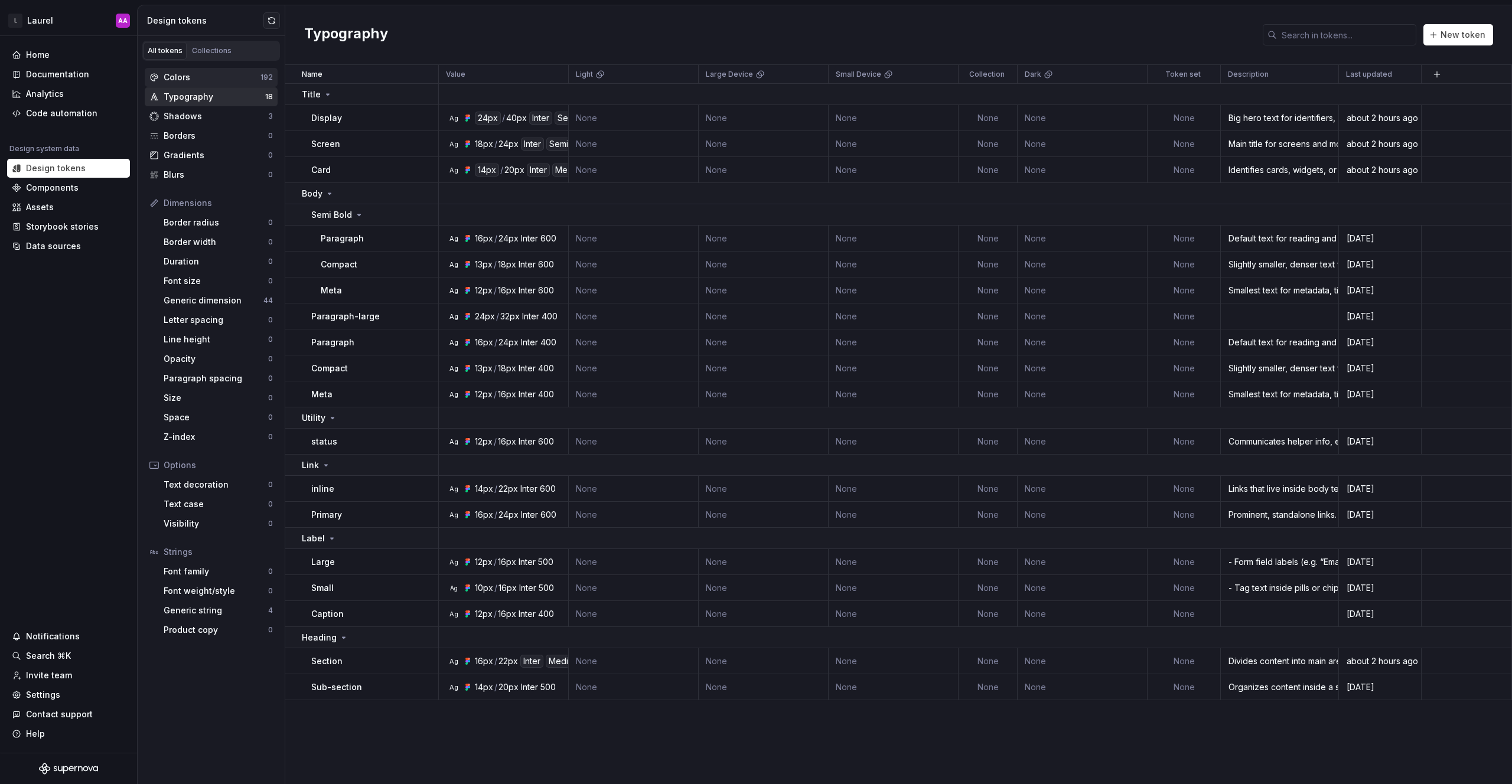
click at [195, 77] on div "Colors" at bounding box center [211, 77] width 97 height 12
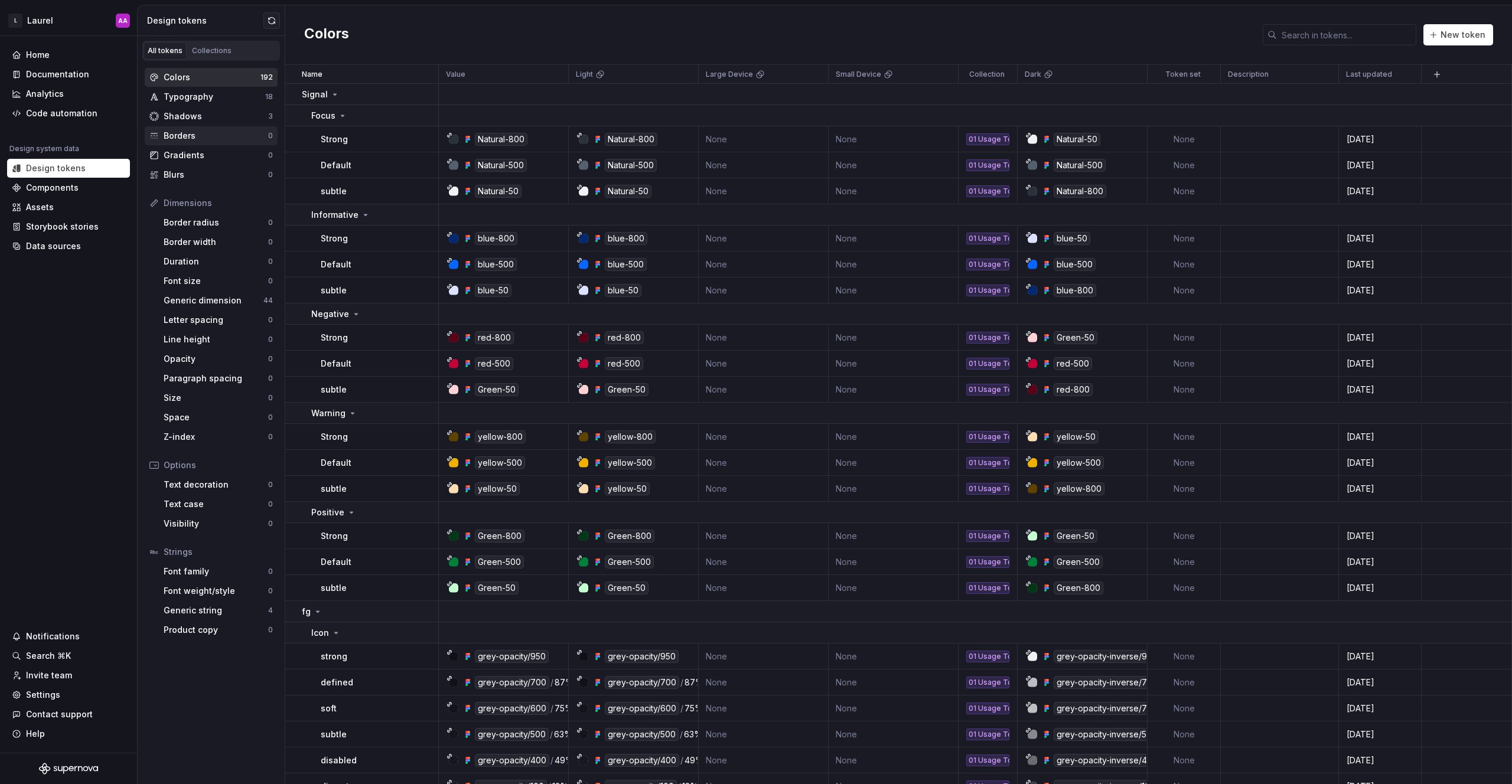
click at [180, 127] on div "Borders 0" at bounding box center [211, 136] width 133 height 18
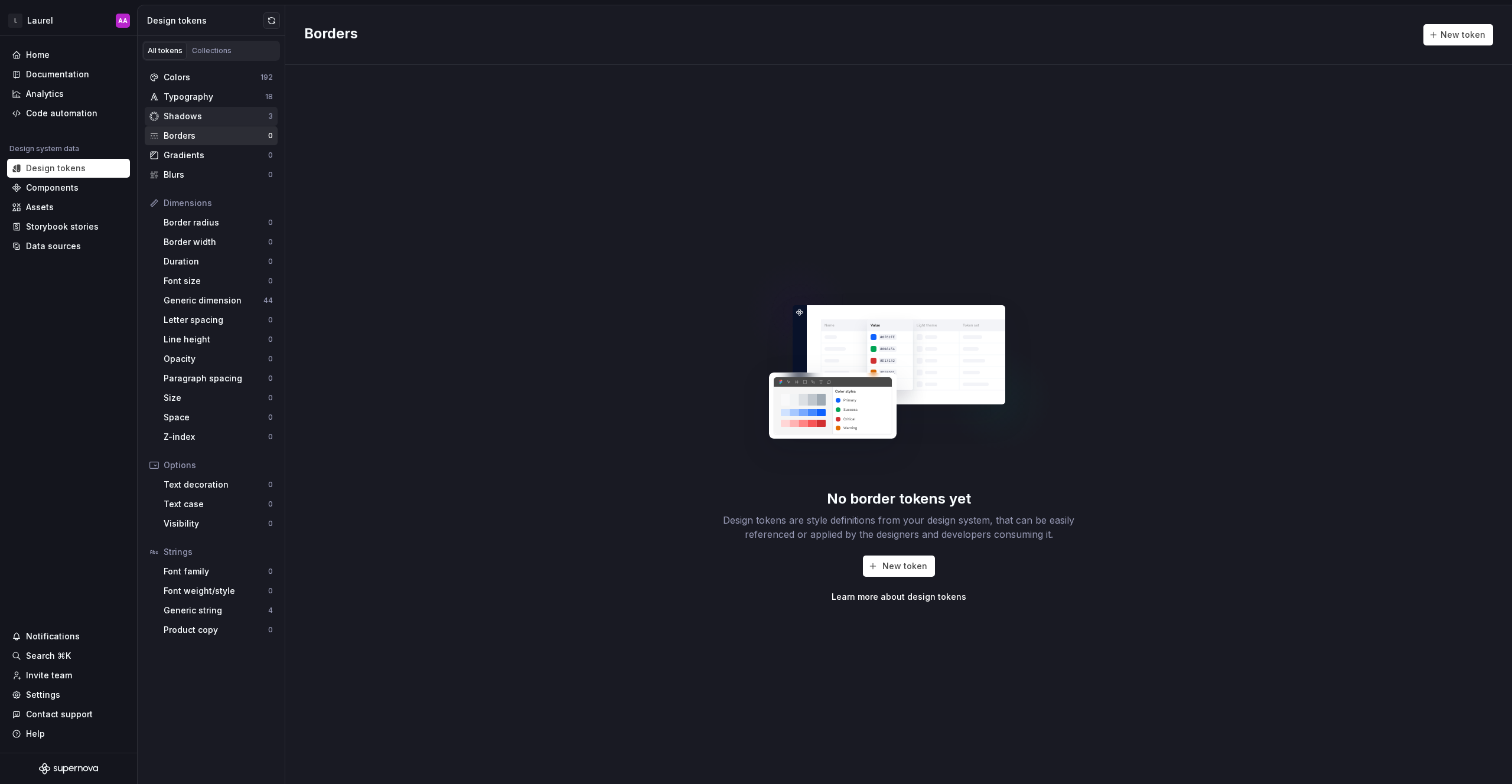
click at [184, 115] on div "Shadows" at bounding box center [215, 116] width 104 height 12
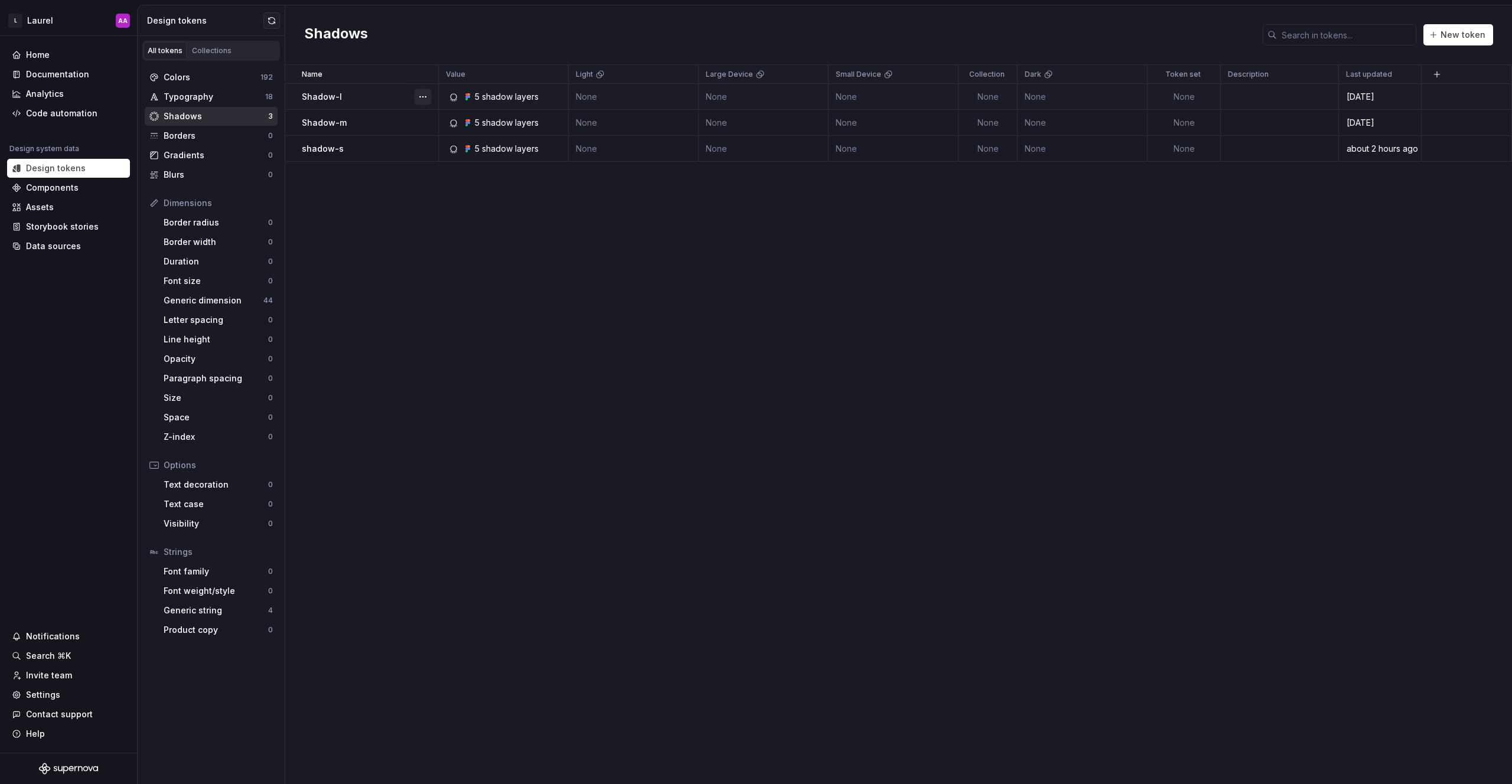
click at [426, 96] on button "button" at bounding box center [423, 97] width 17 height 17
click at [1269, 243] on html "L Laurel AA Home Documentation Analytics Code automation Design system data Des…" at bounding box center [756, 392] width 1512 height 784
click at [363, 91] on div "Shadow-l" at bounding box center [369, 97] width 136 height 12
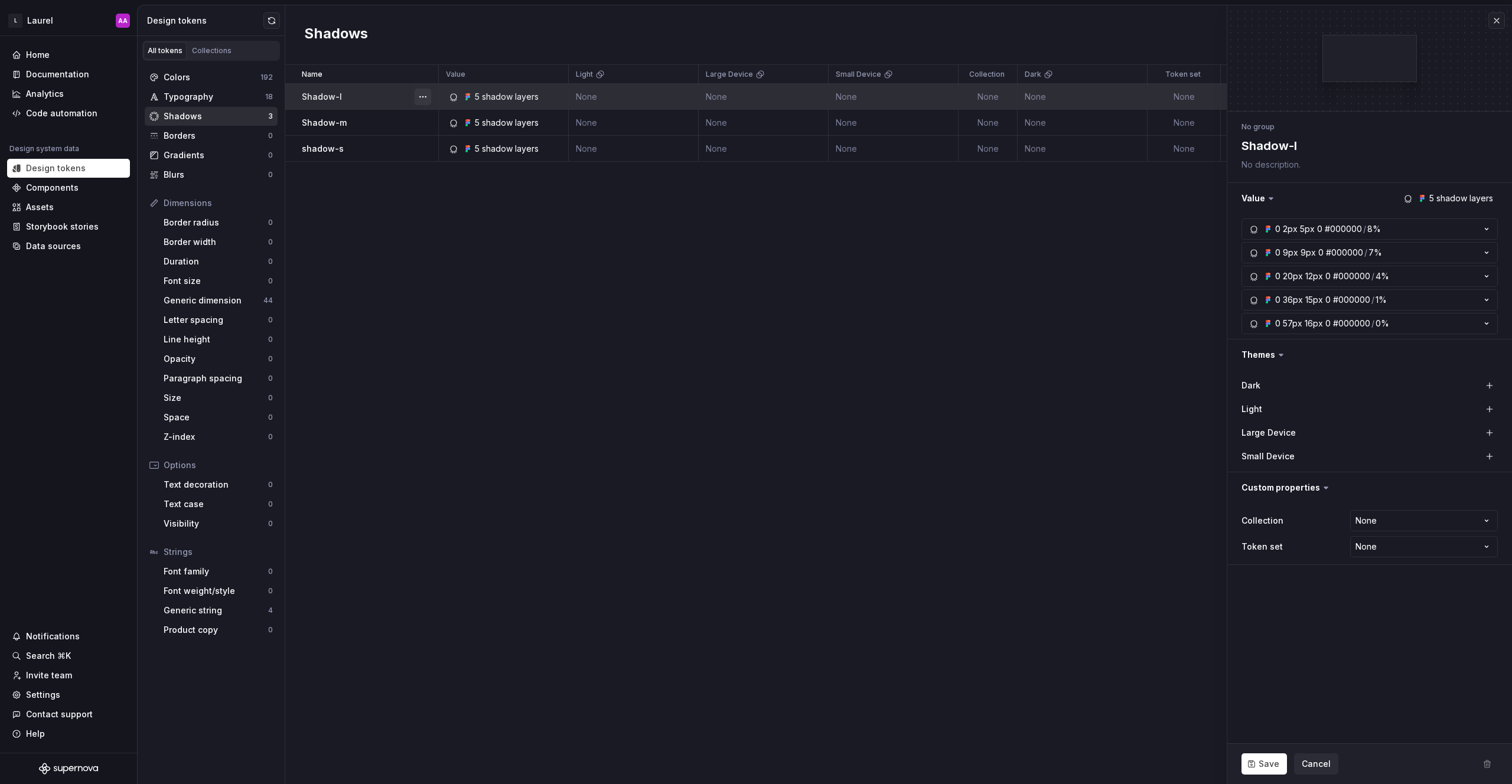
click at [424, 94] on button "button" at bounding box center [423, 97] width 17 height 17
type textarea "*"
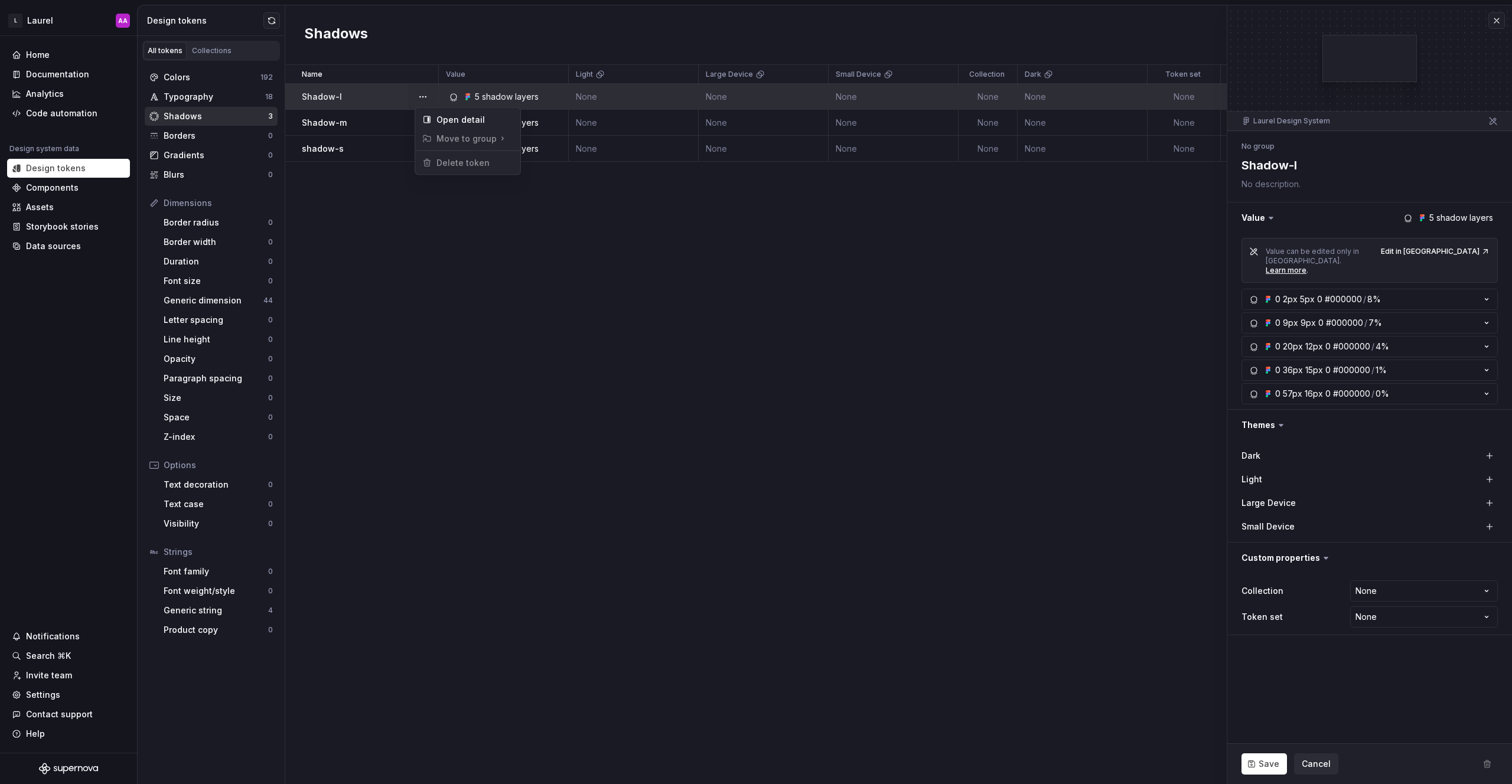
click at [376, 96] on html "L Laurel AA Home Documentation Analytics Code automation Design system data Des…" at bounding box center [756, 392] width 1512 height 784
click at [1297, 162] on textarea "Shadow-l" at bounding box center [1368, 165] width 256 height 21
click at [957, 249] on div "Name Value Light Large Device Small Device Collection Dark Token set Descriptio…" at bounding box center [899, 424] width 1227 height 719
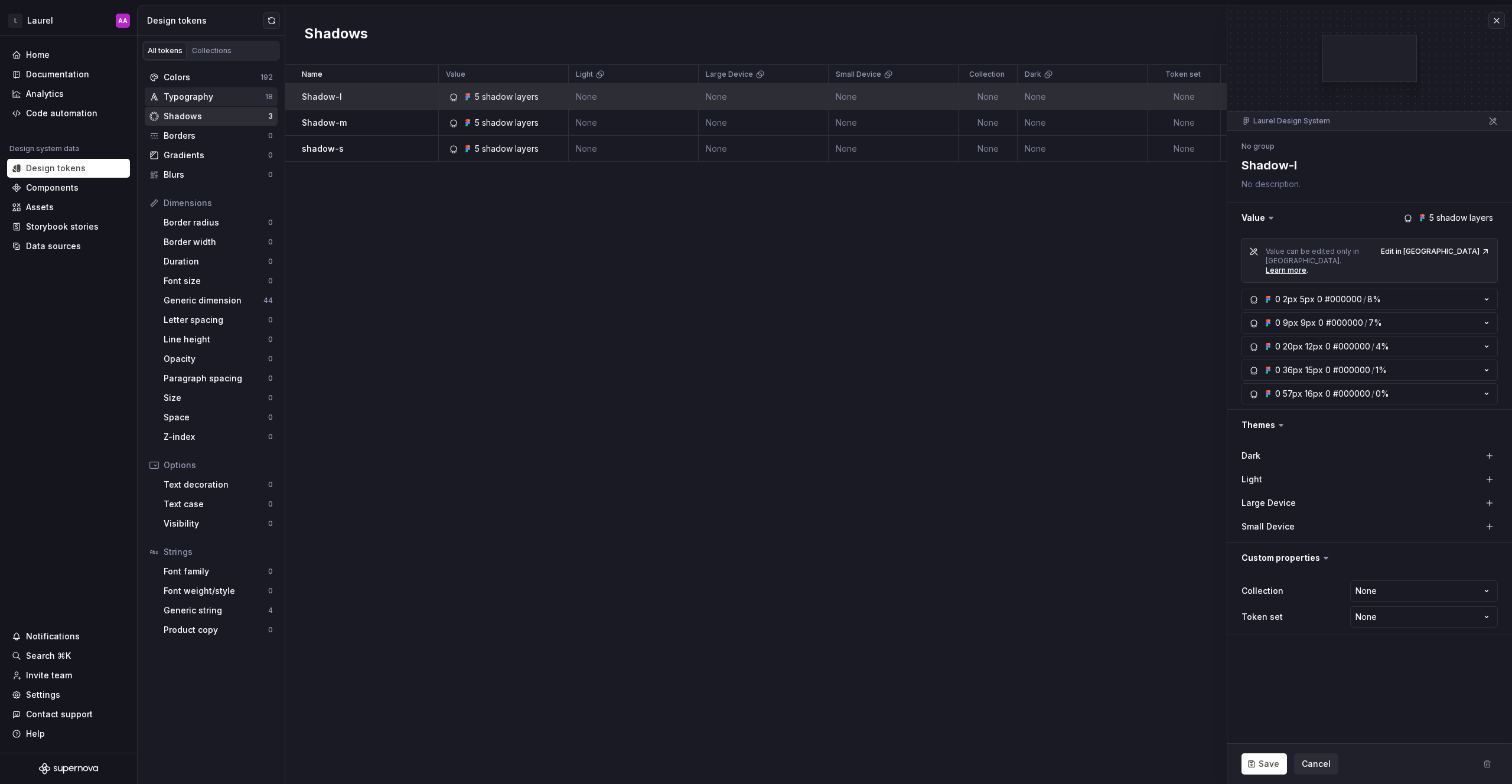
click at [205, 101] on div "Typography" at bounding box center [214, 97] width 101 height 12
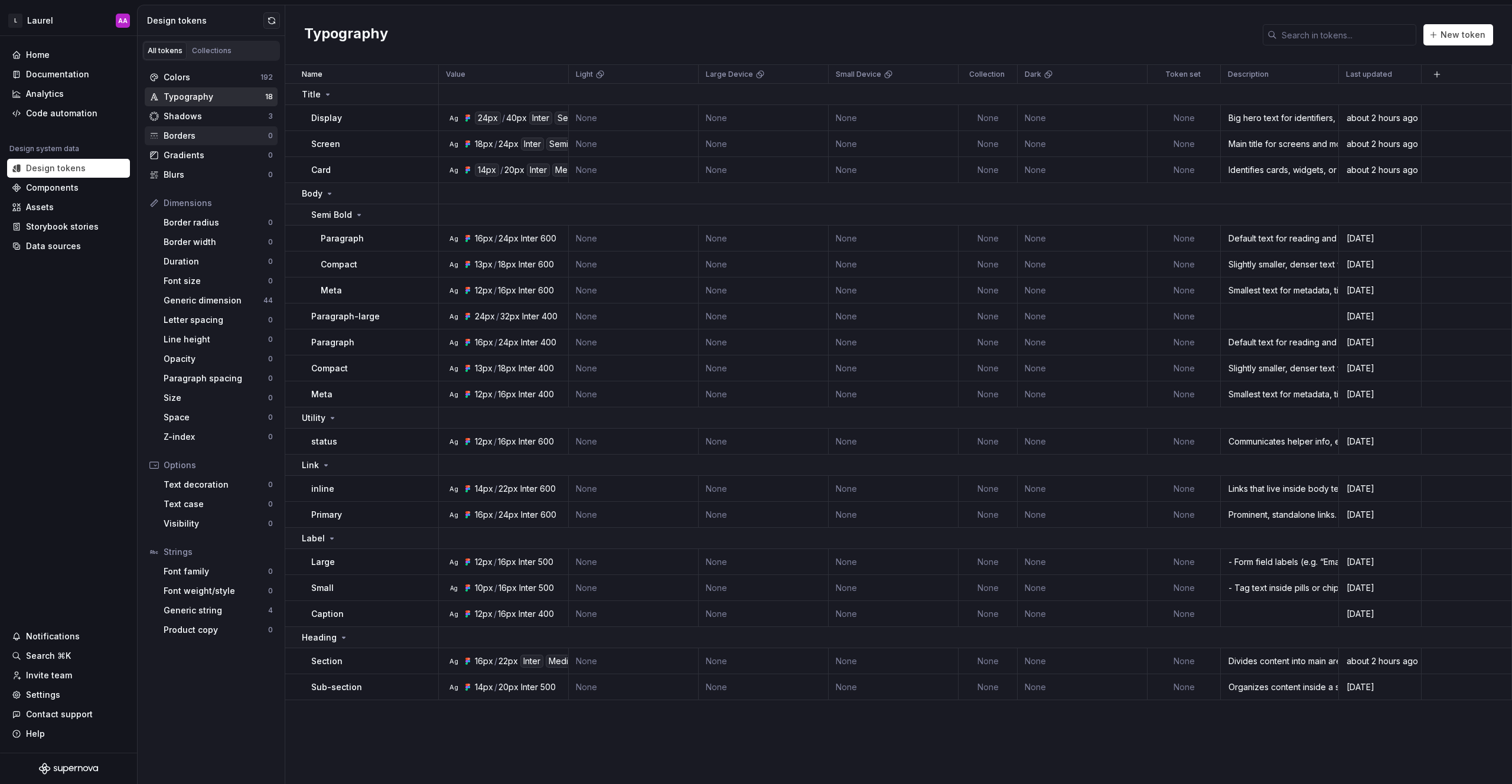
click at [186, 141] on div "Borders" at bounding box center [215, 136] width 104 height 12
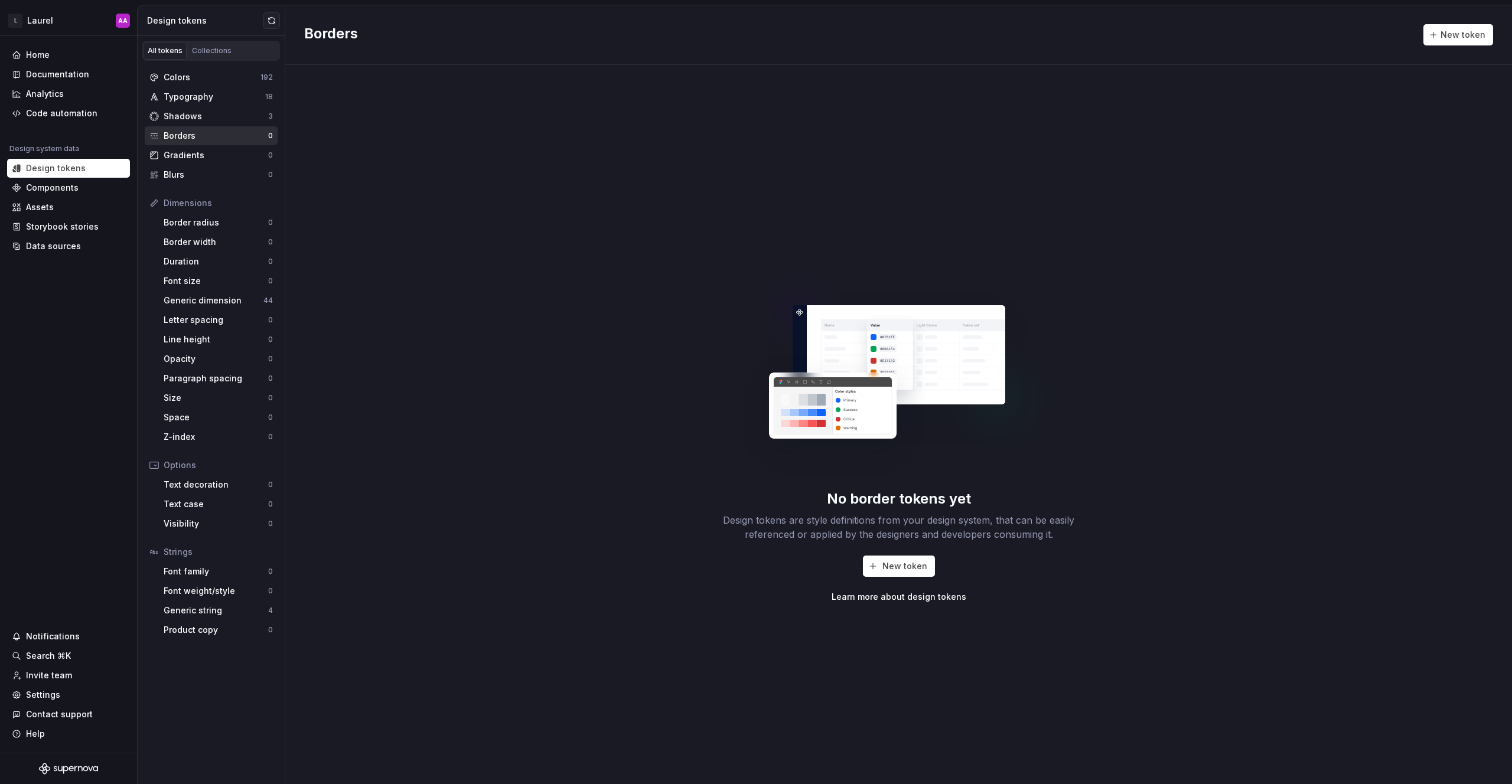
click at [565, 196] on div "No border tokens yet Design tokens are style definitions from your design syste…" at bounding box center [899, 424] width 1227 height 719
click at [189, 98] on div "Typography" at bounding box center [214, 97] width 101 height 12
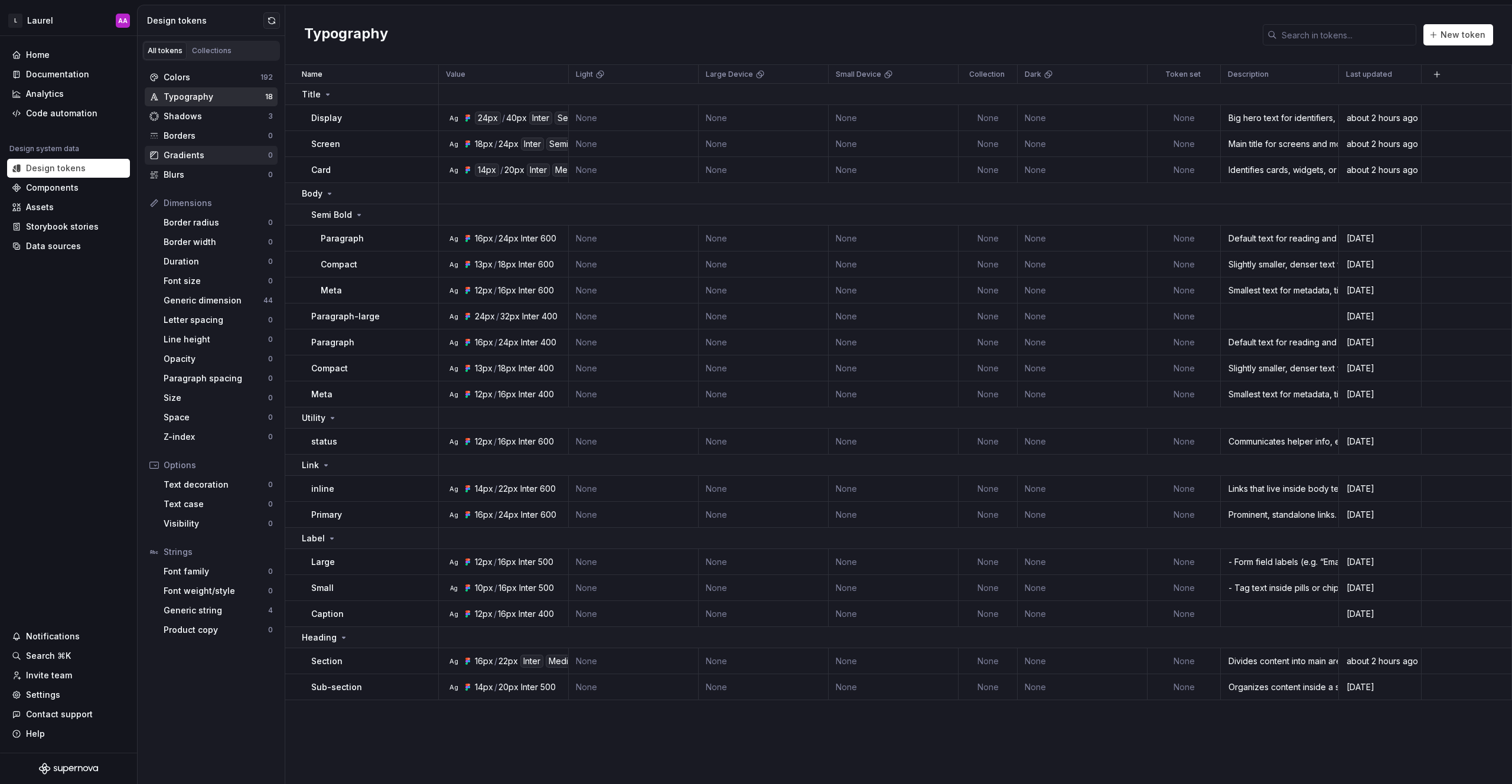
click at [180, 154] on div "Gradients" at bounding box center [215, 155] width 104 height 12
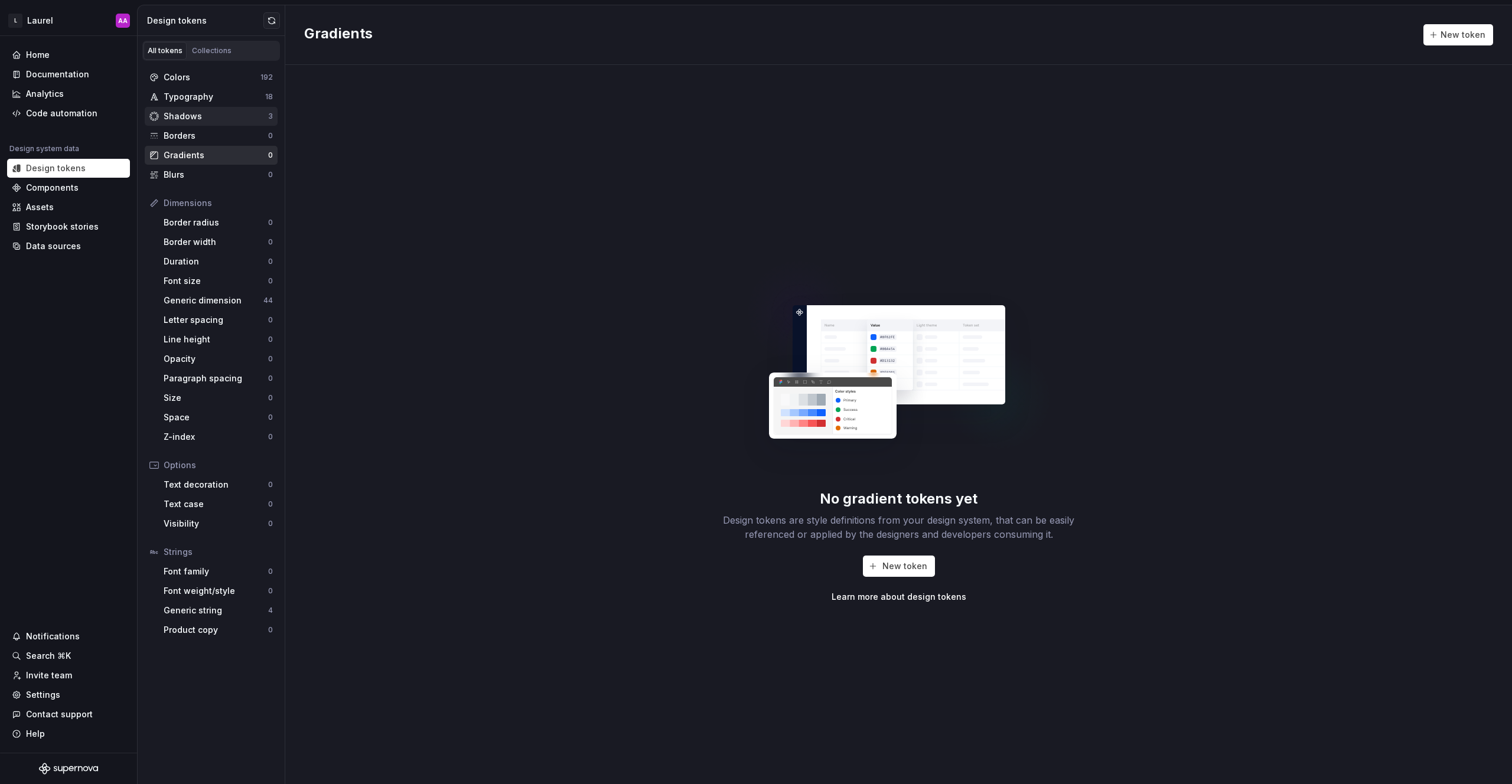
click at [196, 114] on div "Shadows" at bounding box center [215, 116] width 104 height 12
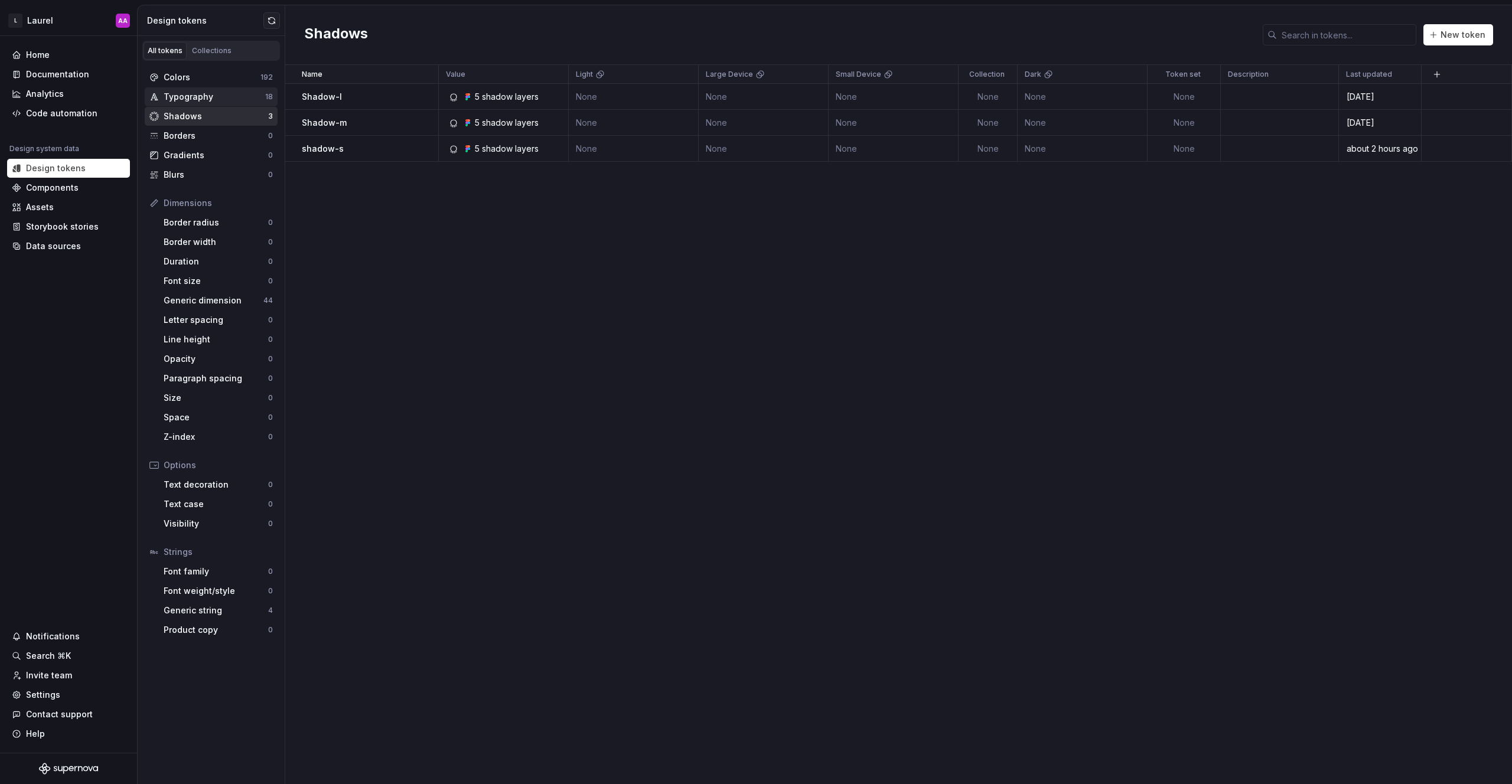
click at [198, 100] on div "Typography" at bounding box center [214, 97] width 101 height 12
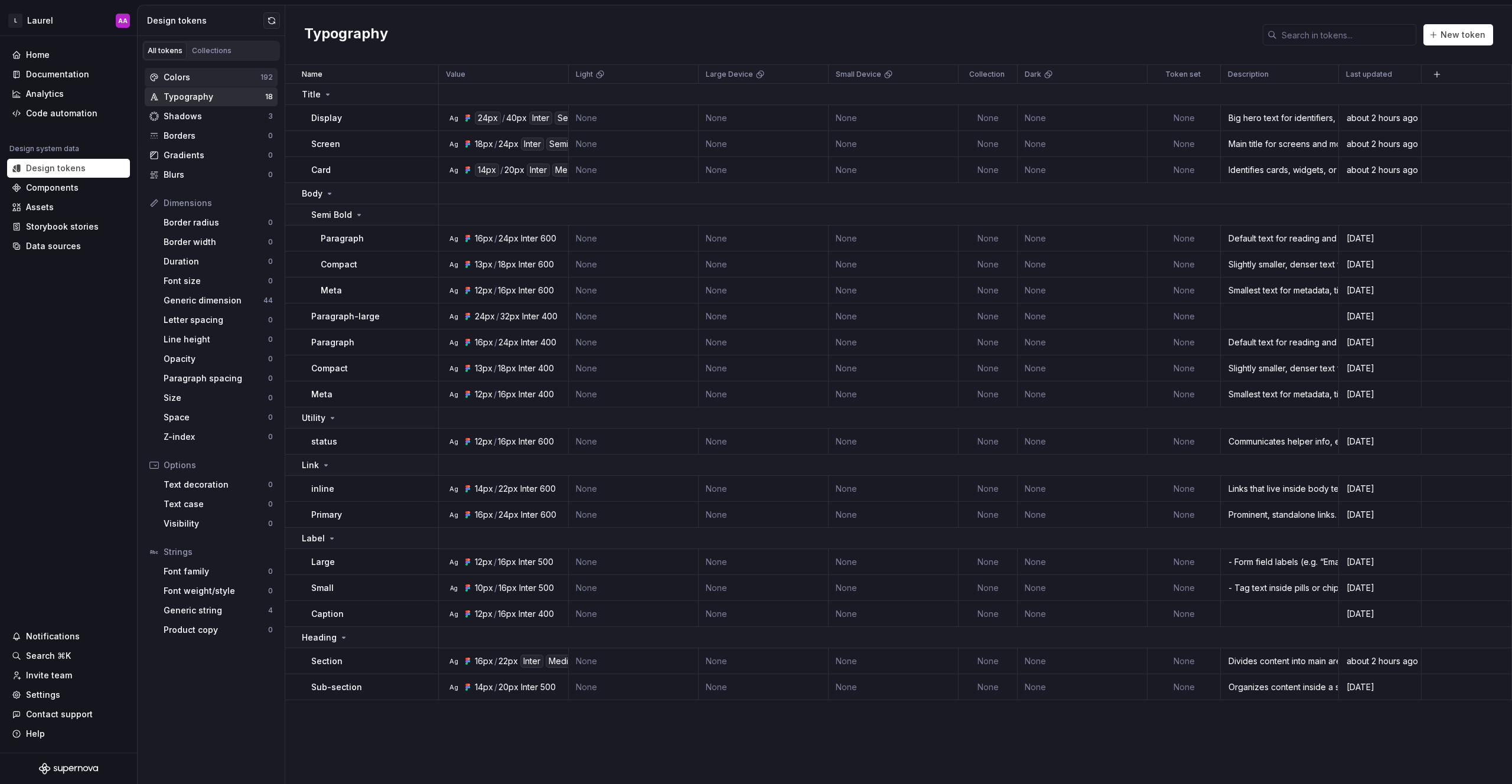
click at [203, 82] on div "Colors" at bounding box center [211, 77] width 97 height 12
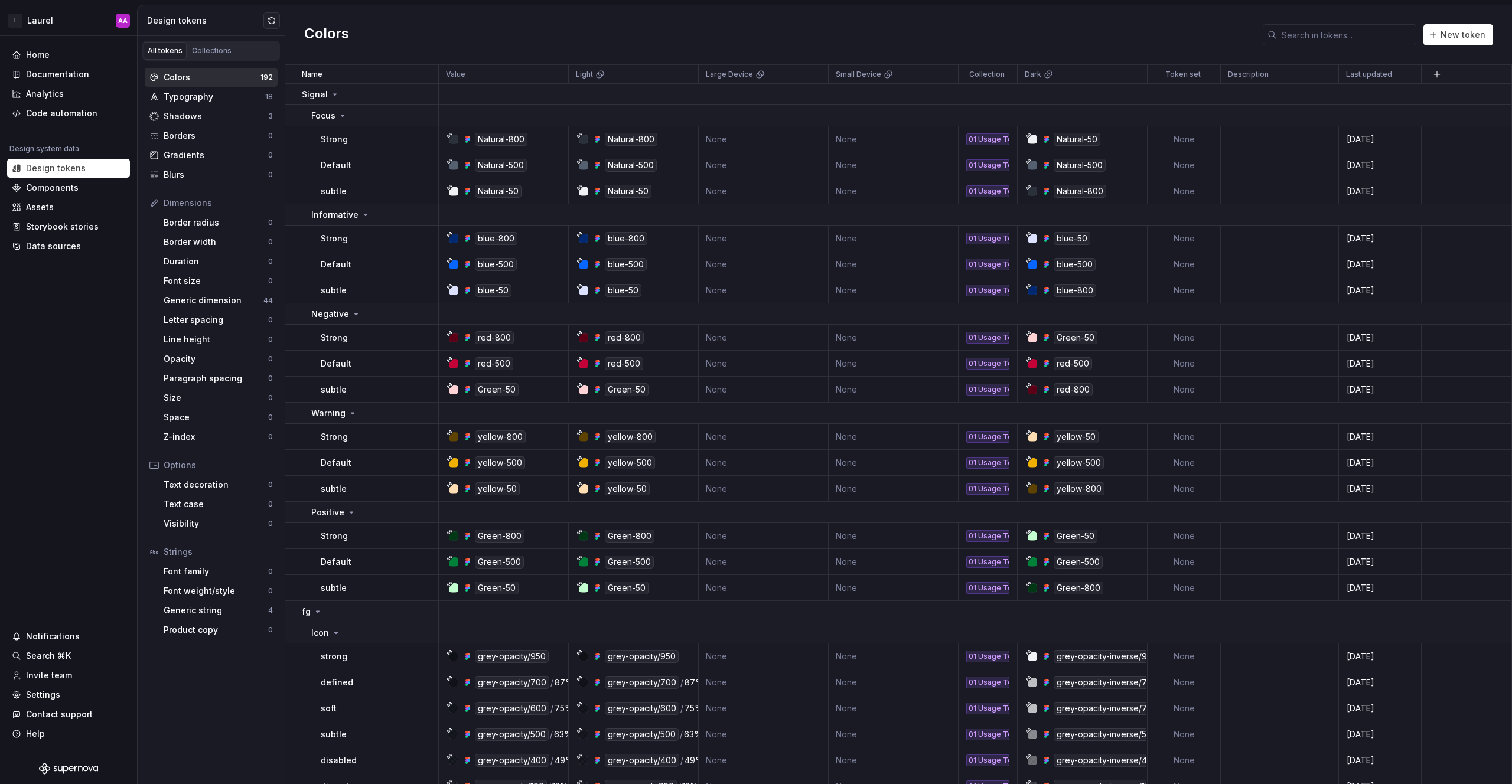
click at [506, 45] on div "Colors New token" at bounding box center [899, 35] width 1227 height 60
click at [399, 53] on div "Colors New token" at bounding box center [899, 35] width 1227 height 60
click at [184, 84] on div "Colors 192" at bounding box center [211, 77] width 133 height 18
click at [44, 55] on div "Home" at bounding box center [38, 54] width 24 height 12
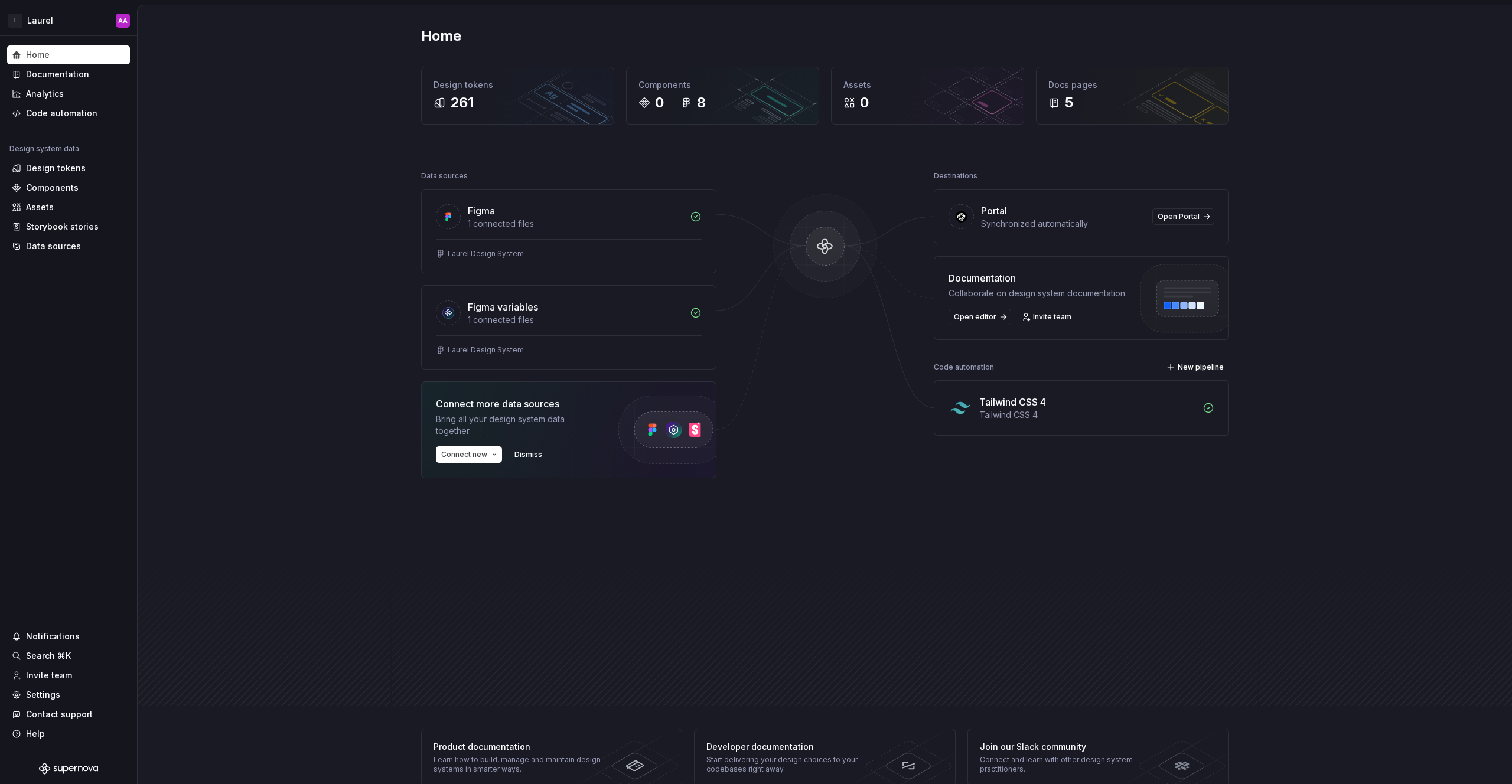
click at [232, 95] on div "Home Design tokens 261 Components 0 8 Assets 0 Docs pages 5 Data sources Figma …" at bounding box center [825, 356] width 1375 height 702
click at [281, 111] on div "Home Design tokens 261 Components 0 8 Assets 0 Docs pages 5 Data sources Figma …" at bounding box center [825, 356] width 1375 height 702
click at [45, 43] on div "Home Documentation Analytics Code automation Design system data Design tokens C…" at bounding box center [68, 394] width 137 height 717
click at [44, 47] on div "Home" at bounding box center [68, 54] width 123 height 18
click at [207, 75] on div "Home Design tokens 261 Components 0 8 Assets 0 Docs pages 5 Data sources Figma …" at bounding box center [825, 356] width 1375 height 702
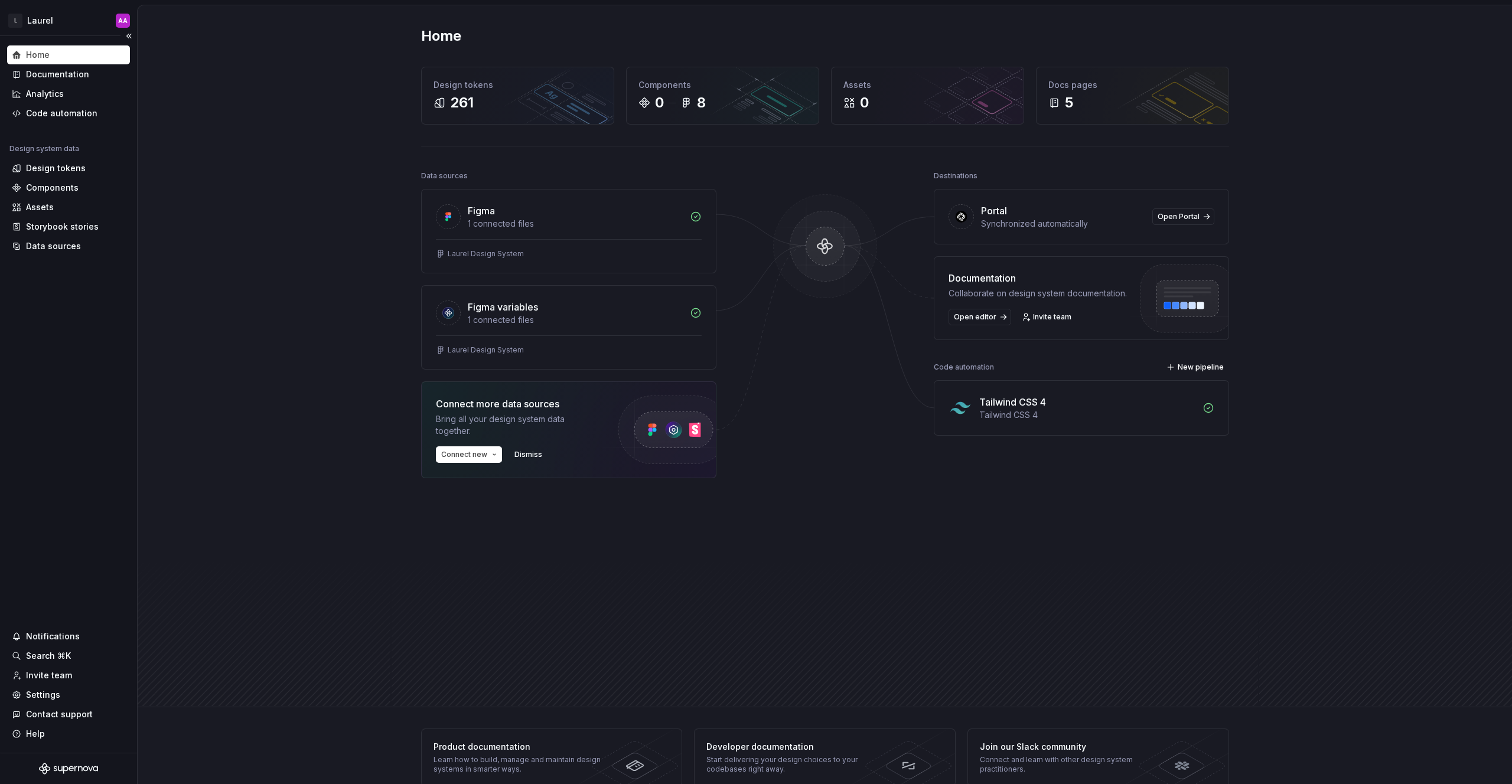
click at [42, 53] on div "Home" at bounding box center [38, 54] width 24 height 12
drag, startPoint x: 323, startPoint y: 71, endPoint x: 374, endPoint y: 53, distance: 54.1
click at [325, 70] on div "Home Design tokens 261 Components 0 8 Assets 0 Docs pages 5 Data sources Figma …" at bounding box center [825, 356] width 1375 height 702
click at [806, 224] on img at bounding box center [826, 258] width 114 height 128
click at [427, 617] on div "Data sources Figma 1 connected files Laurel Design System Figma variables 1 con…" at bounding box center [569, 403] width 295 height 470
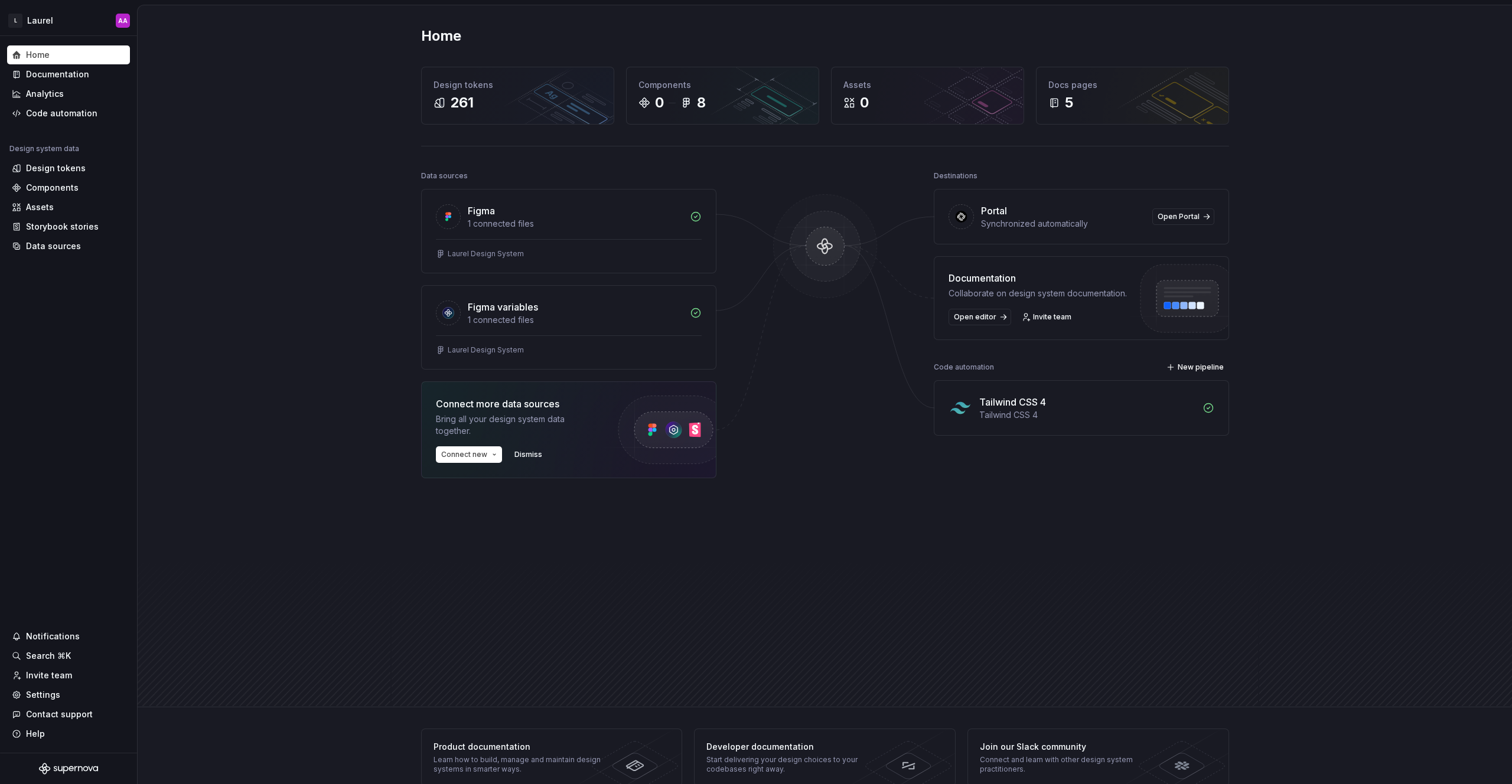
click at [239, 101] on div "Home Design tokens 261 Components 0 8 Assets 0 Docs pages 5 Data sources Figma …" at bounding box center [825, 356] width 1375 height 702
click at [1164, 403] on div "Tailwind CSS 4" at bounding box center [1088, 401] width 216 height 14
click at [980, 392] on div "Tailwind CSS 4 Tailwind CSS 4" at bounding box center [1081, 408] width 294 height 54
drag, startPoint x: 209, startPoint y: 203, endPoint x: 184, endPoint y: 201, distance: 25.1
click at [209, 203] on div "Home Design tokens 261 Components 0 8 Assets 0 Docs pages 5 Data sources Figma …" at bounding box center [825, 356] width 1375 height 702
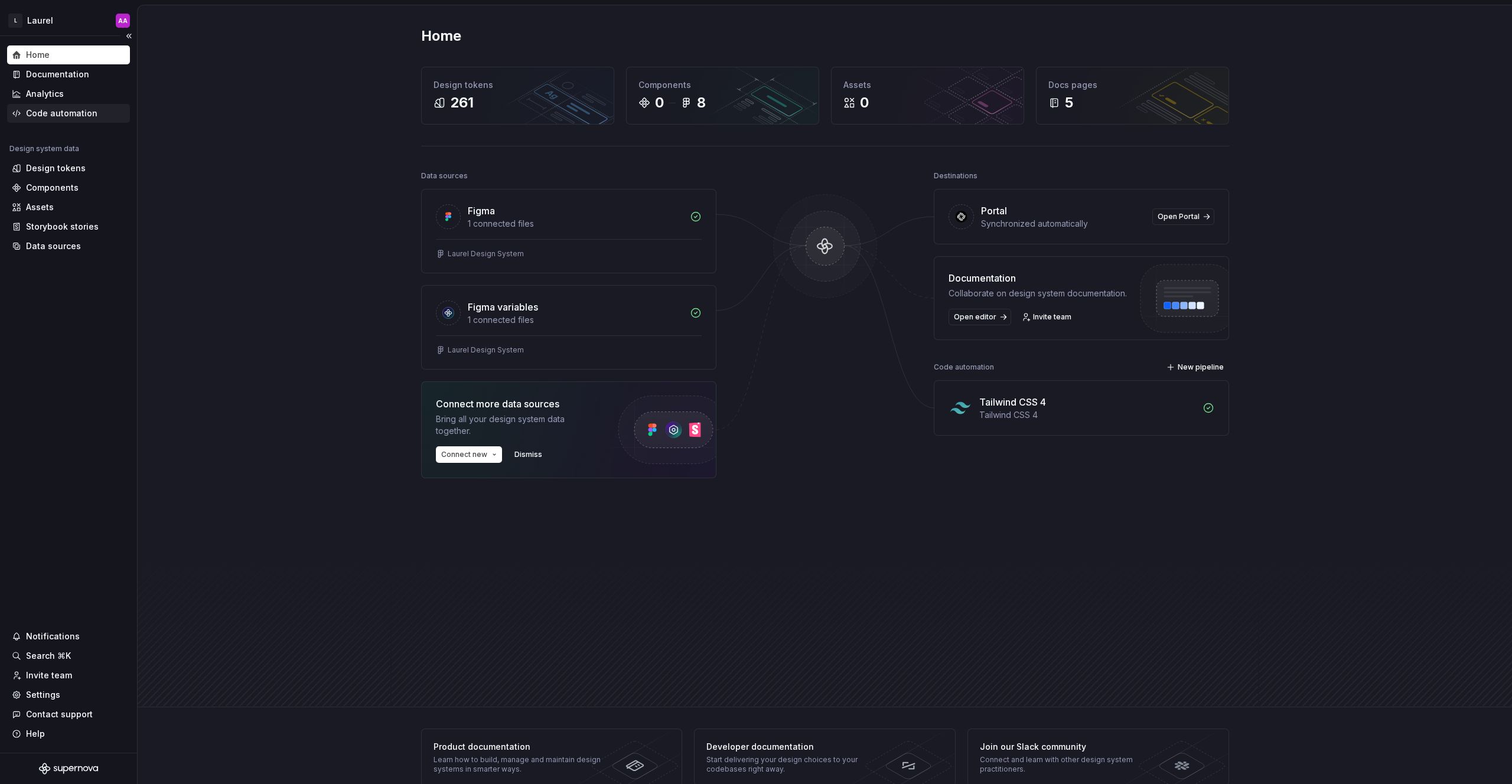
click at [57, 114] on div "Code automation" at bounding box center [61, 113] width 71 height 12
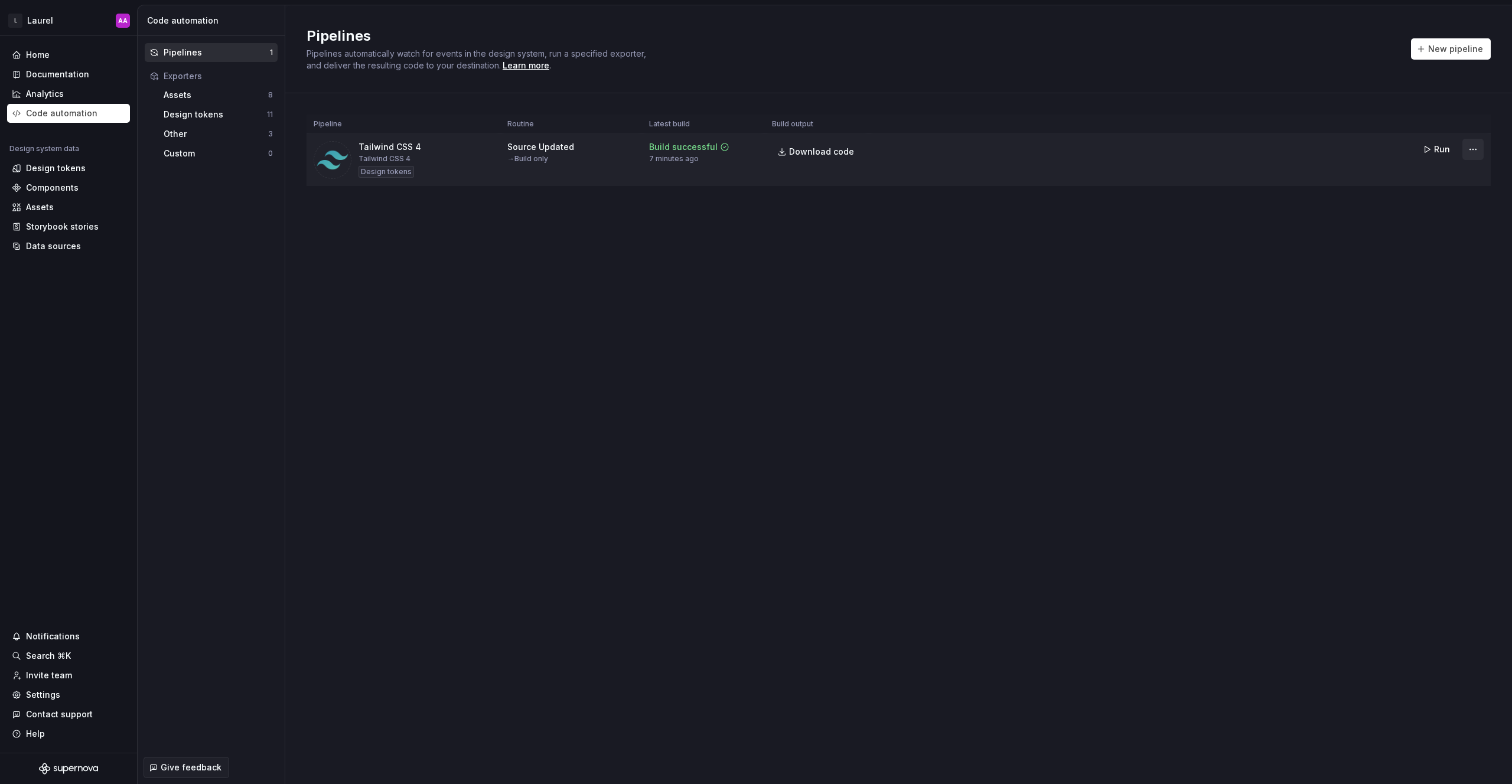
click at [1472, 152] on html "L Laurel AA Home Documentation Analytics Code automation Design system data Des…" at bounding box center [756, 392] width 1512 height 784
click at [1428, 180] on div "Edit pipeline" at bounding box center [1458, 174] width 101 height 12
